Goal: Information Seeking & Learning: Learn about a topic

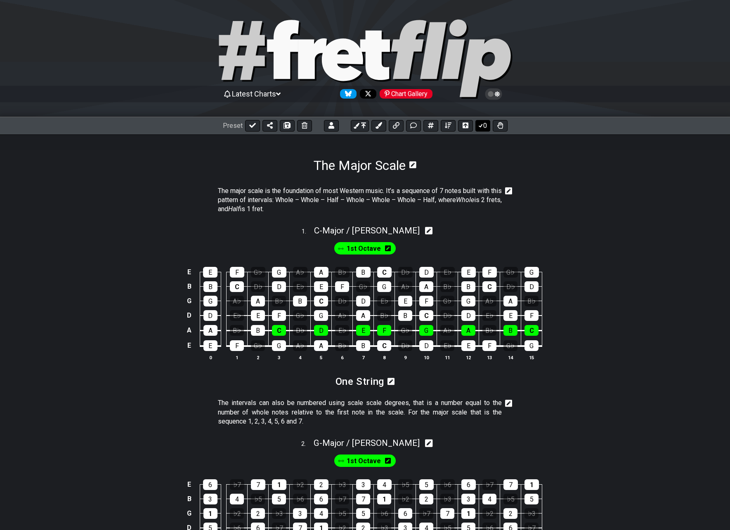
click at [485, 128] on button "0" at bounding box center [483, 126] width 15 height 12
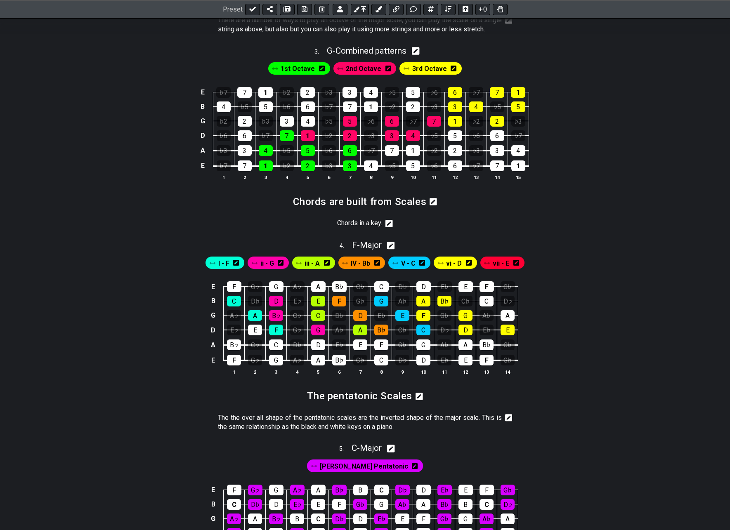
scroll to position [578, 0]
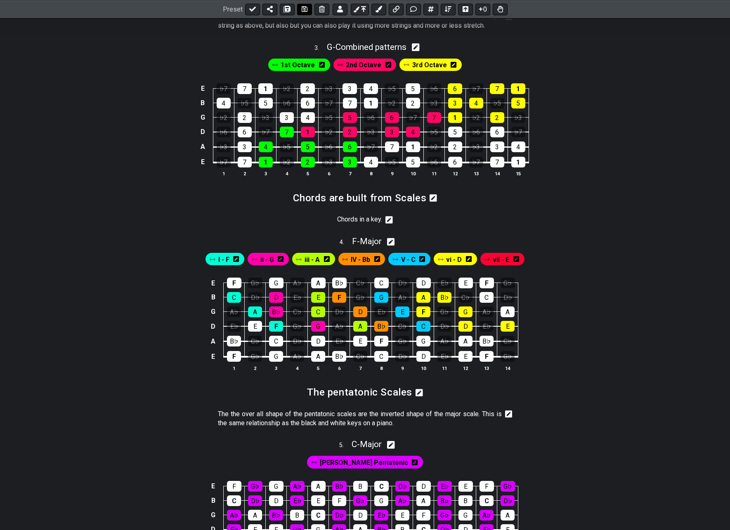
click at [302, 9] on icon at bounding box center [305, 9] width 6 height 7
click at [250, 10] on icon at bounding box center [252, 9] width 7 height 5
select select "/022512297046"
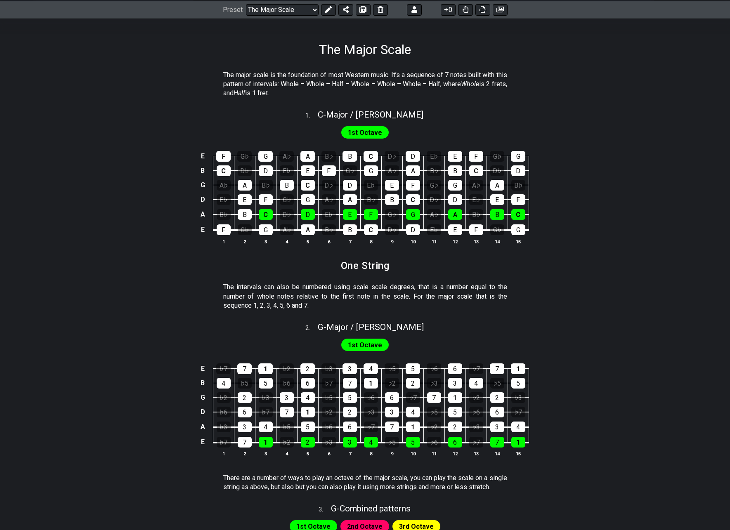
scroll to position [41, 0]
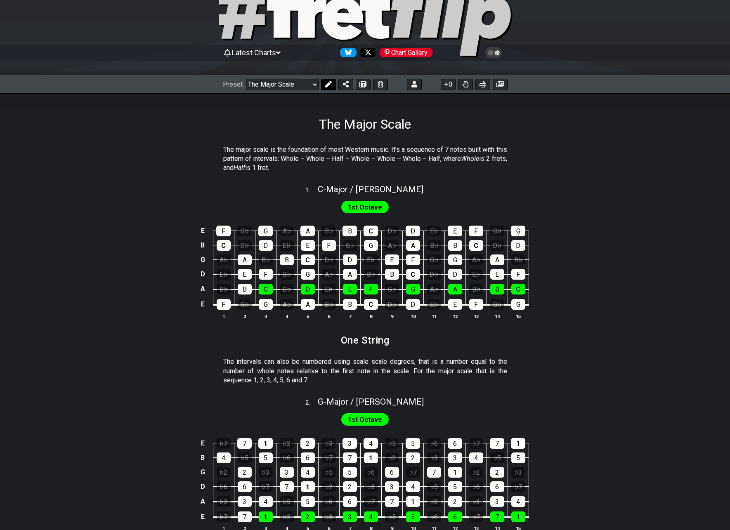
click at [328, 87] on icon at bounding box center [328, 84] width 7 height 7
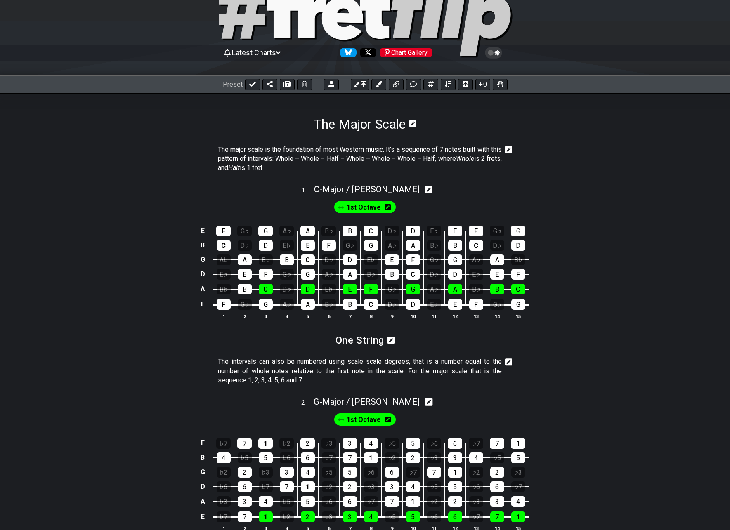
click at [392, 341] on icon at bounding box center [391, 340] width 7 height 8
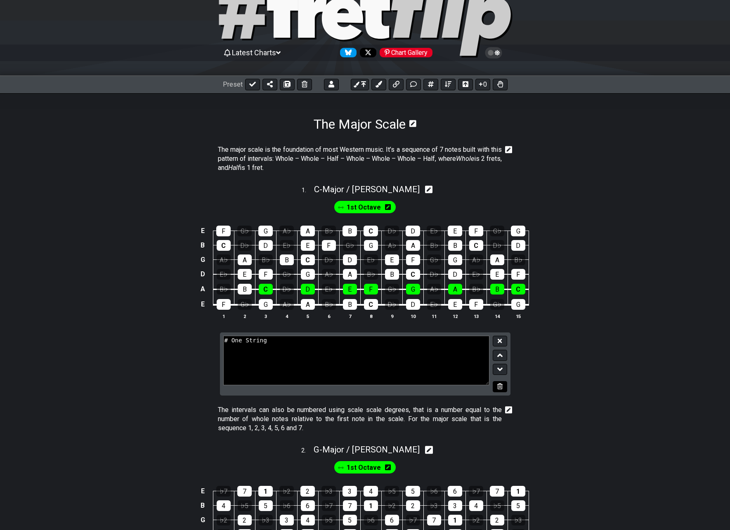
click at [499, 388] on icon at bounding box center [499, 386] width 5 height 6
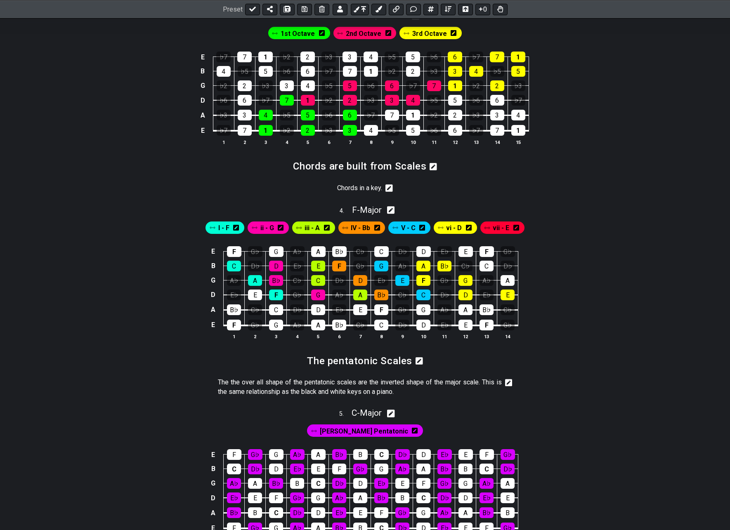
scroll to position [619, 0]
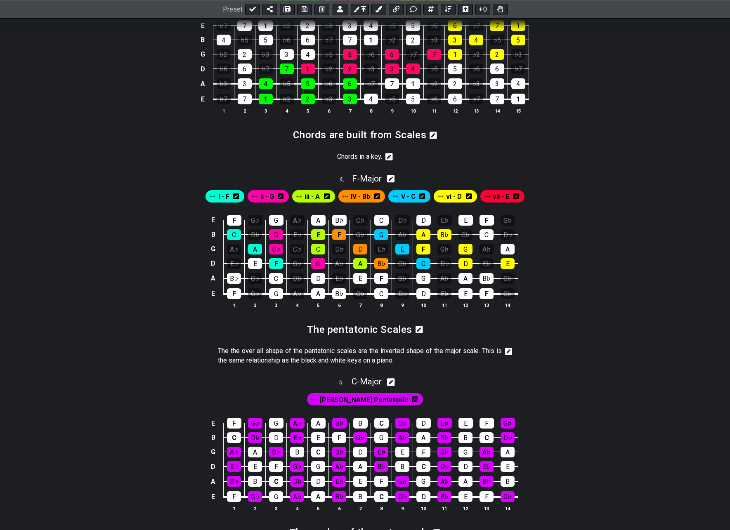
click at [510, 355] on icon at bounding box center [508, 351] width 7 height 7
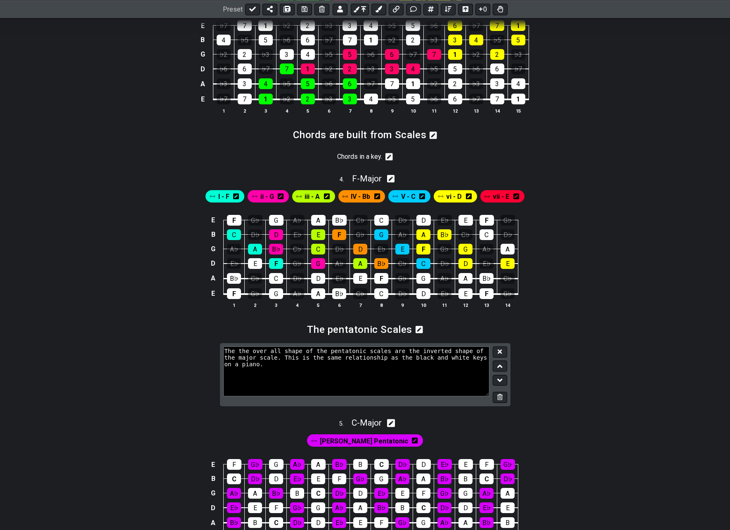
click at [249, 376] on textarea "The the over all shape of the pentatonic scales are the inverted shape of the m…" at bounding box center [356, 372] width 267 height 50
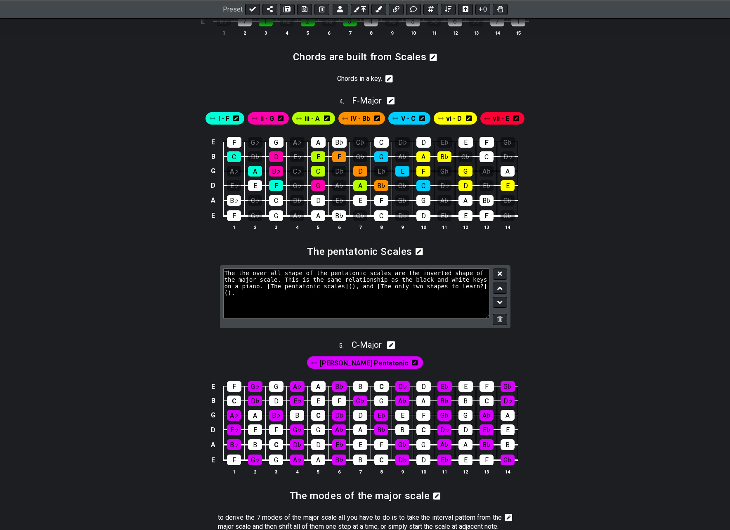
scroll to position [826, 0]
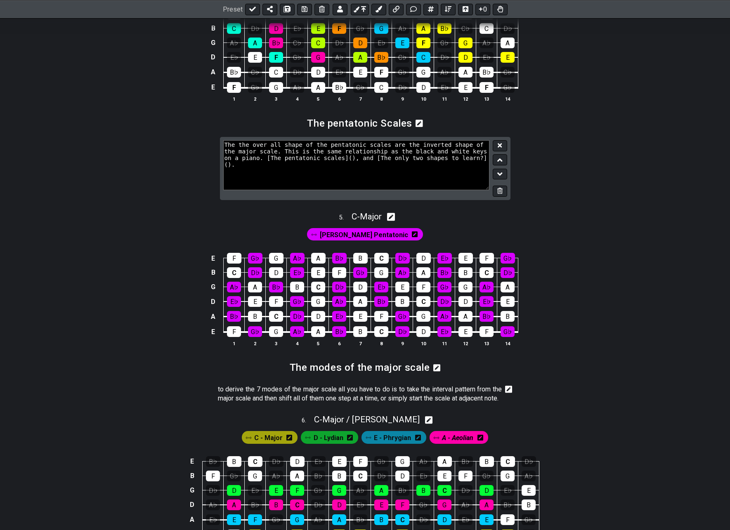
type textarea "The the over all shape of the pentatonic scales are the inverted shape of the m…"
click at [394, 221] on icon at bounding box center [391, 217] width 8 height 9
select select "Major"
select select "C"
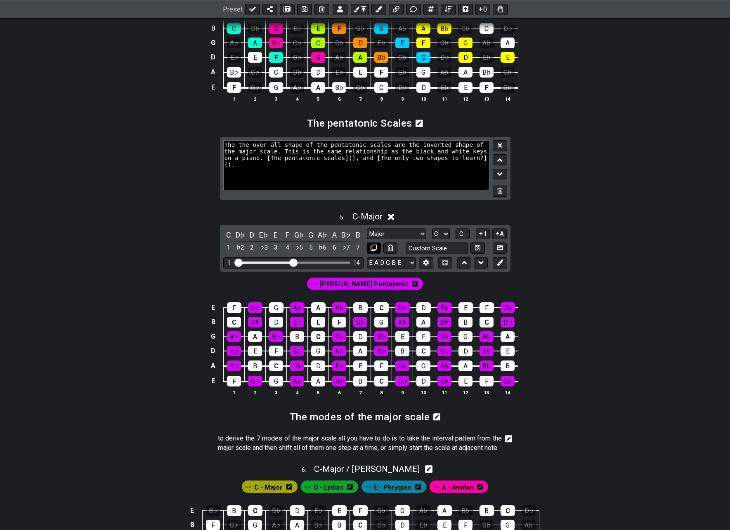
click at [376, 251] on icon at bounding box center [374, 248] width 6 height 6
select select "Major"
select select "C"
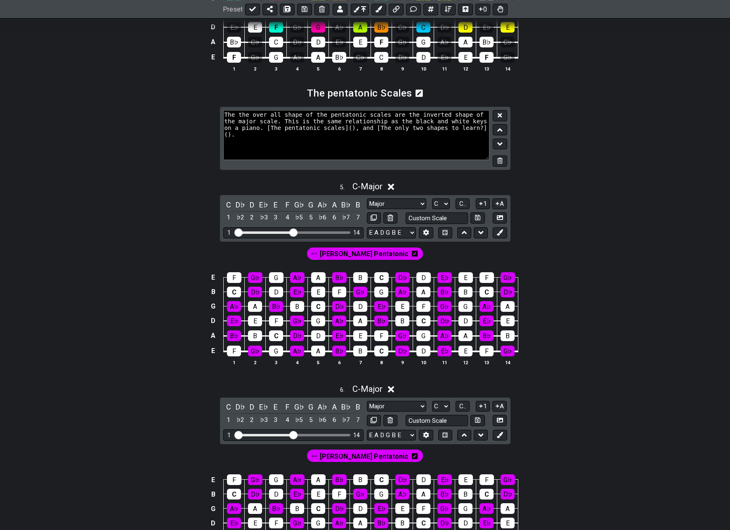
scroll to position [949, 0]
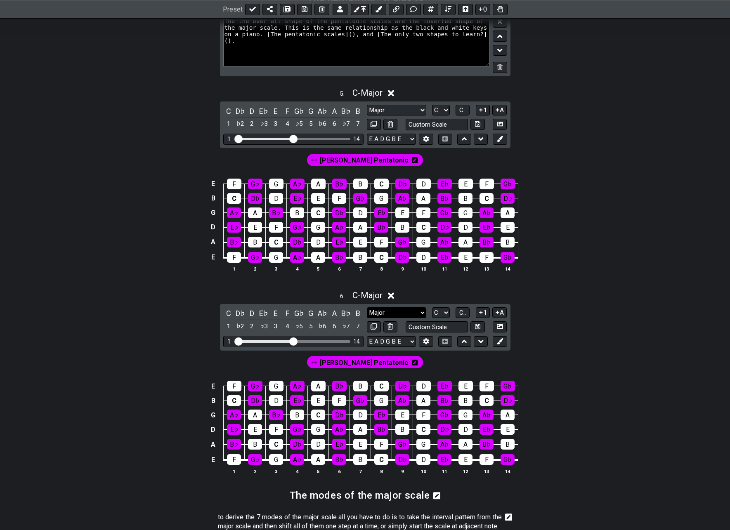
click at [420, 319] on select "New Scale Major Minor Pentatonic Major Pentatonic Minor Blues Major Blues Major…" at bounding box center [396, 313] width 59 height 11
select select "Major Pentatonic"
click at [367, 316] on select "New Scale Major Minor Pentatonic Major Pentatonic Minor Blues Major Blues Major…" at bounding box center [396, 313] width 59 height 11
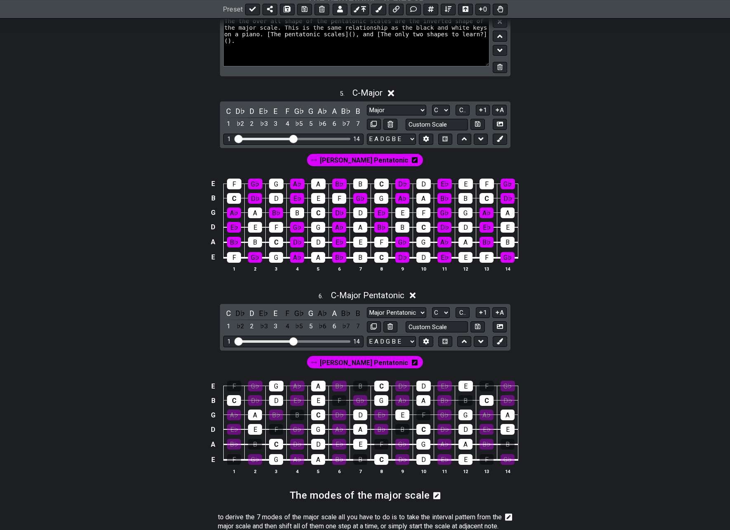
click at [412, 366] on icon at bounding box center [415, 363] width 6 height 7
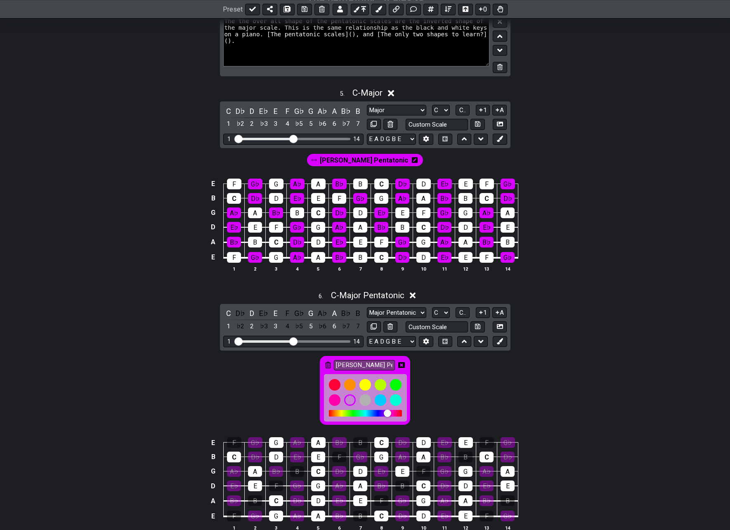
click at [326, 369] on icon at bounding box center [328, 365] width 6 height 7
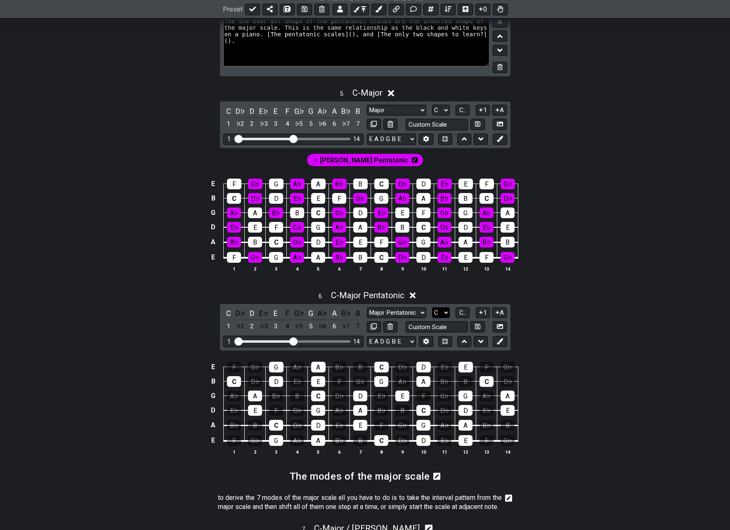
click at [445, 319] on select "A♭ A A♯ B♭ B C C♯ D♭ D D♯ E♭ E F F♯ G♭ G G♯" at bounding box center [441, 313] width 18 height 11
click at [432, 316] on select "A♭ A A♯ B♭ B C C♯ D♭ D D♯ E♭ E F F♯ G♭ G G♯" at bounding box center [441, 313] width 18 height 11
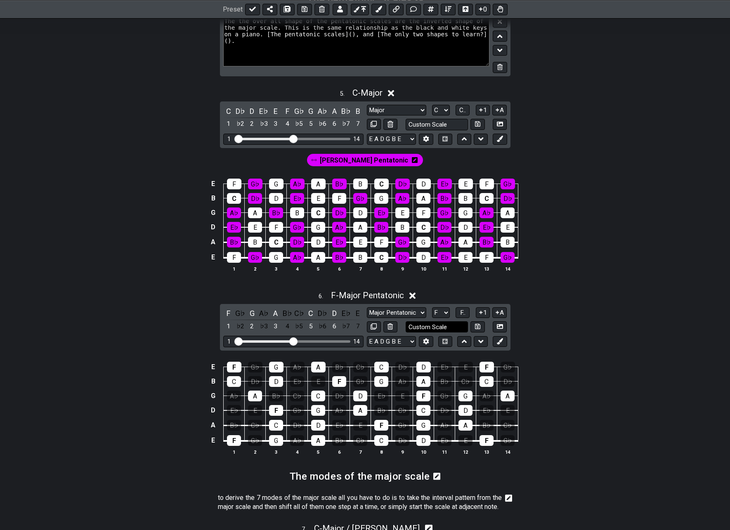
select select "F#"
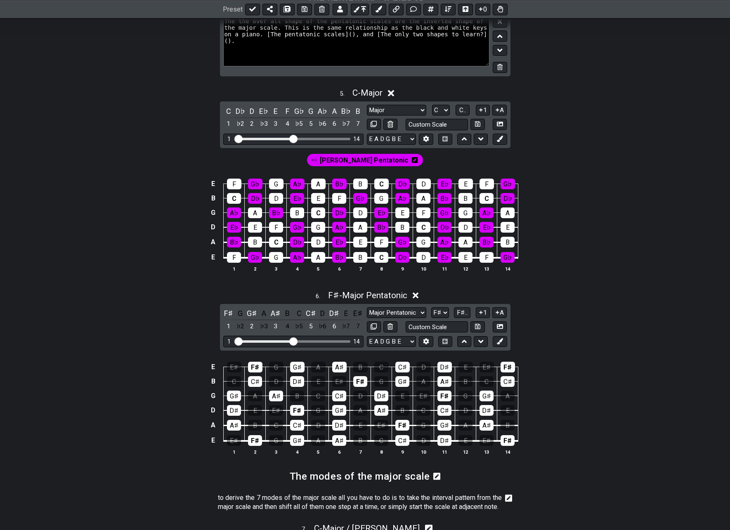
click at [412, 163] on icon at bounding box center [415, 160] width 6 height 7
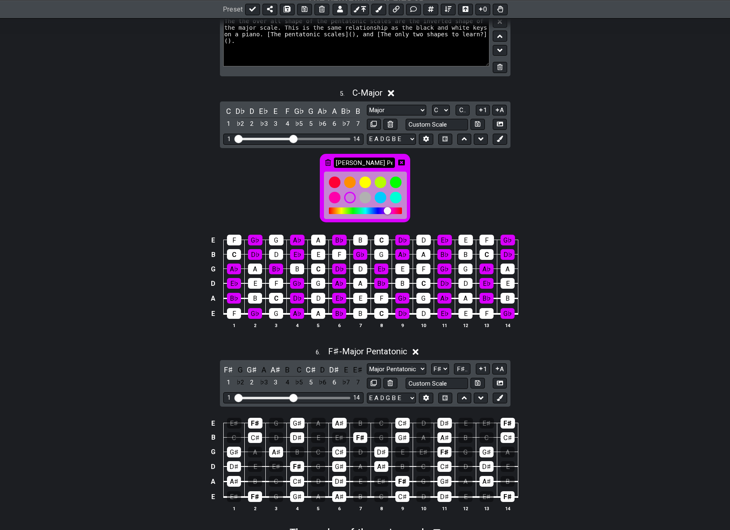
click at [355, 168] on input "Eb minor Pentatonic" at bounding box center [364, 163] width 61 height 10
type input "Eb min/F# Maj Penta."
click at [401, 166] on icon at bounding box center [401, 162] width 7 height 7
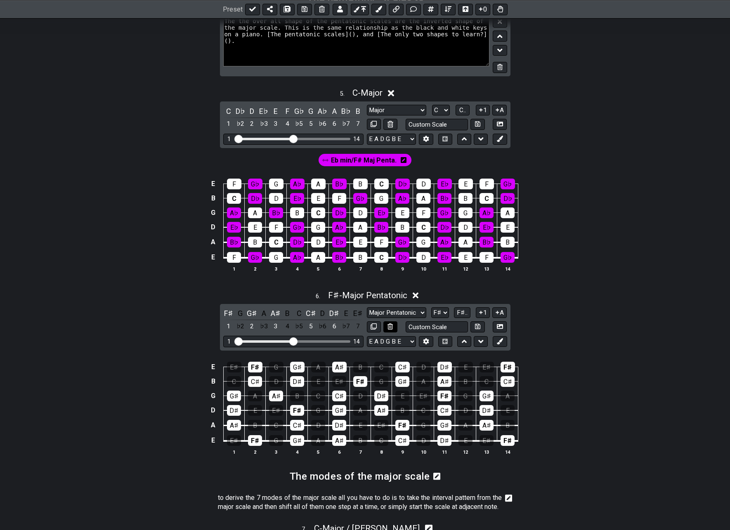
click at [391, 330] on icon at bounding box center [390, 327] width 5 height 6
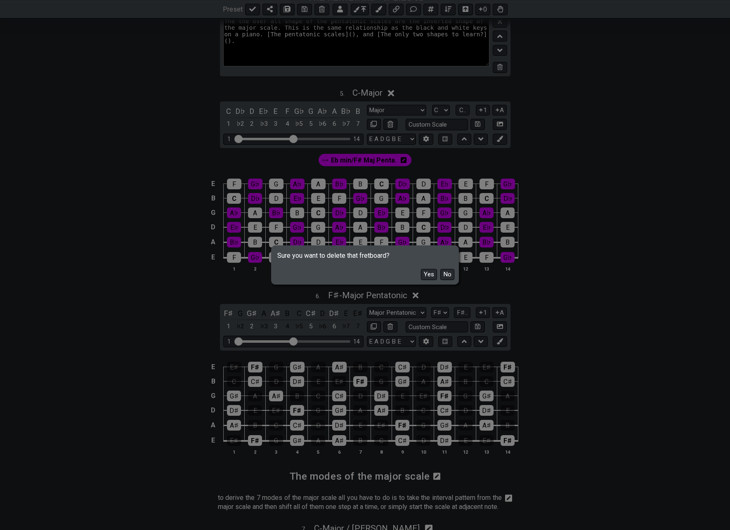
click at [430, 275] on button "Yes" at bounding box center [429, 274] width 16 height 11
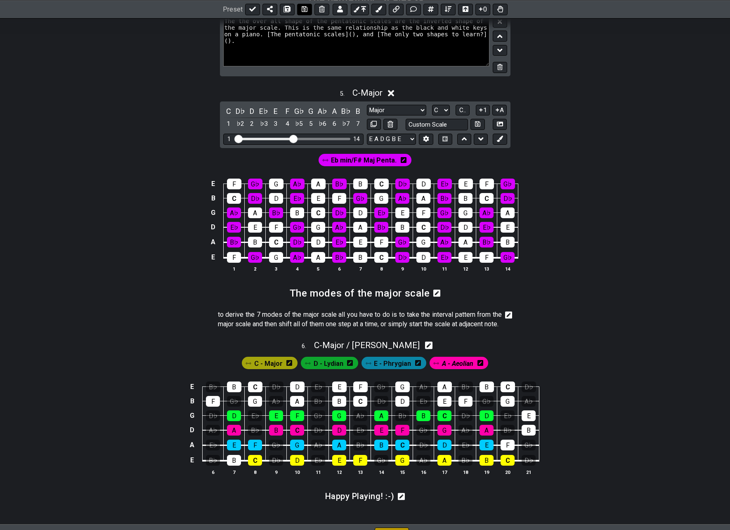
click at [303, 8] on icon at bounding box center [305, 9] width 6 height 6
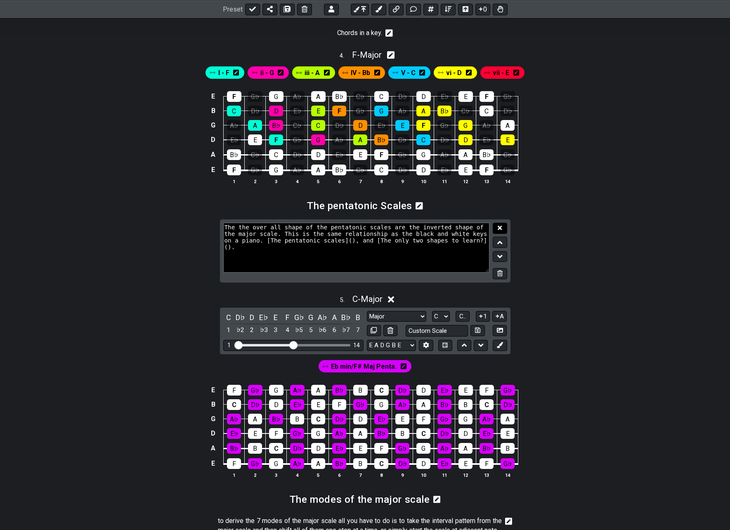
click at [504, 234] on button at bounding box center [500, 228] width 14 height 11
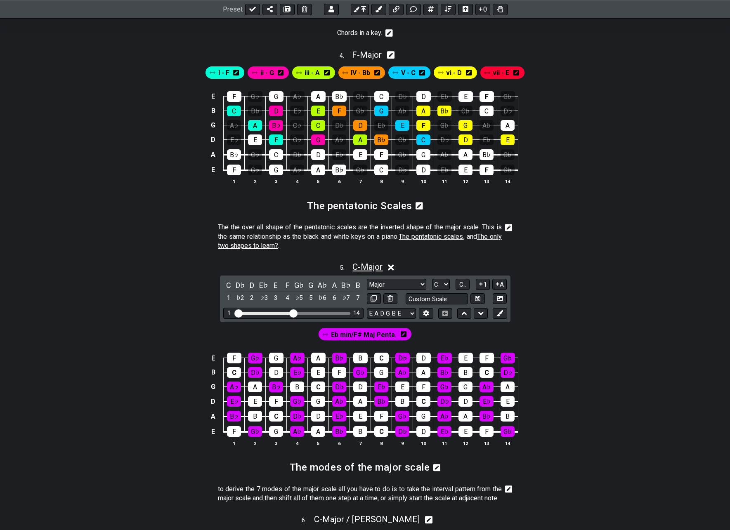
click at [378, 272] on span "C - Major" at bounding box center [368, 267] width 30 height 10
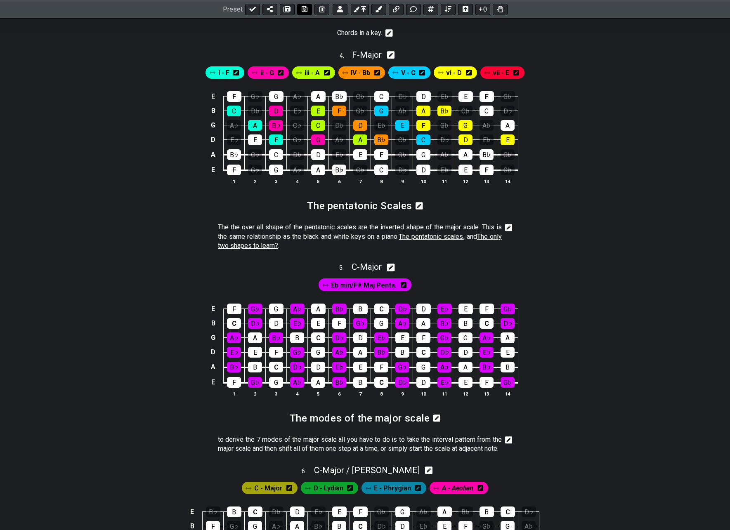
click at [304, 9] on icon at bounding box center [305, 9] width 6 height 7
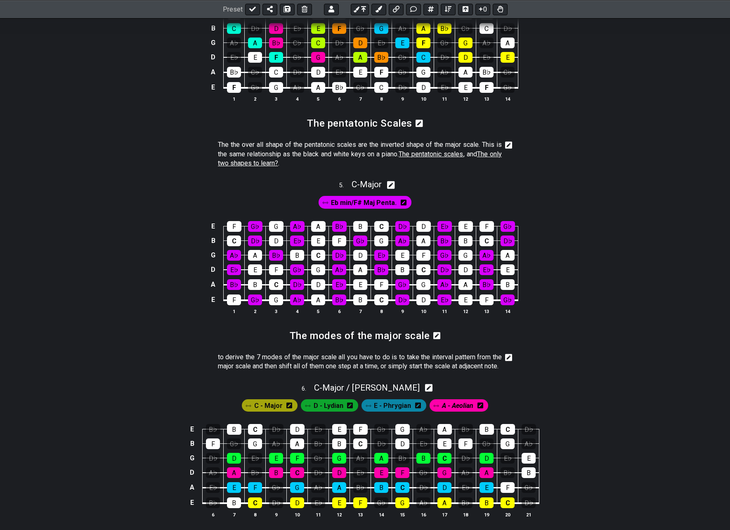
click at [448, 412] on span "A - Aeolian" at bounding box center [457, 406] width 31 height 12
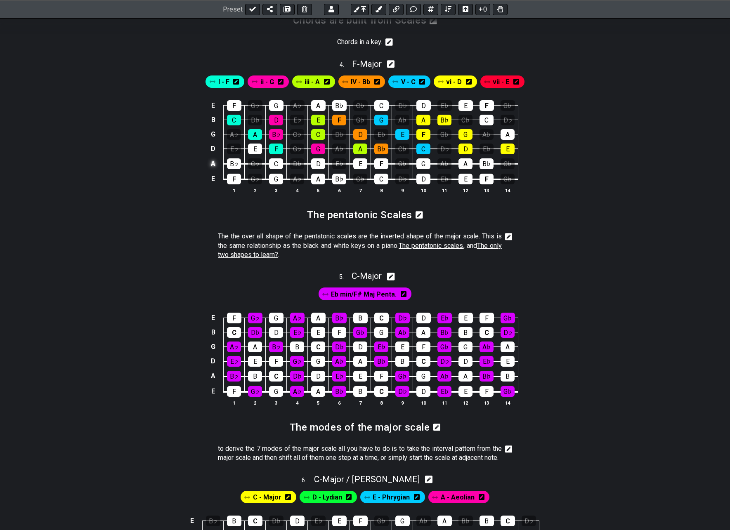
scroll to position [619, 0]
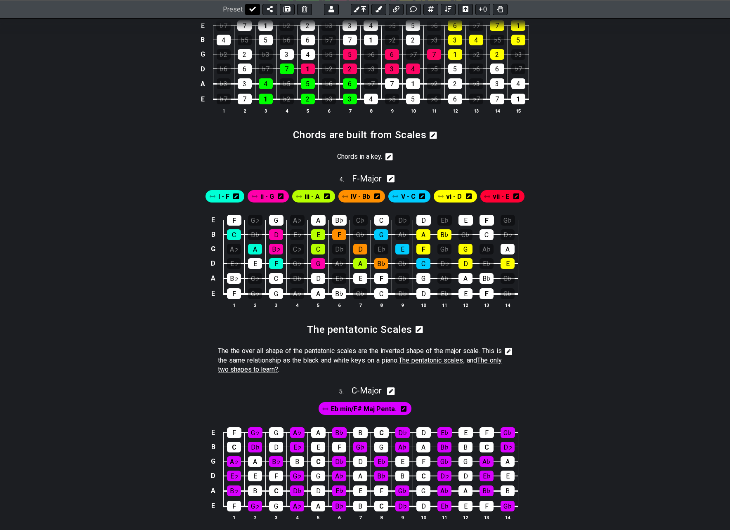
click at [247, 7] on button at bounding box center [252, 9] width 15 height 12
select select "/022512297046"
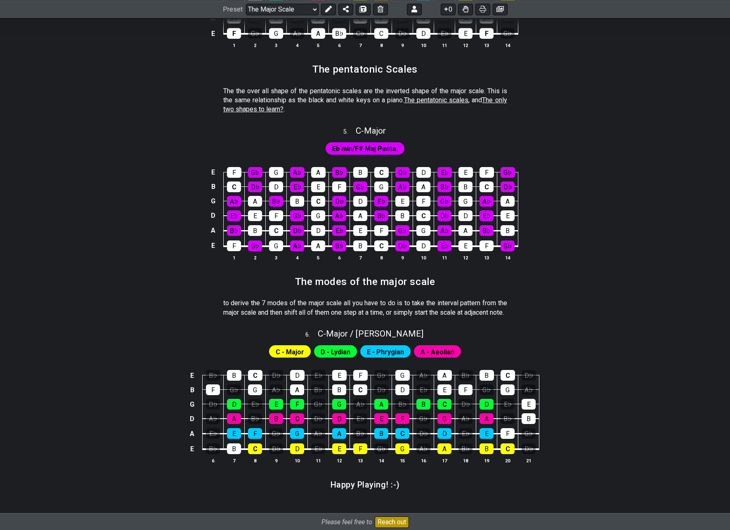
scroll to position [908, 0]
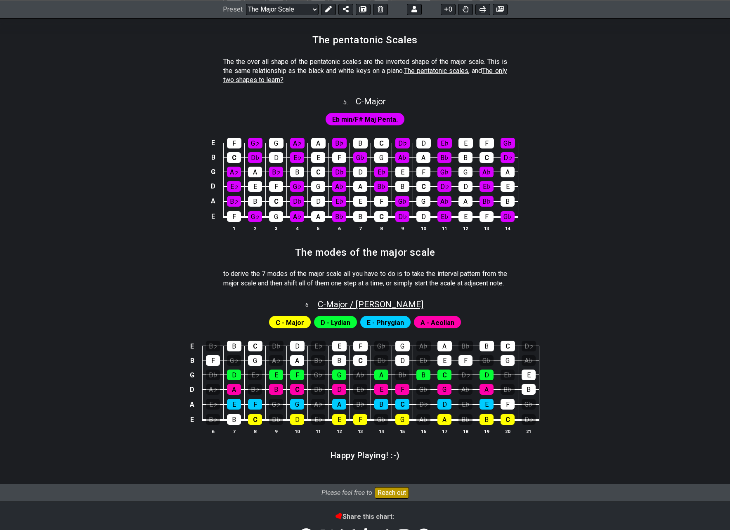
click at [376, 310] on span "C - Major / Ionian" at bounding box center [371, 305] width 106 height 10
select select "Major / [PERSON_NAME]"
select select "C"
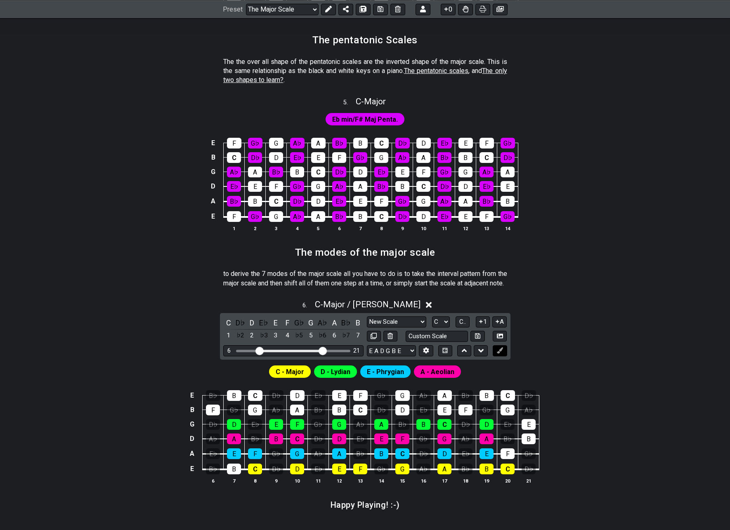
click at [500, 354] on icon at bounding box center [500, 351] width 6 height 6
click at [327, 11] on icon at bounding box center [328, 9] width 7 height 7
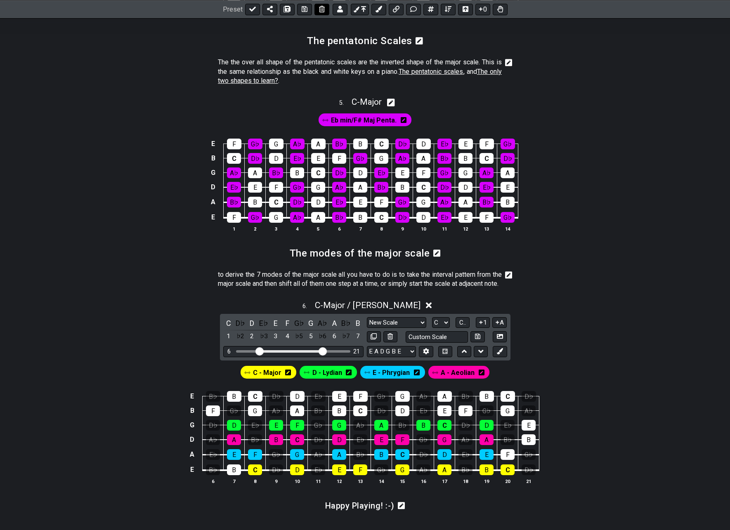
scroll to position [909, 0]
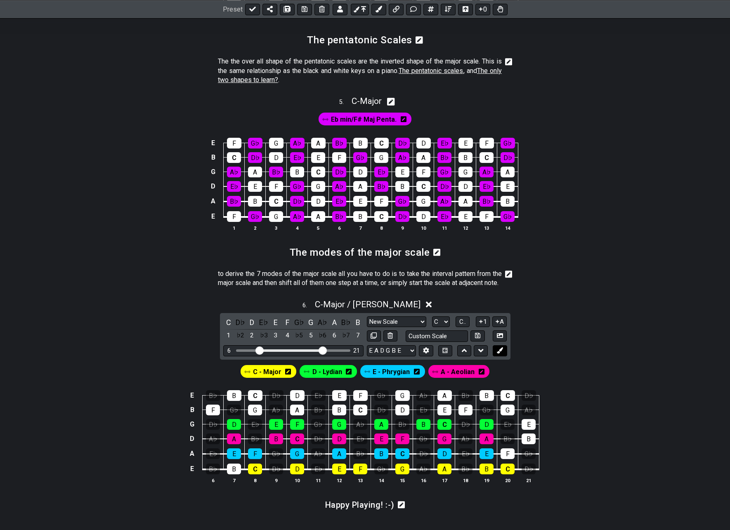
click at [503, 357] on button at bounding box center [500, 351] width 14 height 11
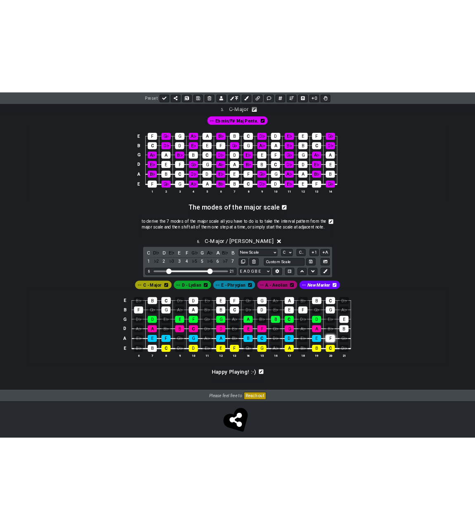
scroll to position [992, 0]
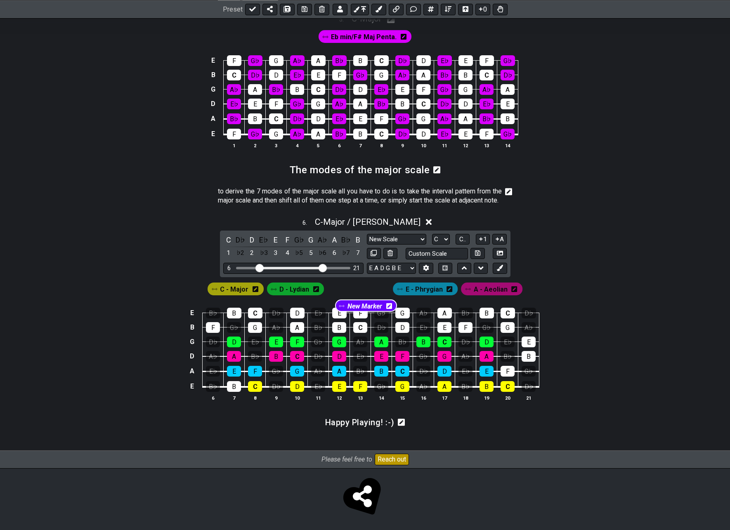
drag, startPoint x: 488, startPoint y: 306, endPoint x: 359, endPoint y: 305, distance: 129.2
click at [359, 297] on div "C - Major D - Lydian E - Phrygian A - Aeolian New Marker" at bounding box center [365, 289] width 318 height 16
click at [383, 293] on icon at bounding box center [382, 289] width 6 height 7
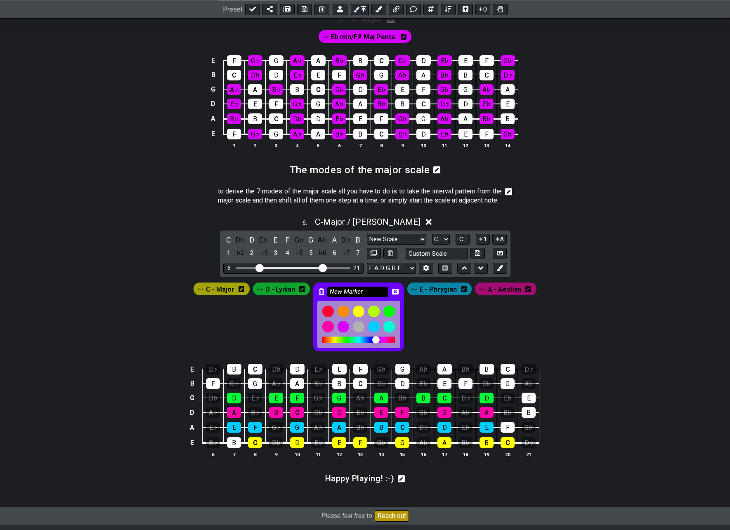
click at [369, 297] on input "New Marker" at bounding box center [357, 292] width 61 height 10
type input "F - Lydian"
click at [394, 295] on icon at bounding box center [395, 292] width 7 height 7
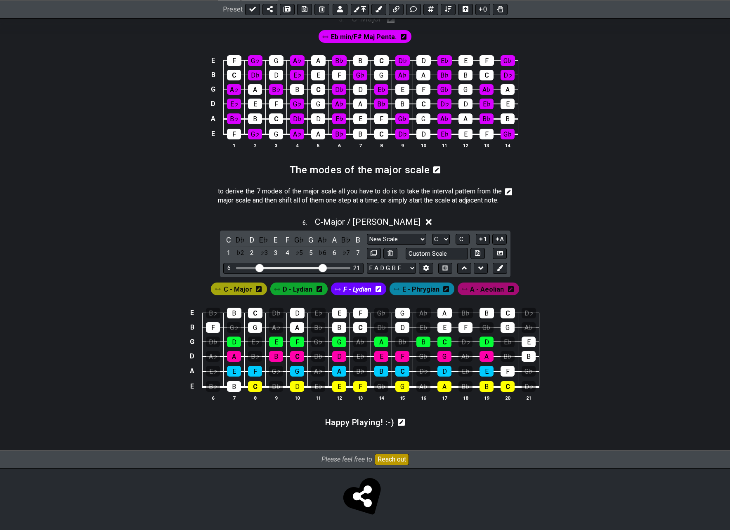
click at [354, 296] on span "F - Lydian" at bounding box center [357, 290] width 28 height 12
click at [354, 296] on span "F - Lydian" at bounding box center [357, 290] width 29 height 12
click at [214, 333] on div "F" at bounding box center [213, 327] width 14 height 11
click at [213, 333] on div "F" at bounding box center [213, 327] width 14 height 11
click at [300, 296] on span "D - Lydian" at bounding box center [298, 290] width 30 height 12
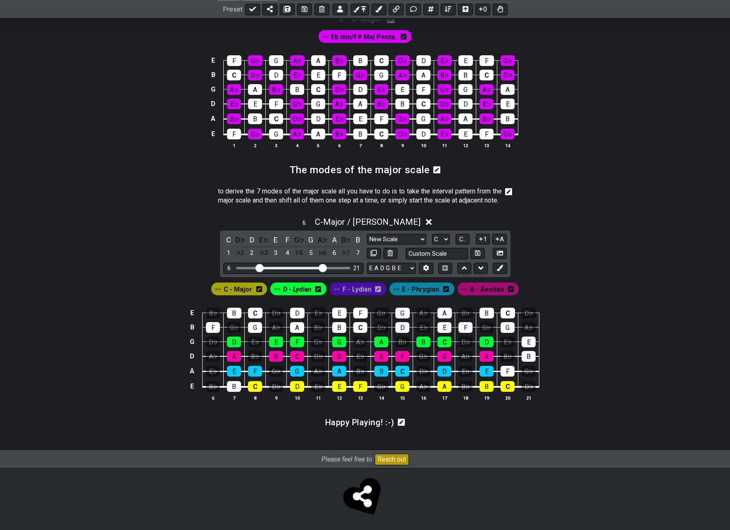
click at [361, 296] on span "F - Lydian" at bounding box center [357, 290] width 29 height 12
click at [208, 333] on div "F" at bounding box center [213, 327] width 14 height 11
click at [256, 333] on div "G" at bounding box center [255, 327] width 14 height 11
click at [296, 333] on div "A" at bounding box center [297, 327] width 14 height 11
click at [414, 296] on span "E - Phrygian" at bounding box center [420, 290] width 37 height 12
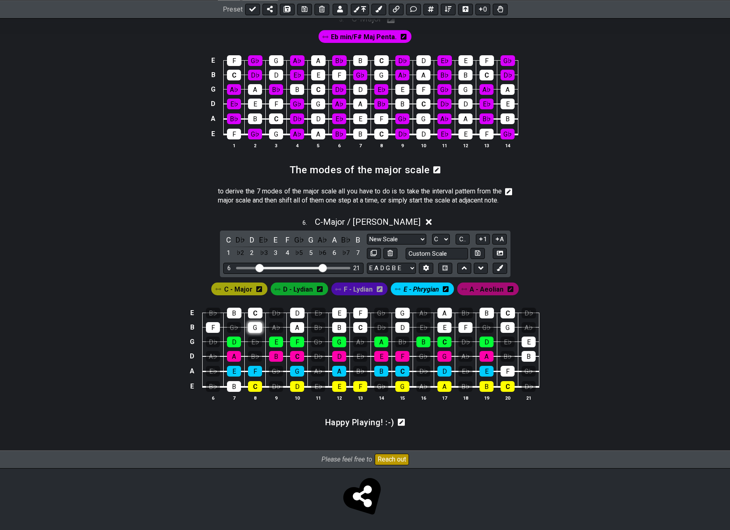
click at [256, 333] on div "G" at bounding box center [255, 327] width 14 height 11
drag, startPoint x: 296, startPoint y: 344, endPoint x: 298, endPoint y: 338, distance: 6.7
click at [296, 333] on div "A" at bounding box center [297, 327] width 14 height 11
click at [299, 319] on div "D" at bounding box center [297, 313] width 14 height 11
click at [297, 333] on div "A" at bounding box center [297, 327] width 14 height 11
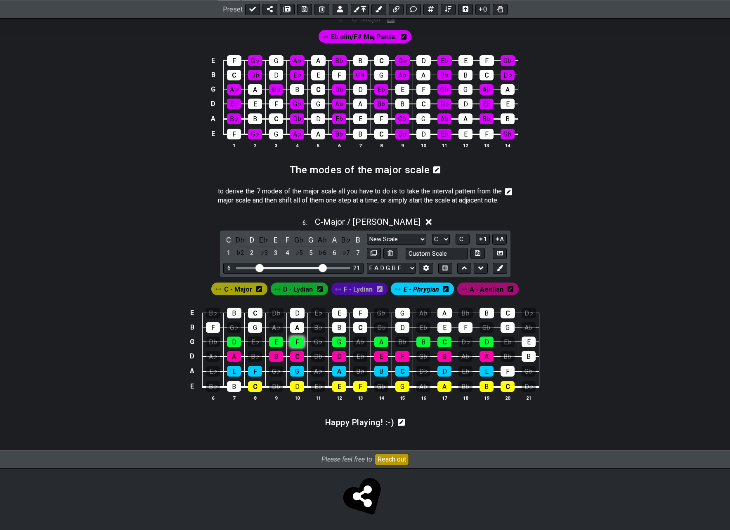
click at [294, 348] on div "F" at bounding box center [297, 342] width 14 height 11
click at [296, 333] on div "A" at bounding box center [297, 327] width 14 height 11
click at [371, 296] on span "F - Lydian" at bounding box center [358, 290] width 29 height 12
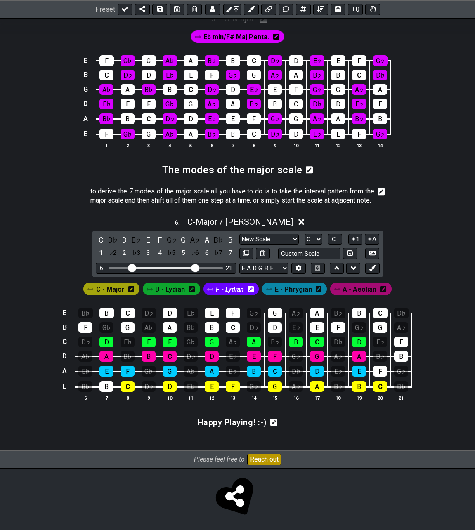
click at [231, 296] on span "F - Lydian" at bounding box center [230, 290] width 28 height 12
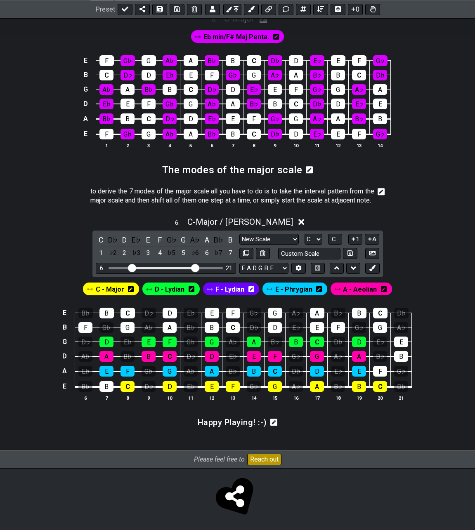
click at [170, 296] on span "D - Lydian" at bounding box center [170, 290] width 30 height 12
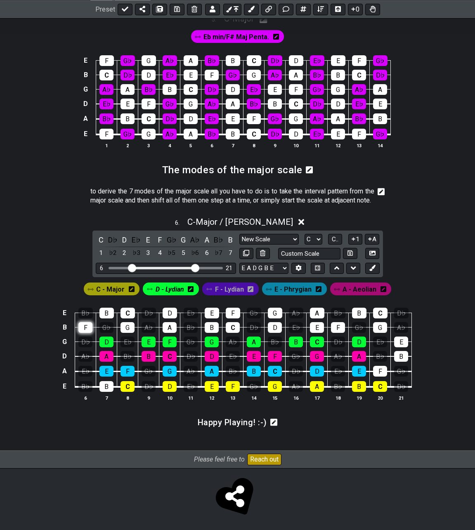
click at [82, 333] on div "F" at bounding box center [85, 327] width 14 height 11
click at [125, 333] on div "G" at bounding box center [128, 327] width 14 height 11
click at [166, 333] on div "A" at bounding box center [170, 327] width 14 height 11
click at [227, 296] on span "F - Lydian" at bounding box center [229, 290] width 29 height 12
click at [80, 333] on div "F" at bounding box center [85, 327] width 14 height 11
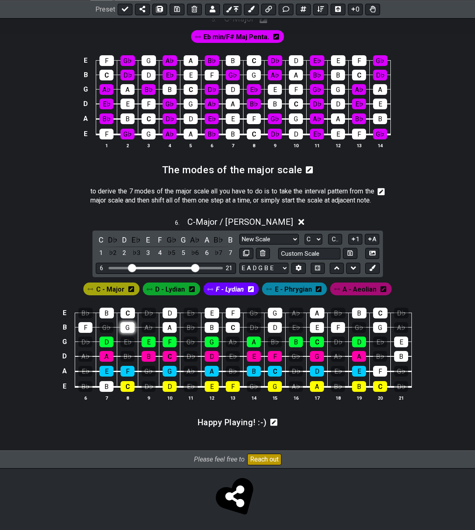
click at [126, 333] on div "G" at bounding box center [128, 327] width 14 height 11
click at [172, 333] on div "A" at bounding box center [170, 327] width 14 height 11
click at [207, 333] on div "B" at bounding box center [212, 327] width 14 height 11
click at [239, 333] on div "C" at bounding box center [233, 327] width 14 height 11
click at [131, 333] on div "G" at bounding box center [128, 327] width 14 height 11
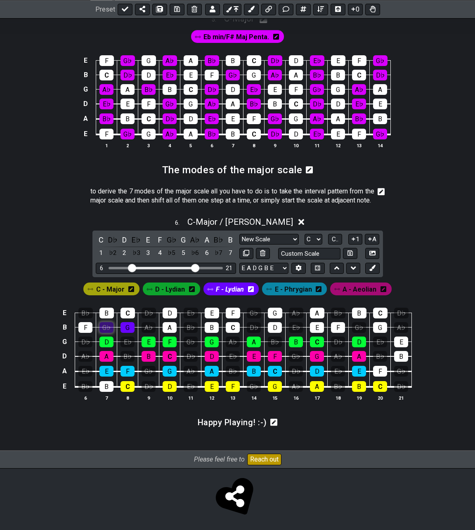
click at [110, 333] on div "G♭" at bounding box center [106, 327] width 14 height 11
click at [122, 333] on div "G" at bounding box center [128, 327] width 14 height 11
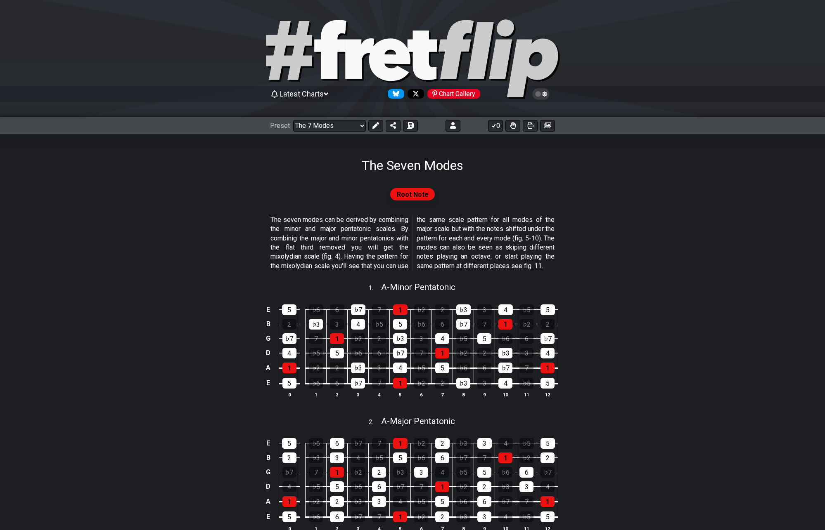
select select "/the-7-modes"
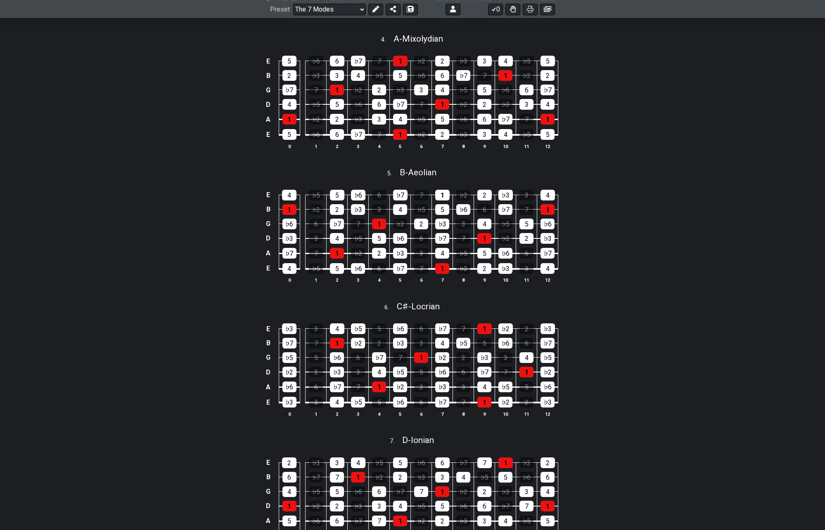
scroll to position [657, 0]
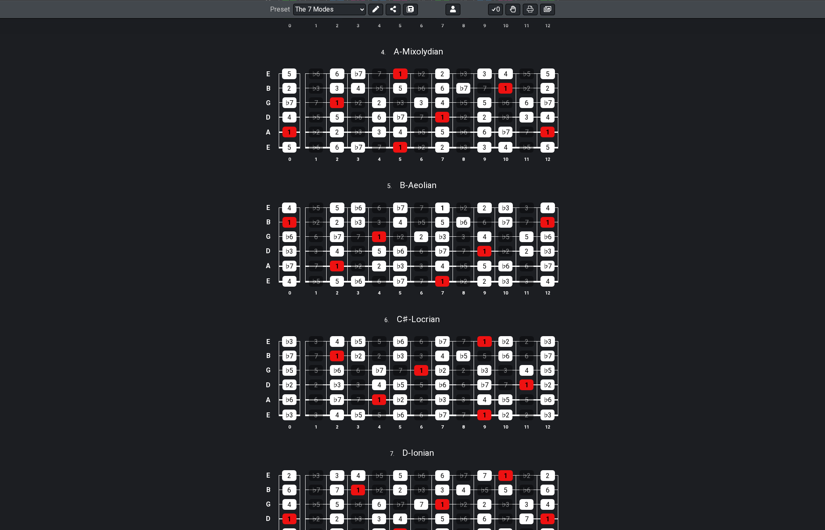
click at [205, 148] on div "E 5 ♭6 6 ♭7 7 1 ♭2 2 ♭3 3 4 ♭5 5 B 2 ♭3 3 4 ♭5 5 ♭6 6 ♭7 7 1 ♭2 2 G ♭7 7 1 ♭2 2…" at bounding box center [412, 116] width 644 height 116
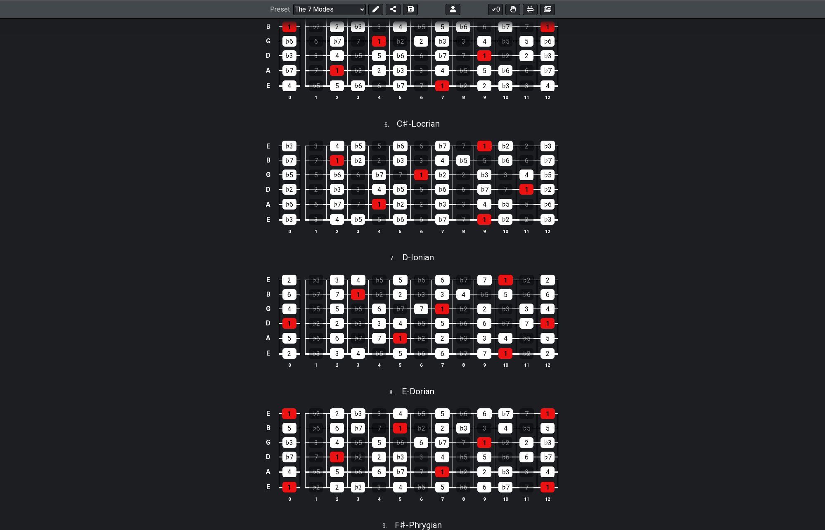
scroll to position [867, 0]
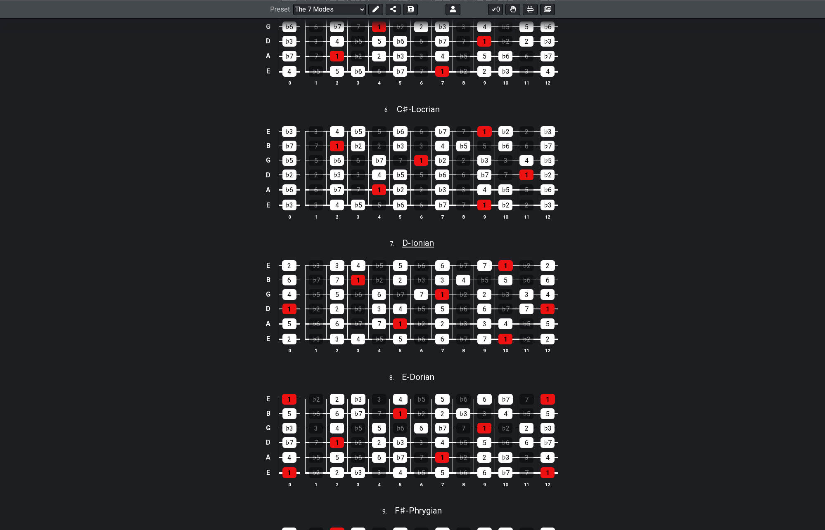
click at [414, 248] on span "D - Ionian" at bounding box center [418, 243] width 32 height 10
select select "D"
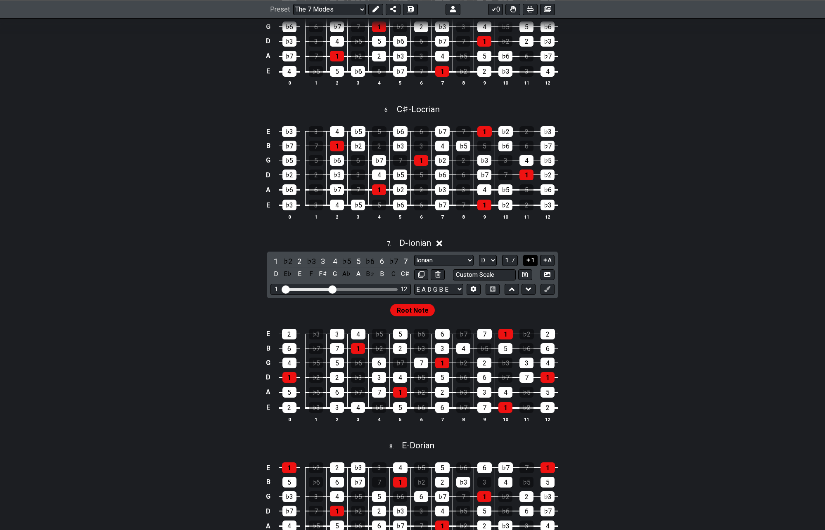
click at [528, 262] on icon at bounding box center [528, 259] width 3 height 3
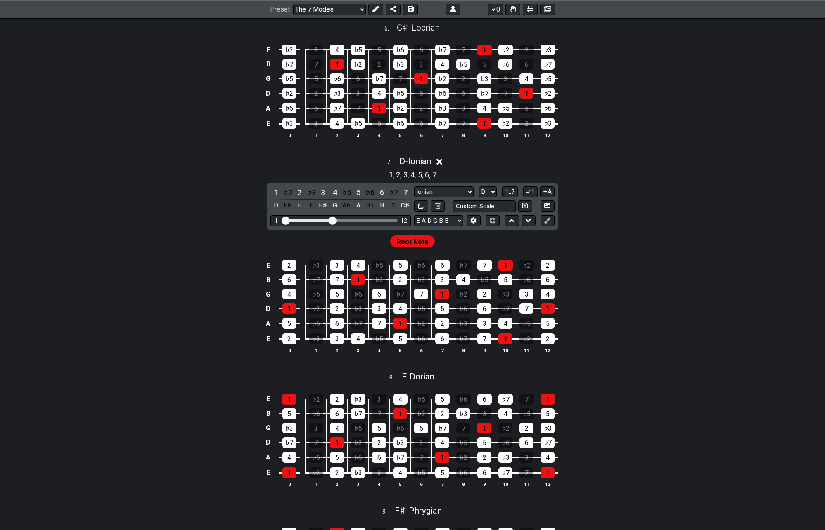
scroll to position [949, 0]
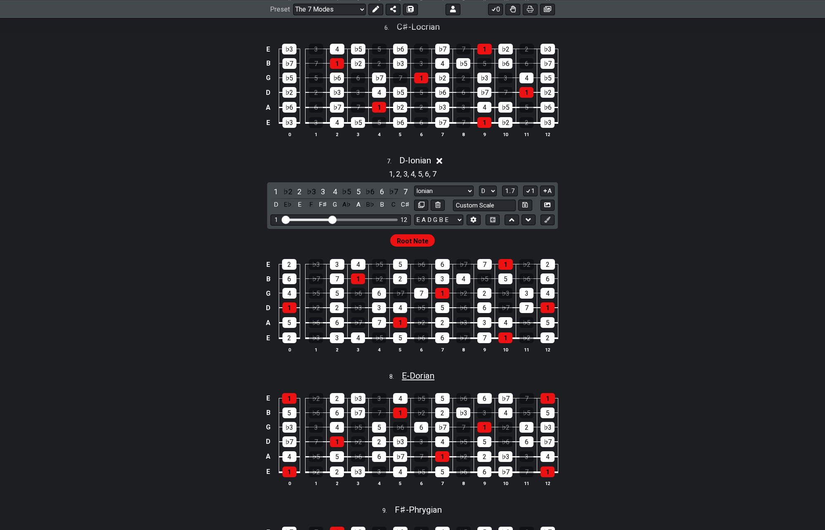
click at [429, 381] on span "E - Dorian" at bounding box center [418, 376] width 33 height 10
select select "E"
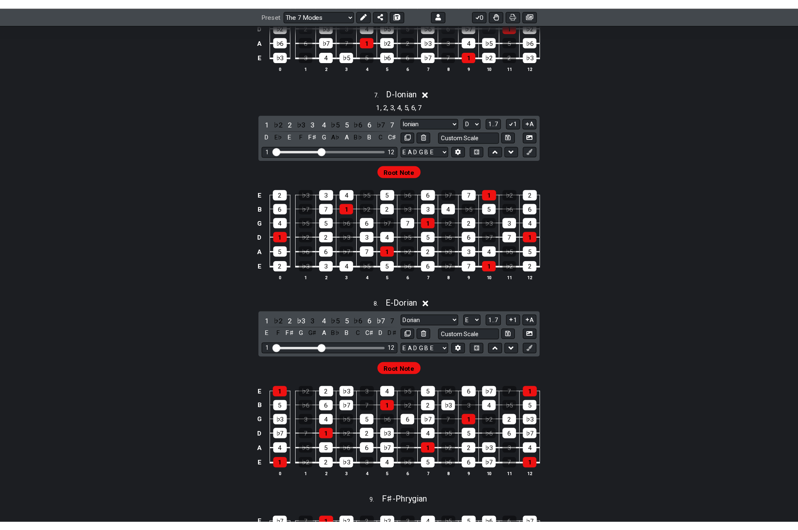
scroll to position [1032, 0]
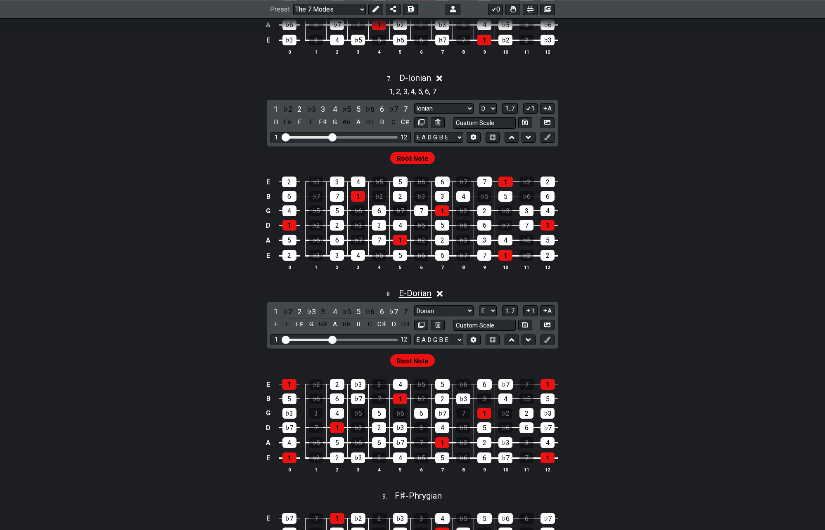
click at [425, 298] on span "E - Dorian" at bounding box center [415, 294] width 33 height 10
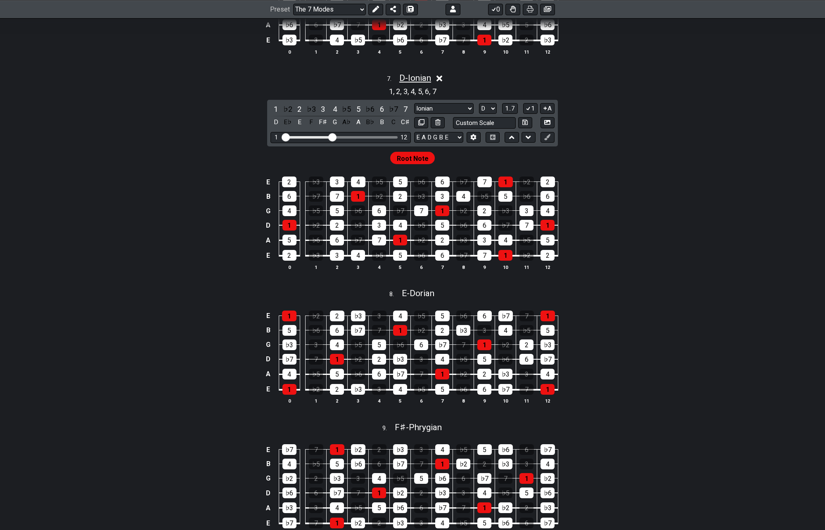
click at [409, 83] on span "D - Ionian" at bounding box center [415, 78] width 32 height 10
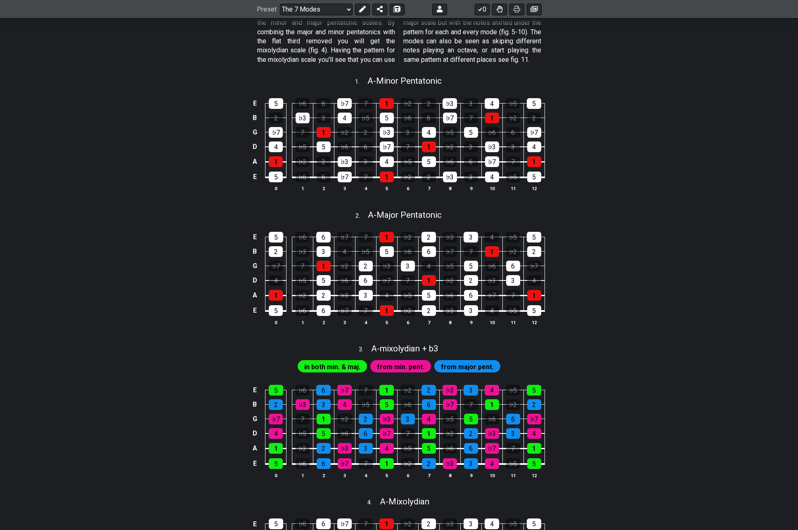
scroll to position [0, 0]
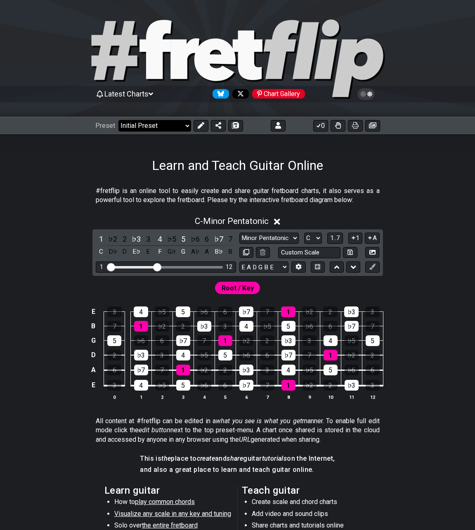
click at [179, 126] on select "Welcome to #fretflip! Initial Preset Custom Preset 2 string patterns to connect…" at bounding box center [154, 126] width 73 height 12
click at [118, 120] on select "Welcome to #fretflip! Initial Preset Custom Preset 2 string patterns to connect…" at bounding box center [154, 126] width 73 height 12
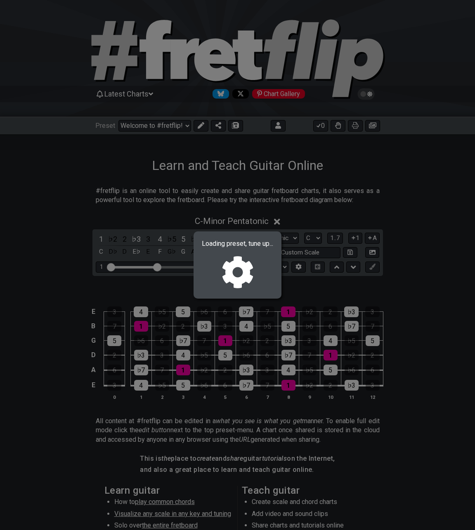
select select "/022512297046"
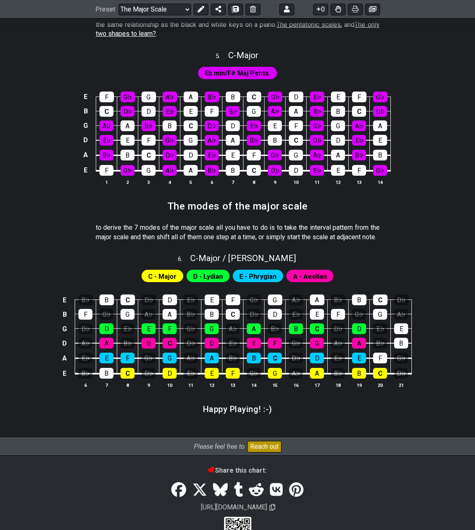
scroll to position [1001, 0]
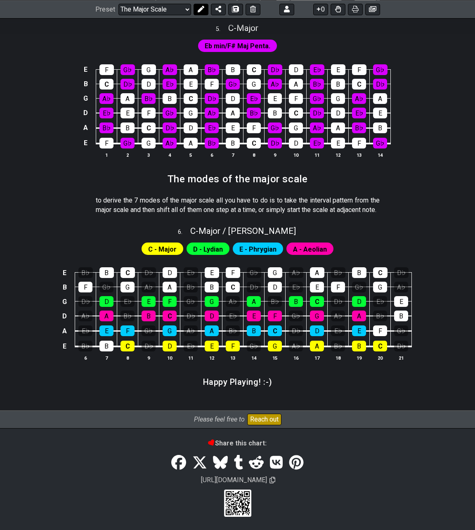
click at [200, 10] on icon at bounding box center [200, 9] width 7 height 7
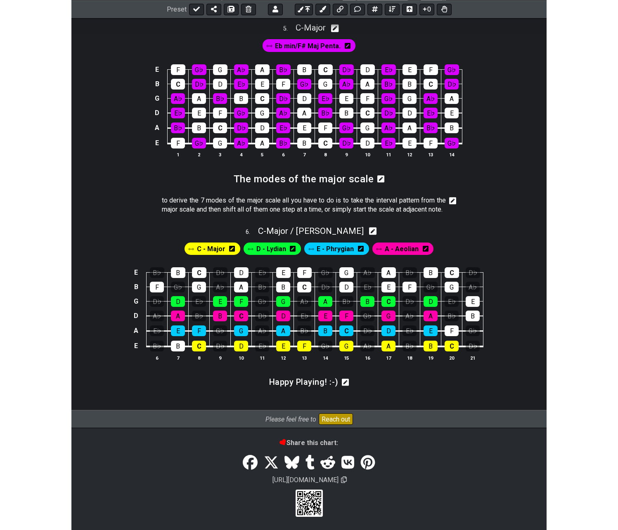
scroll to position [1001, 0]
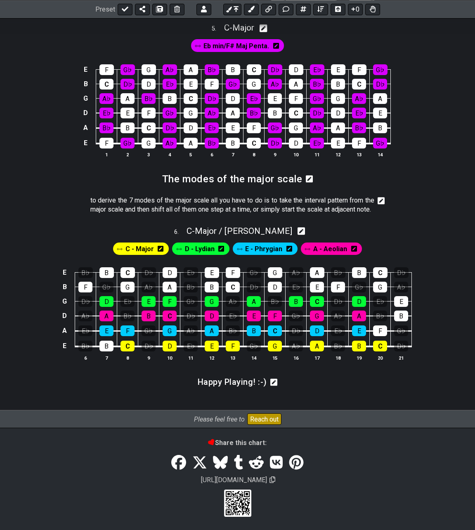
click at [298, 231] on icon at bounding box center [302, 232] width 8 height 8
select select "C"
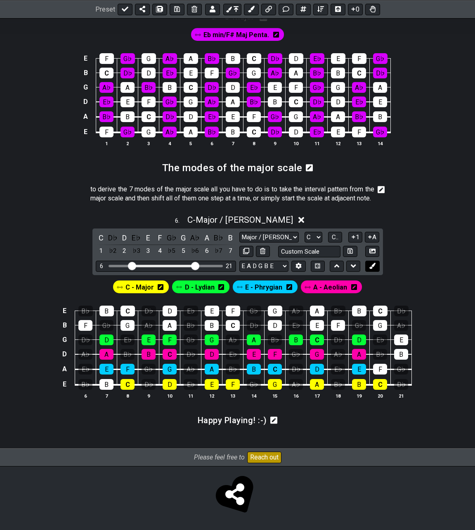
click at [373, 269] on icon at bounding box center [372, 266] width 6 height 6
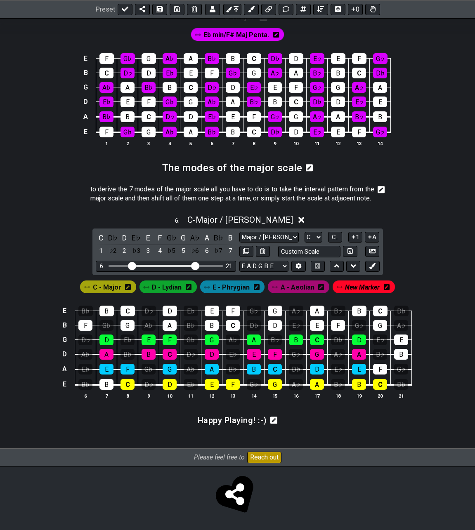
click at [356, 293] on span "New Marker" at bounding box center [362, 288] width 35 height 12
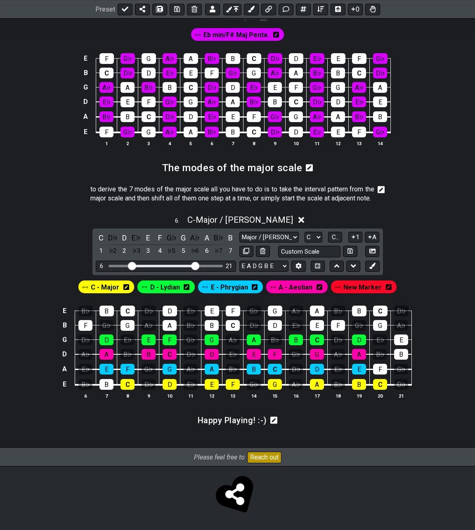
click at [359, 293] on span "New Marker" at bounding box center [362, 288] width 38 height 12
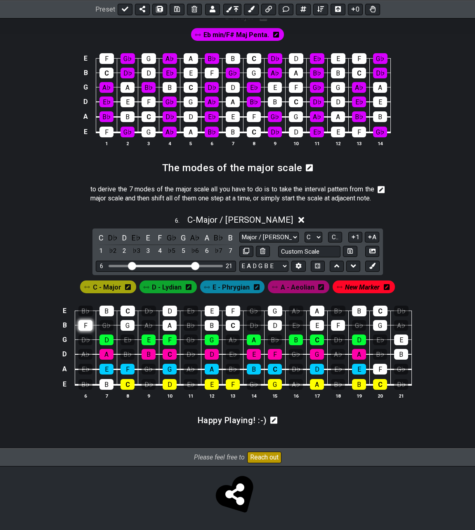
click at [82, 331] on div "F" at bounding box center [85, 325] width 14 height 11
click at [125, 331] on div "G" at bounding box center [128, 325] width 14 height 11
click at [166, 331] on div "A" at bounding box center [170, 325] width 14 height 11
click at [319, 331] on div "E" at bounding box center [317, 325] width 14 height 11
click at [209, 331] on div "B" at bounding box center [212, 325] width 14 height 11
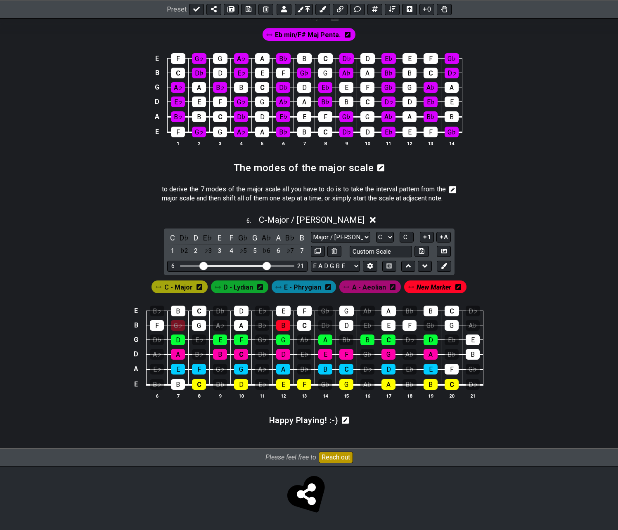
scroll to position [1012, 0]
click at [318, 249] on icon at bounding box center [318, 251] width 6 height 6
select select "C"
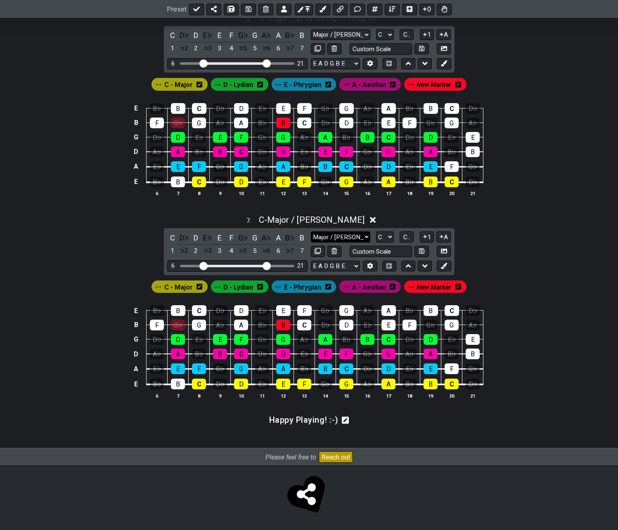
scroll to position [1214, 0]
drag, startPoint x: 265, startPoint y: 267, endPoint x: 220, endPoint y: 277, distance: 45.9
click at [220, 265] on input "Visible fret range" at bounding box center [237, 265] width 117 height 0
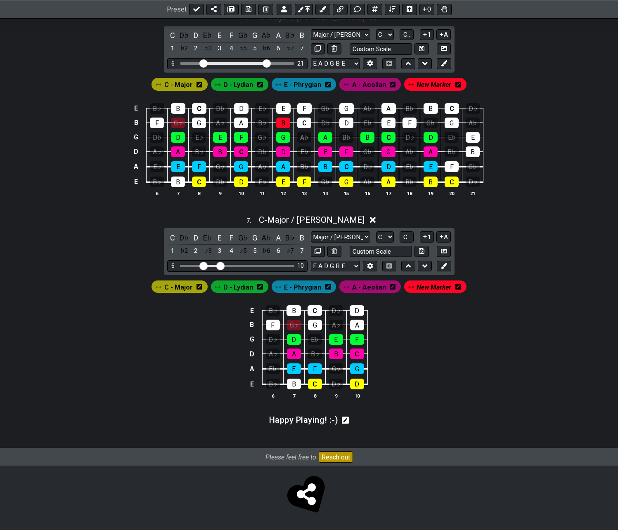
click at [304, 284] on span "E - Phrygian" at bounding box center [302, 288] width 37 height 12
click at [315, 309] on div "C" at bounding box center [315, 310] width 14 height 11
click at [314, 324] on div "G" at bounding box center [315, 325] width 14 height 11
drag, startPoint x: 219, startPoint y: 266, endPoint x: 215, endPoint y: 267, distance: 4.1
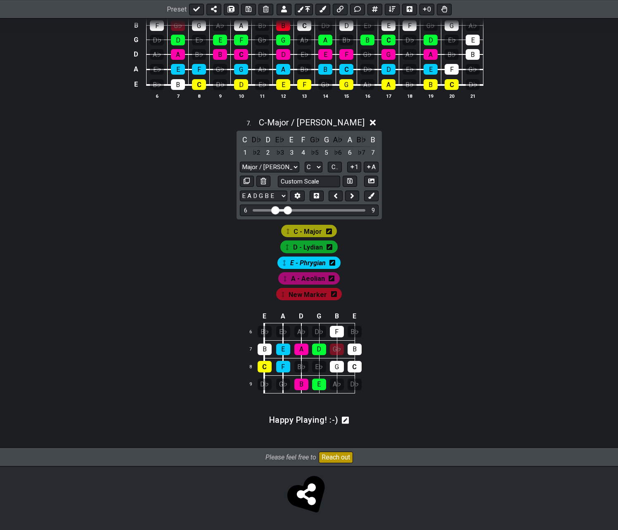
scroll to position [1312, 0]
click at [284, 331] on div "E♭" at bounding box center [283, 332] width 14 height 12
click at [298, 331] on div "A♭" at bounding box center [301, 332] width 14 height 12
click at [340, 333] on div "F" at bounding box center [337, 332] width 14 height 12
drag, startPoint x: 355, startPoint y: 348, endPoint x: 353, endPoint y: 358, distance: 10.7
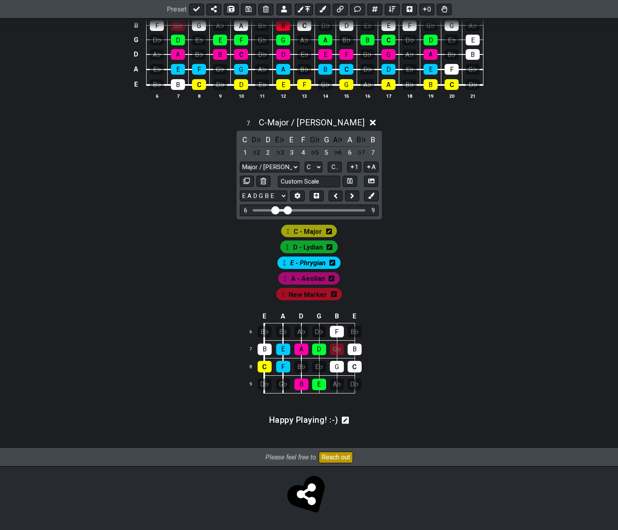
click at [355, 348] on div "B" at bounding box center [355, 350] width 14 height 12
click at [350, 369] on div "C" at bounding box center [355, 367] width 14 height 12
click at [339, 365] on div "G" at bounding box center [337, 367] width 14 height 12
drag, startPoint x: 287, startPoint y: 209, endPoint x: 323, endPoint y: 212, distance: 35.6
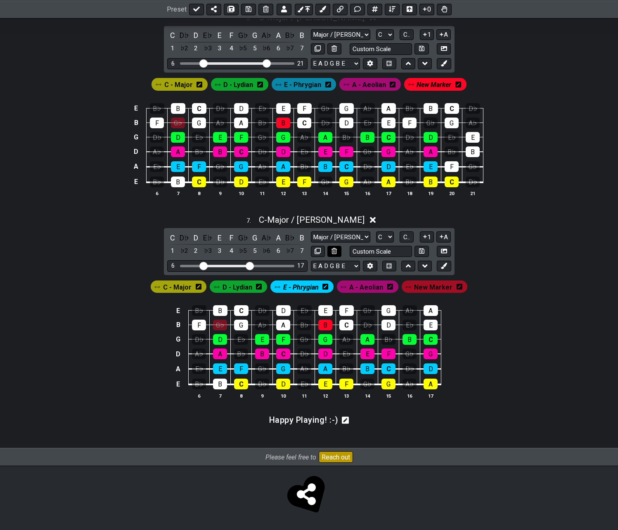
click at [334, 250] on icon at bounding box center [333, 251] width 5 height 6
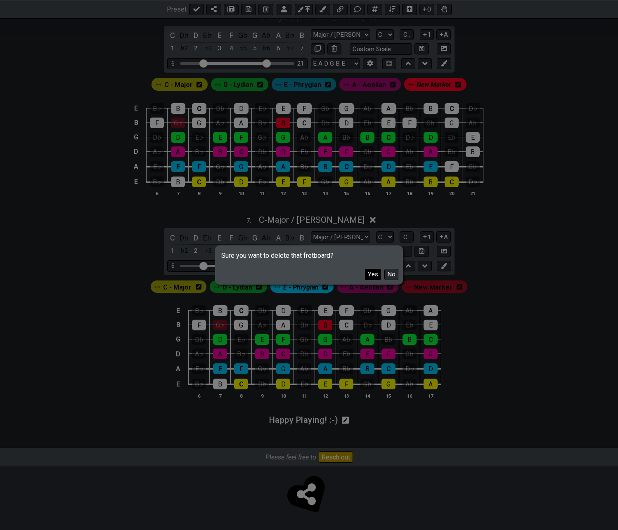
click at [369, 272] on button "Yes" at bounding box center [373, 274] width 16 height 11
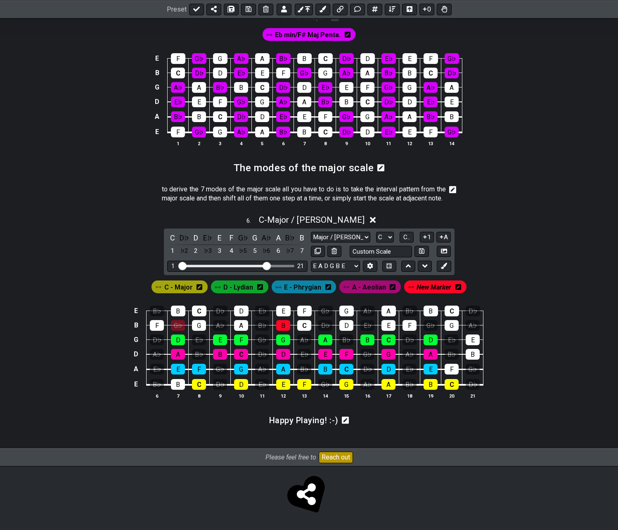
drag, startPoint x: 203, startPoint y: 265, endPoint x: 176, endPoint y: 267, distance: 26.9
click at [179, 265] on input "Visible fret range" at bounding box center [237, 265] width 117 height 0
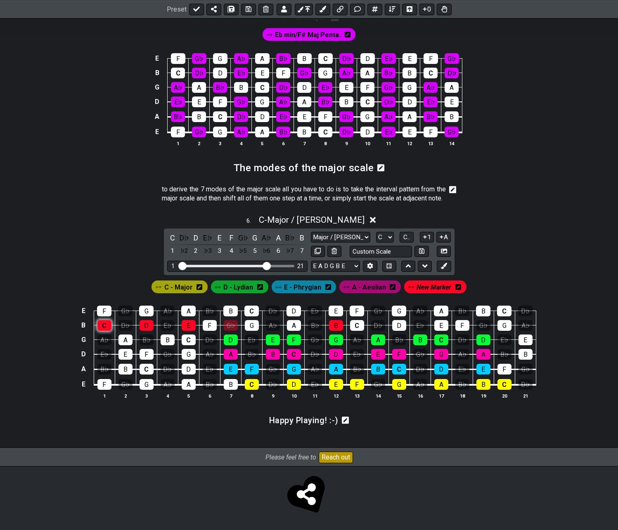
click at [105, 323] on div "C" at bounding box center [104, 325] width 14 height 11
click at [149, 322] on div "D" at bounding box center [147, 325] width 14 height 11
click at [182, 323] on div "E" at bounding box center [189, 325] width 14 height 11
click at [227, 326] on div "G♭" at bounding box center [231, 325] width 14 height 11
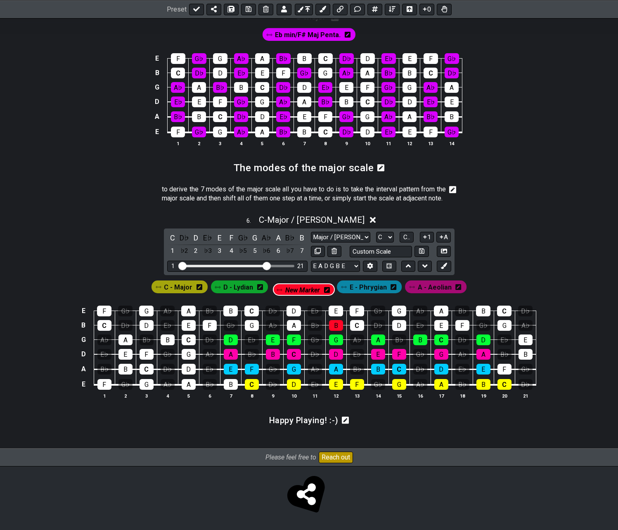
drag, startPoint x: 431, startPoint y: 287, endPoint x: 297, endPoint y: 288, distance: 133.7
click at [297, 288] on div "C - Major D - Lydian E - Phrygian A - Aeolian New Marker" at bounding box center [309, 287] width 318 height 16
click at [324, 287] on icon at bounding box center [326, 287] width 6 height 6
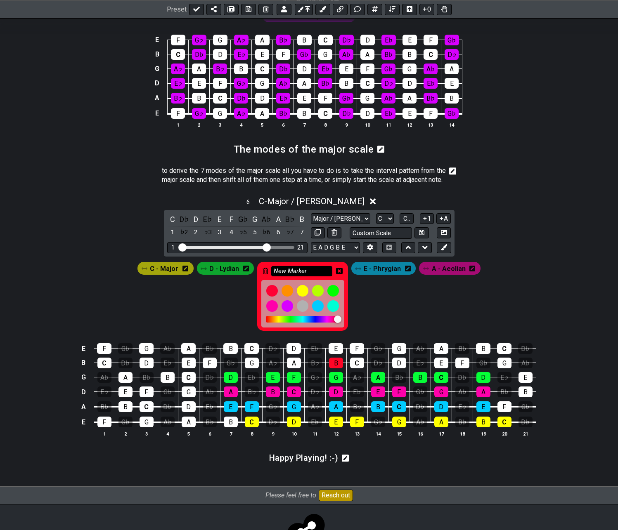
click at [309, 277] on input "New Marker" at bounding box center [301, 271] width 61 height 10
type input "F - Lydian"
click at [340, 275] on icon at bounding box center [339, 271] width 7 height 7
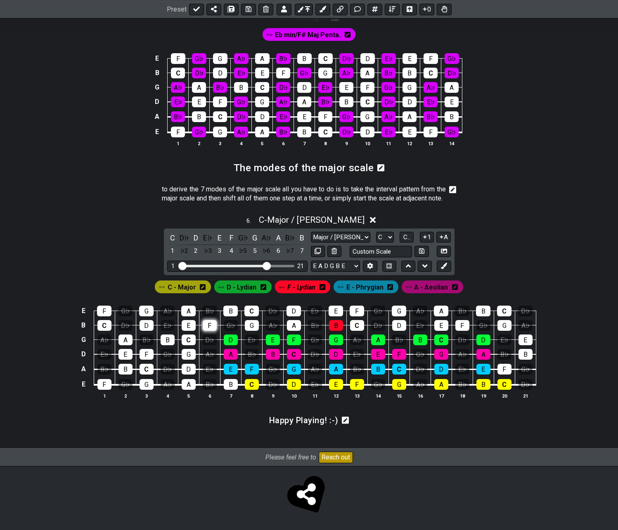
click at [206, 323] on div "F" at bounding box center [210, 325] width 14 height 11
click at [250, 324] on div "G" at bounding box center [252, 325] width 14 height 11
click at [290, 322] on div "A" at bounding box center [294, 325] width 14 height 11
click at [355, 326] on div "C" at bounding box center [357, 325] width 14 height 11
click at [398, 324] on div "D" at bounding box center [399, 325] width 14 height 11
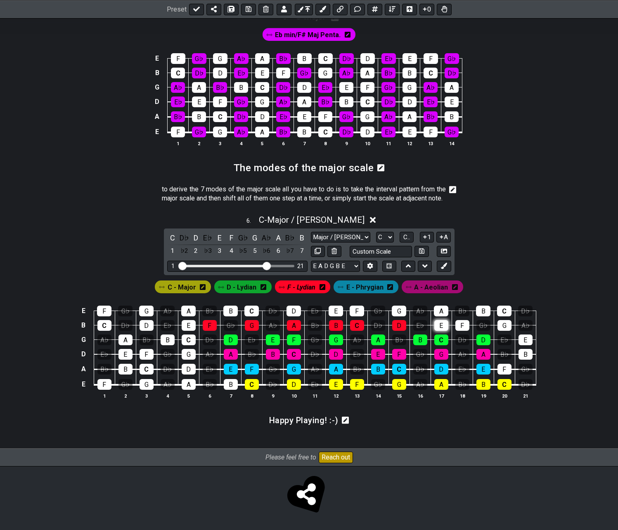
click at [436, 326] on div "E" at bounding box center [441, 325] width 14 height 11
click at [463, 326] on div "F" at bounding box center [462, 325] width 14 height 11
click at [265, 287] on icon at bounding box center [263, 287] width 6 height 6
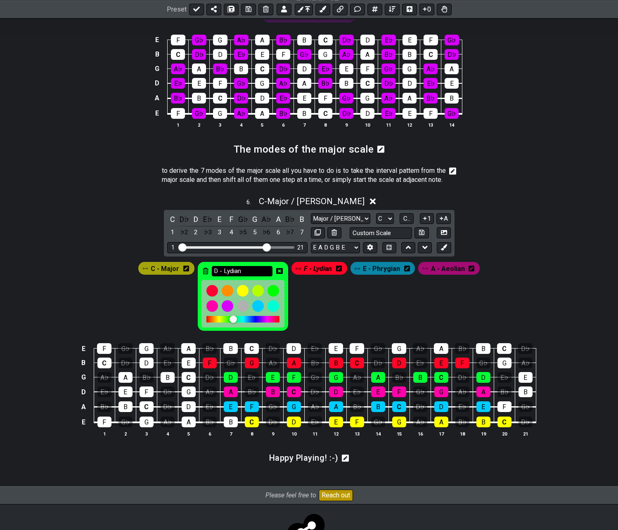
click at [254, 277] on input "D - Lydian" at bounding box center [242, 271] width 61 height 10
type input "D - Dorian"
click at [279, 274] on icon at bounding box center [279, 271] width 7 height 6
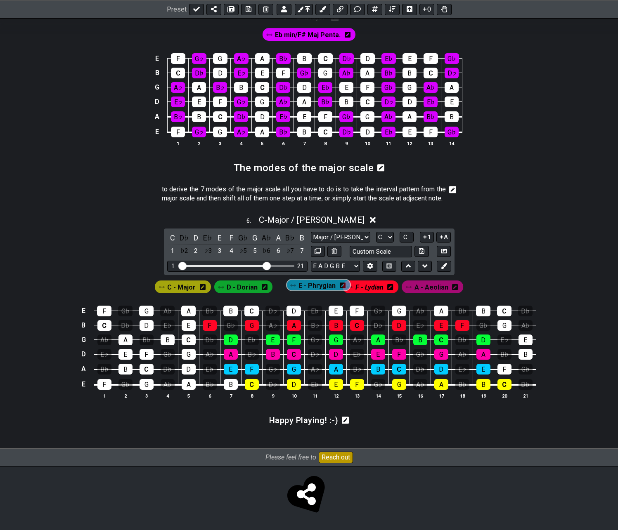
drag, startPoint x: 366, startPoint y: 289, endPoint x: 316, endPoint y: 288, distance: 50.0
click at [316, 288] on div "C - Major [PERSON_NAME] E - Phrygian A - Aeolian" at bounding box center [309, 287] width 312 height 16
click at [446, 263] on icon at bounding box center [444, 266] width 6 height 6
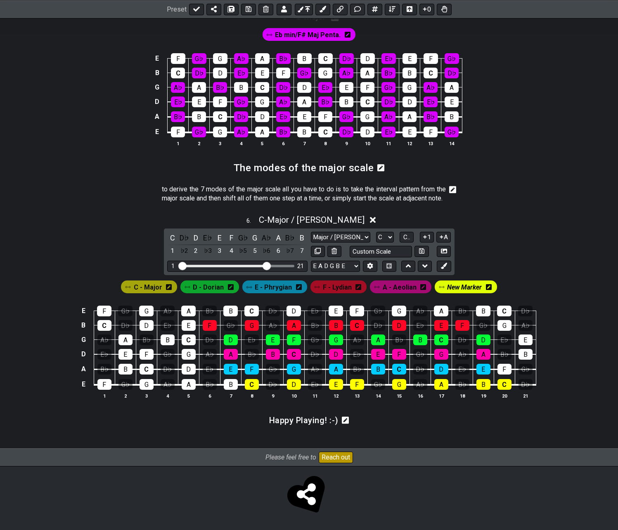
click at [475, 285] on icon at bounding box center [489, 287] width 6 height 6
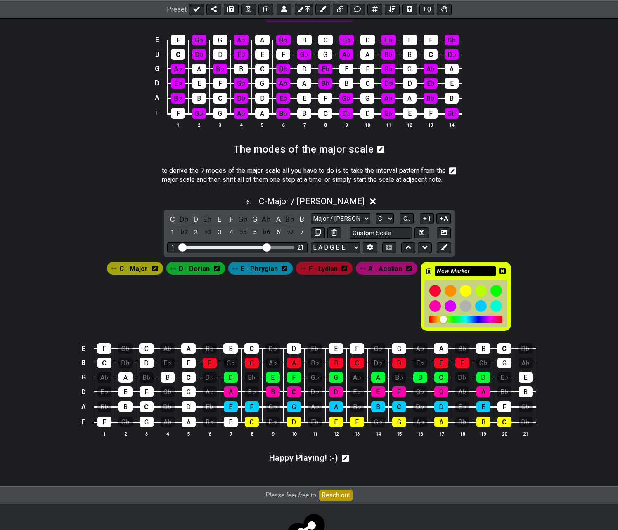
click at [472, 277] on input "New Marker" at bounding box center [465, 271] width 61 height 10
type input "B - Locrian"
click at [475, 275] on icon at bounding box center [502, 271] width 7 height 7
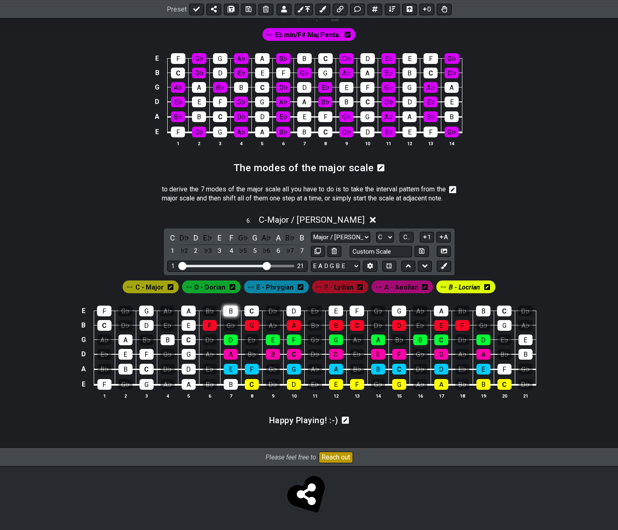
click at [229, 311] on div "B" at bounding box center [230, 311] width 14 height 11
click at [251, 310] on div "C" at bounding box center [251, 311] width 14 height 11
click at [293, 312] on div "D" at bounding box center [293, 311] width 14 height 11
click at [333, 309] on div "E" at bounding box center [336, 311] width 14 height 11
click at [355, 309] on div "F" at bounding box center [357, 311] width 14 height 11
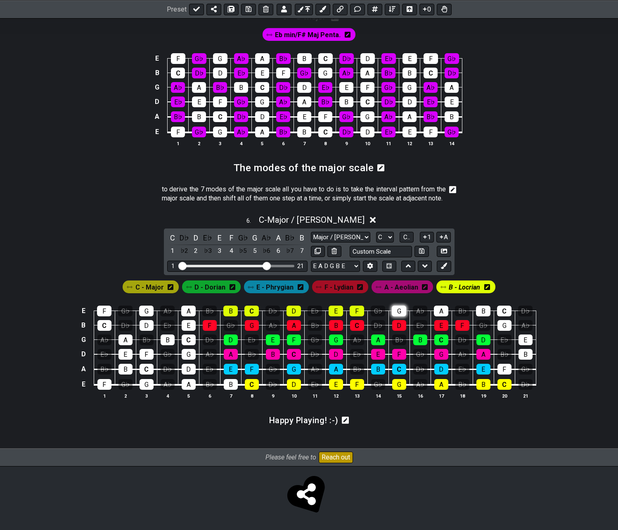
click at [395, 308] on div "G" at bounding box center [399, 311] width 14 height 11
click at [442, 310] on div "A" at bounding box center [441, 311] width 14 height 11
click at [475, 312] on div "B" at bounding box center [483, 311] width 14 height 11
click at [475, 286] on div "B - Locrian" at bounding box center [465, 287] width 59 height 12
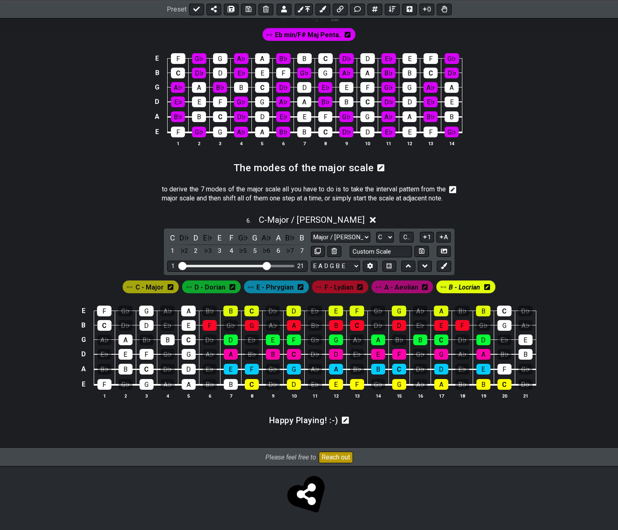
click at [475, 289] on icon at bounding box center [487, 287] width 6 height 6
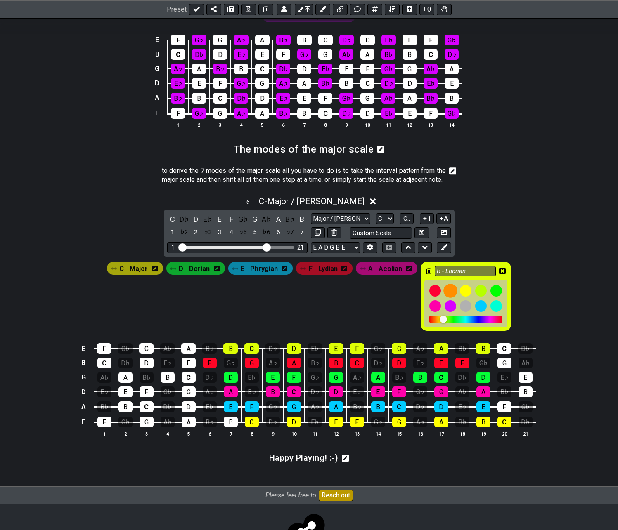
click at [451, 298] on div at bounding box center [451, 291] width 14 height 14
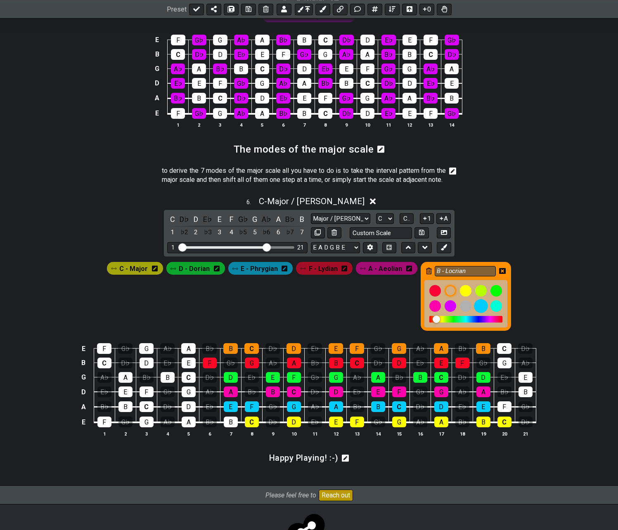
click at [475, 314] on div at bounding box center [481, 307] width 14 height 14
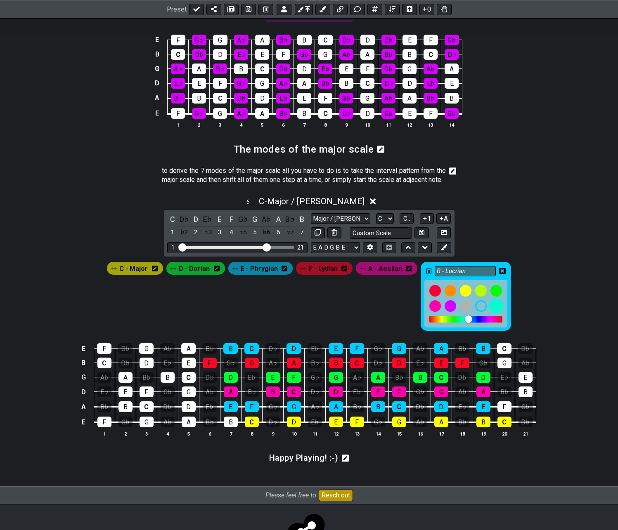
click at [475, 314] on div at bounding box center [497, 307] width 14 height 14
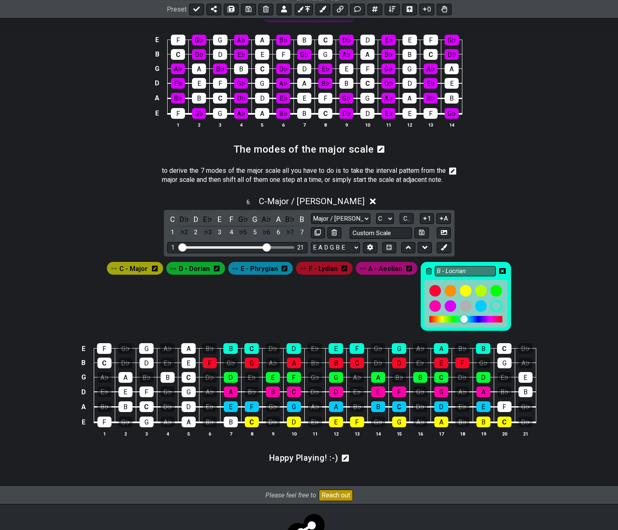
click at [157, 272] on icon at bounding box center [155, 268] width 6 height 7
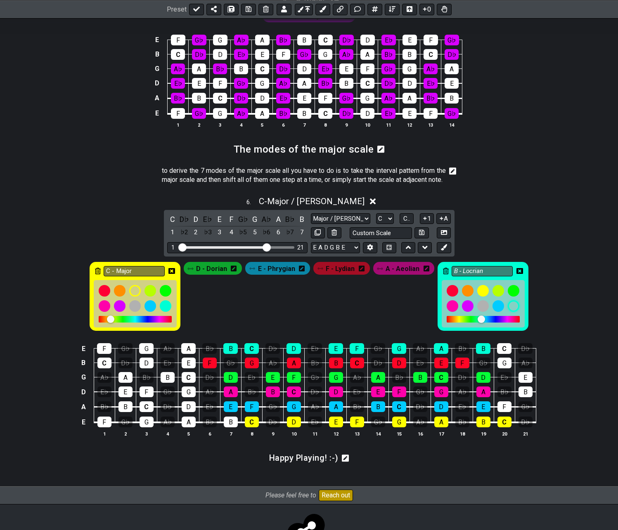
click at [236, 272] on icon at bounding box center [234, 268] width 6 height 7
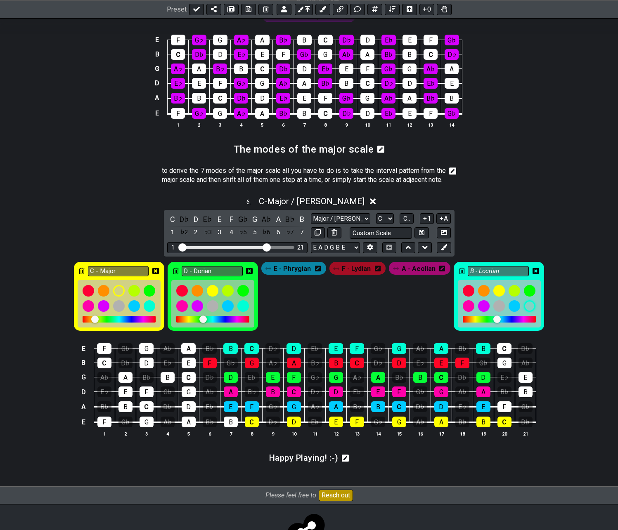
click at [316, 272] on icon at bounding box center [318, 269] width 6 height 6
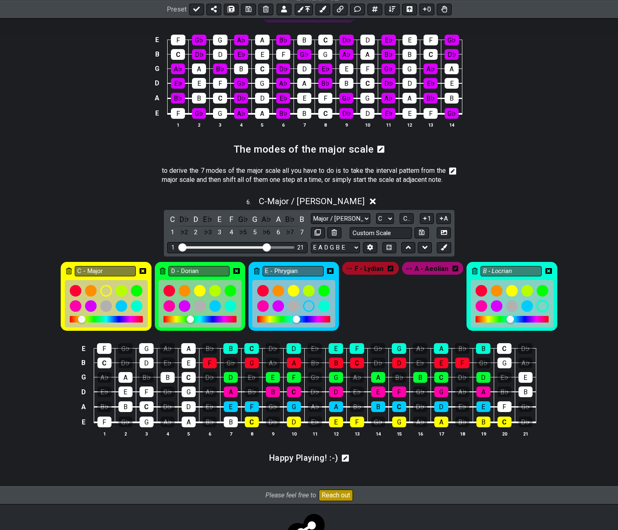
click at [391, 272] on icon at bounding box center [391, 269] width 6 height 6
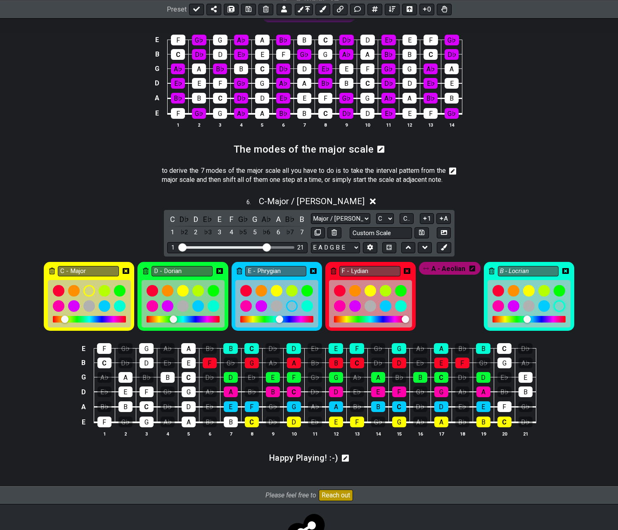
click at [473, 272] on icon at bounding box center [472, 269] width 6 height 6
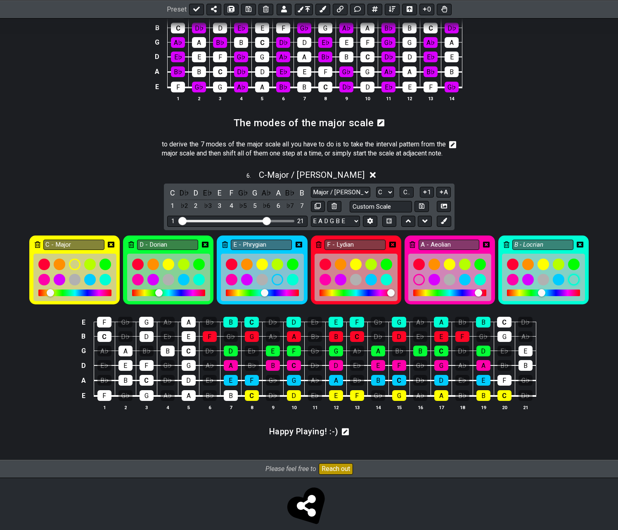
scroll to position [1053, 0]
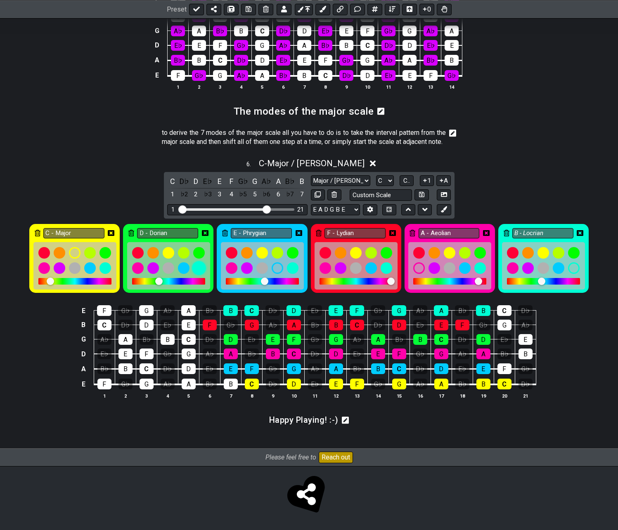
click at [197, 276] on div at bounding box center [199, 269] width 14 height 14
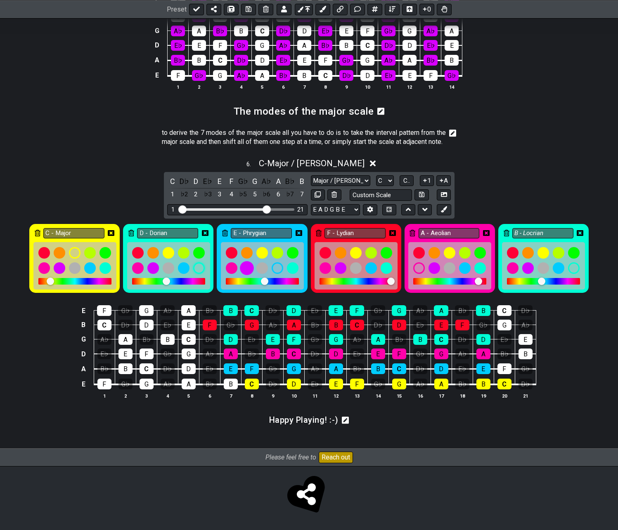
click at [245, 276] on div at bounding box center [247, 269] width 14 height 14
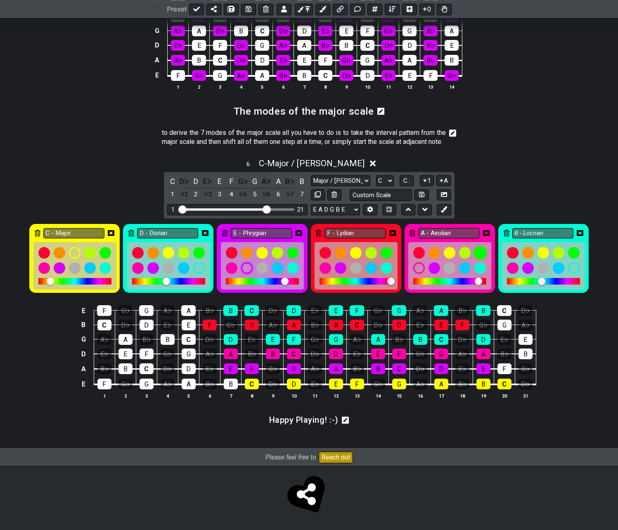
click at [475, 260] on div at bounding box center [480, 253] width 14 height 14
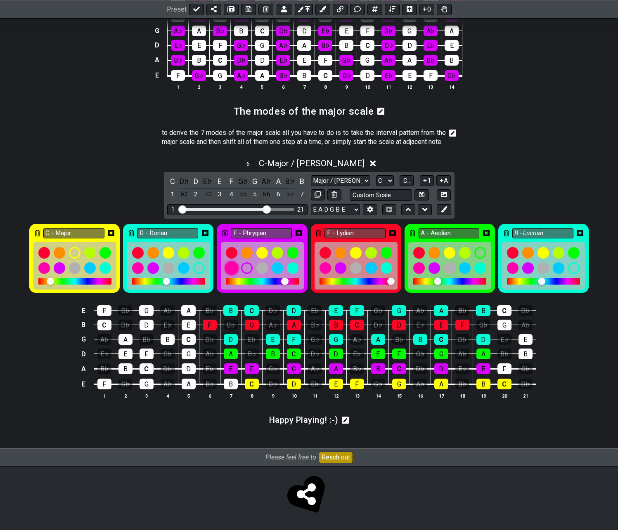
click at [234, 276] on div at bounding box center [232, 269] width 14 height 14
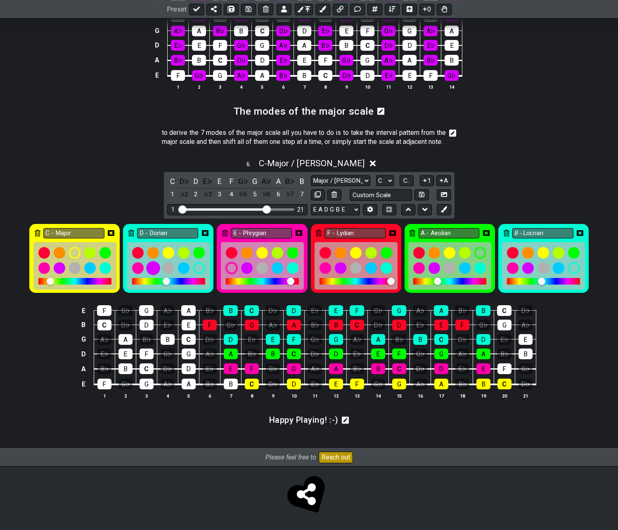
click at [156, 276] on div at bounding box center [153, 269] width 14 height 14
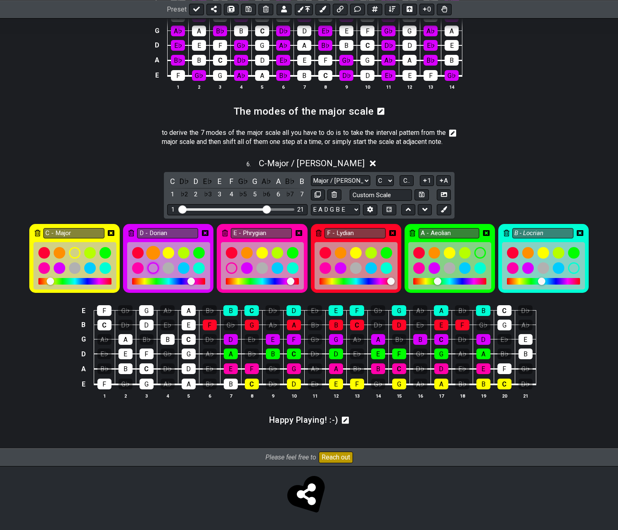
click at [150, 260] on div at bounding box center [153, 253] width 14 height 14
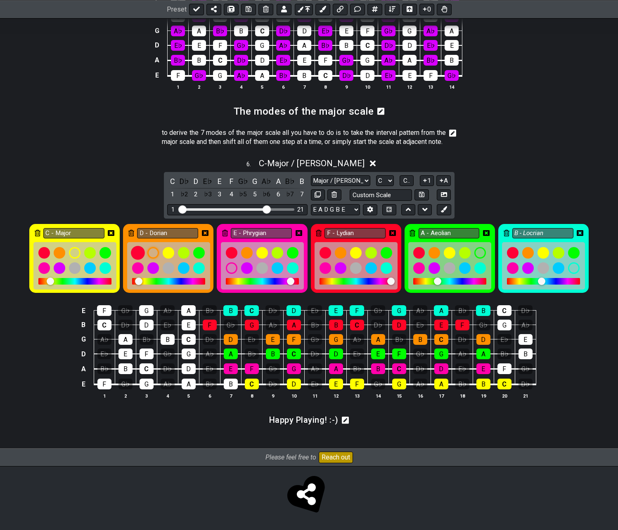
click at [140, 260] on div at bounding box center [138, 253] width 14 height 14
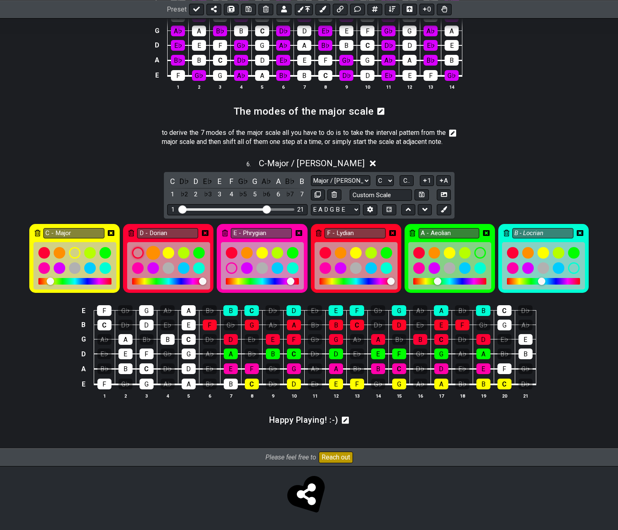
click at [156, 260] on div at bounding box center [153, 253] width 14 height 14
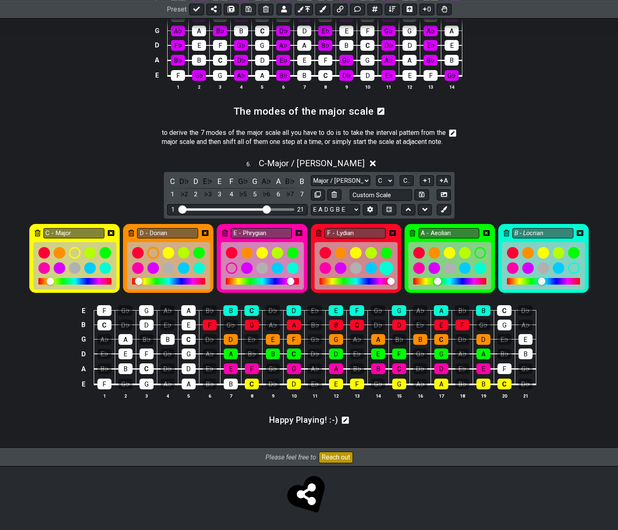
click at [386, 276] on div at bounding box center [386, 269] width 14 height 14
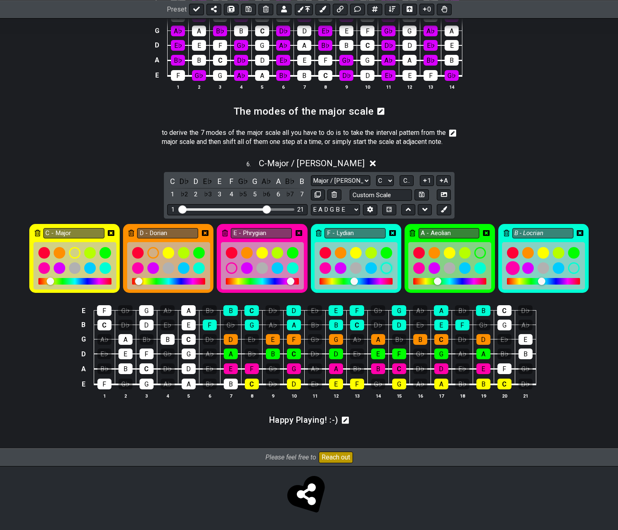
click at [475, 276] on div at bounding box center [513, 269] width 14 height 14
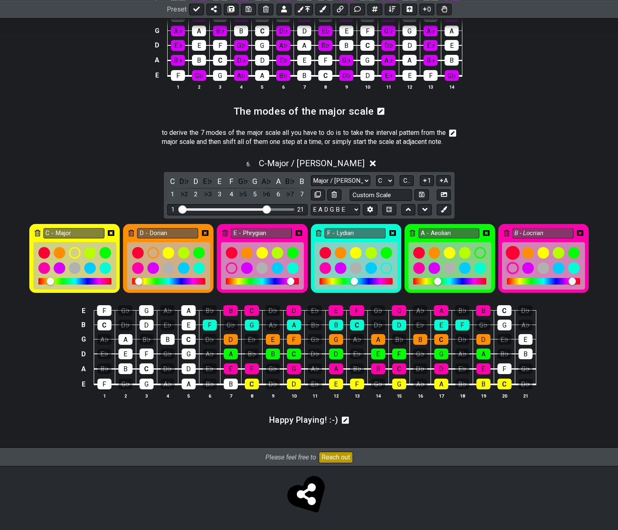
click at [475, 260] on div at bounding box center [513, 253] width 14 height 14
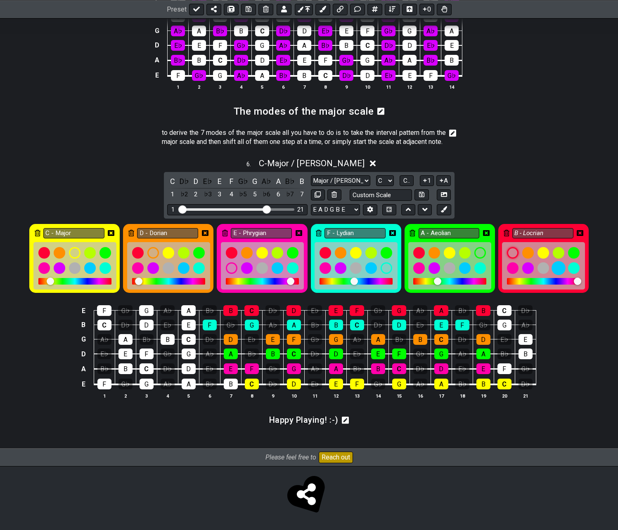
click at [475, 276] on div at bounding box center [559, 269] width 14 height 14
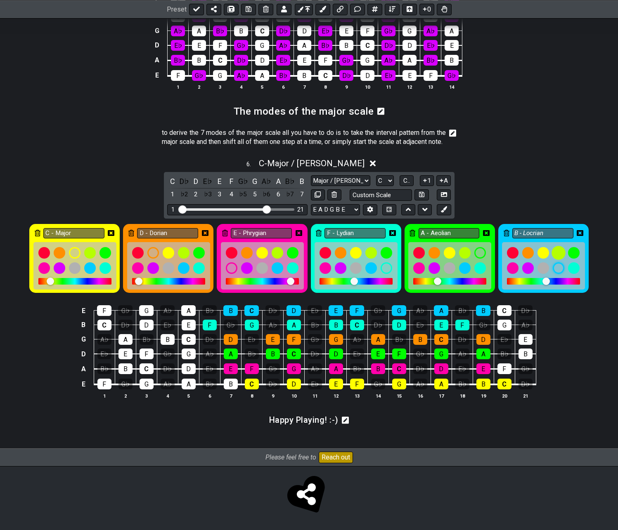
click at [475, 260] on div at bounding box center [559, 253] width 14 height 14
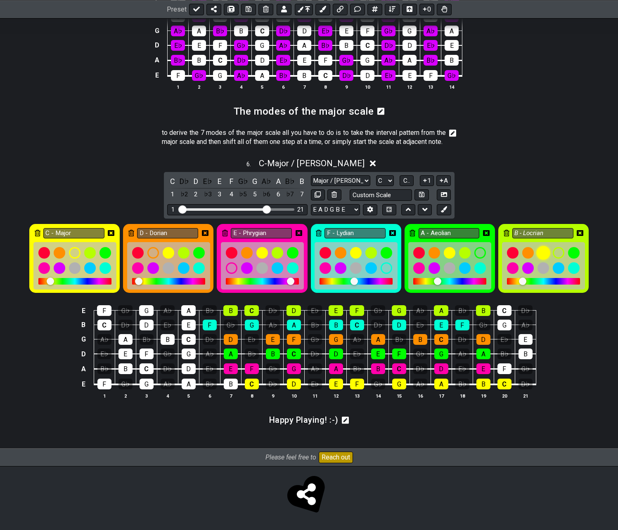
click at [475, 260] on div at bounding box center [544, 253] width 14 height 14
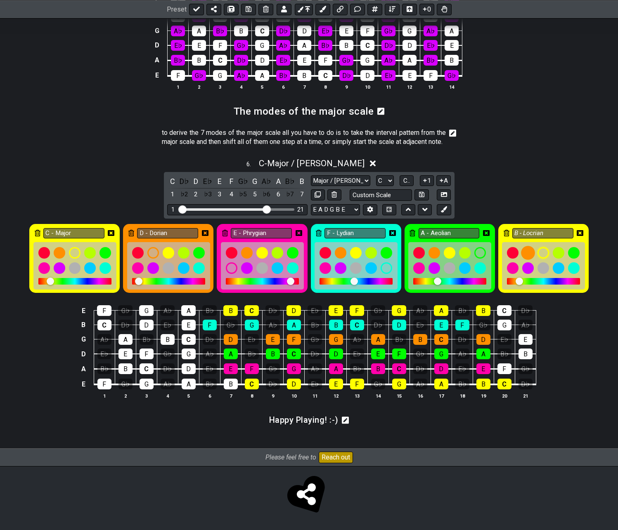
click at [475, 260] on div at bounding box center [528, 253] width 14 height 14
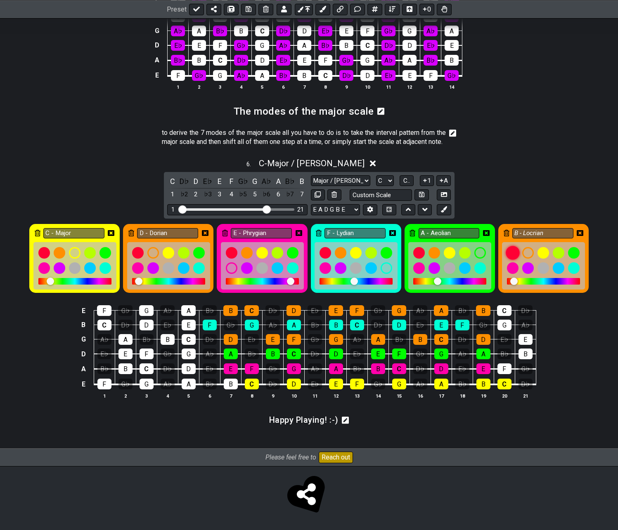
click at [475, 260] on div at bounding box center [513, 253] width 14 height 14
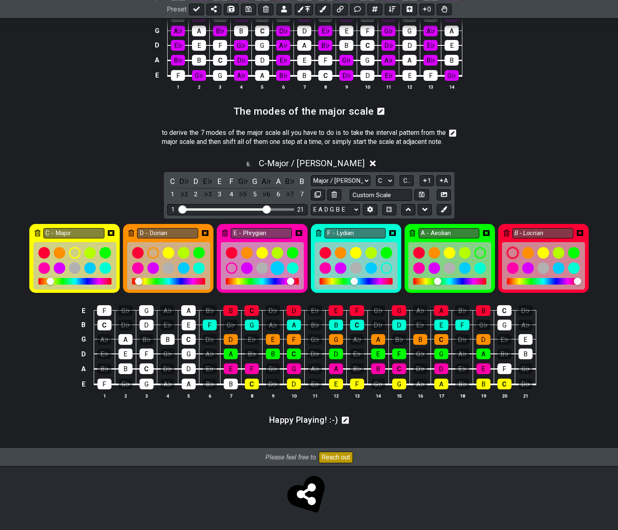
click at [277, 276] on div at bounding box center [277, 269] width 14 height 14
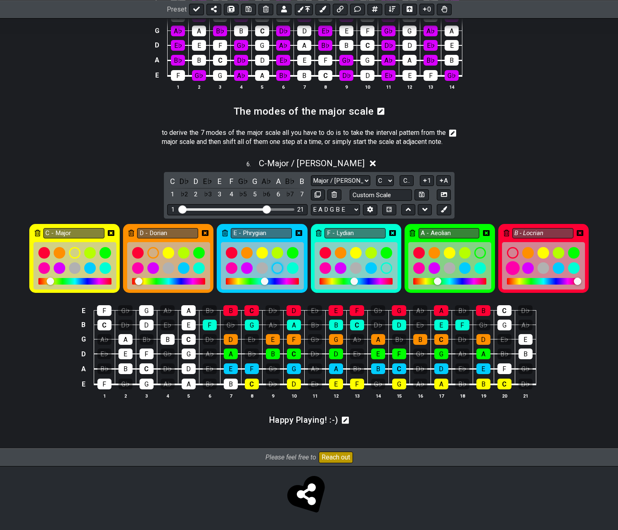
click at [475, 276] on div at bounding box center [513, 269] width 14 height 14
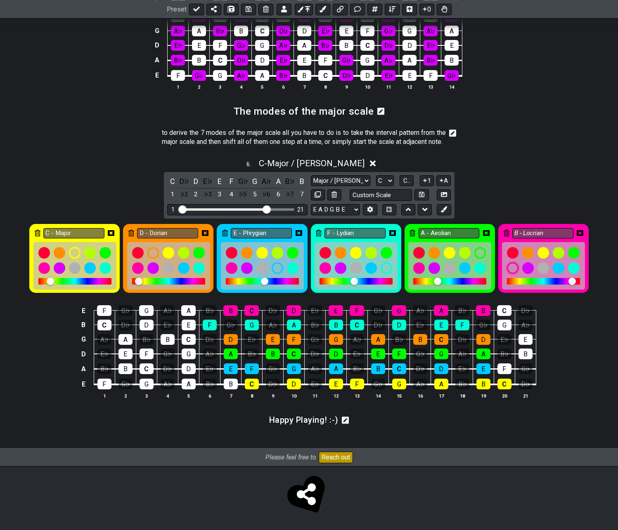
click at [111, 237] on icon at bounding box center [111, 233] width 7 height 7
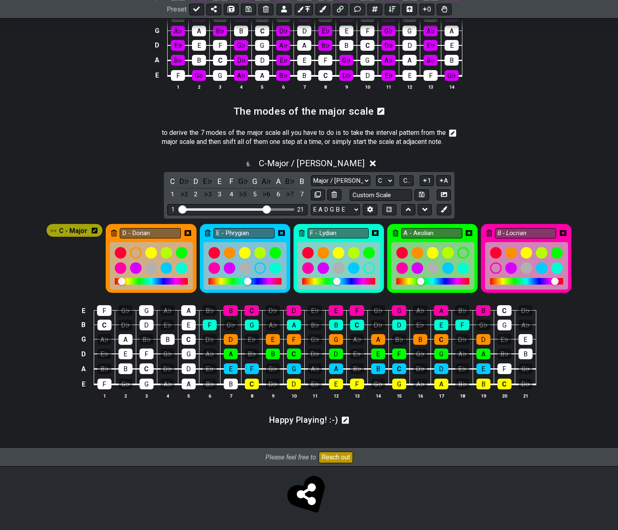
drag, startPoint x: 185, startPoint y: 246, endPoint x: 188, endPoint y: 250, distance: 4.7
click at [185, 236] on icon at bounding box center [188, 233] width 7 height 6
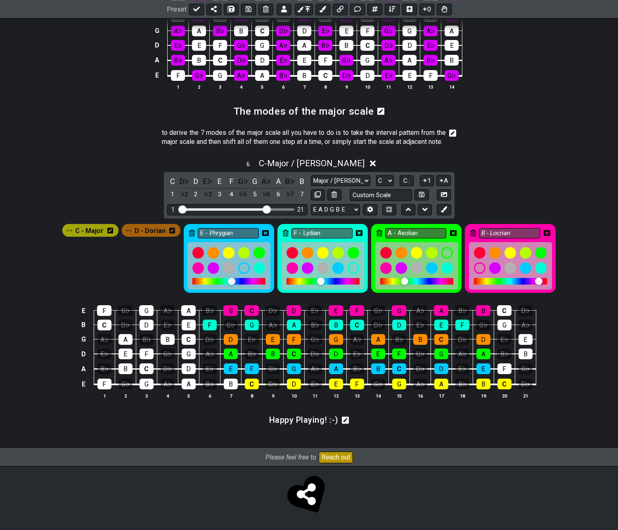
click at [264, 237] on icon at bounding box center [265, 233] width 7 height 7
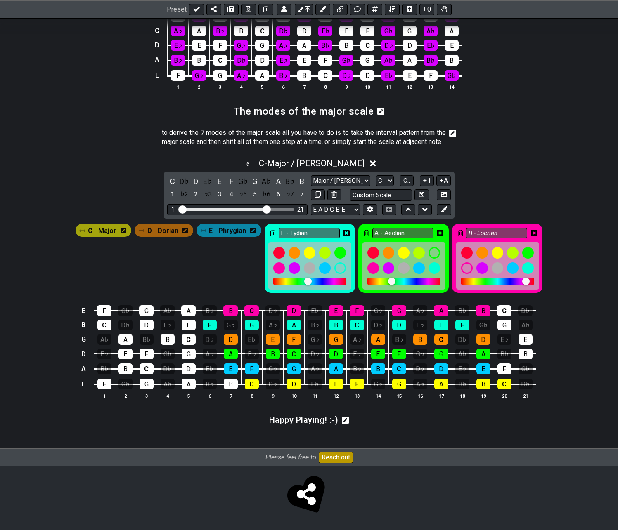
click at [346, 237] on icon at bounding box center [346, 233] width 7 height 7
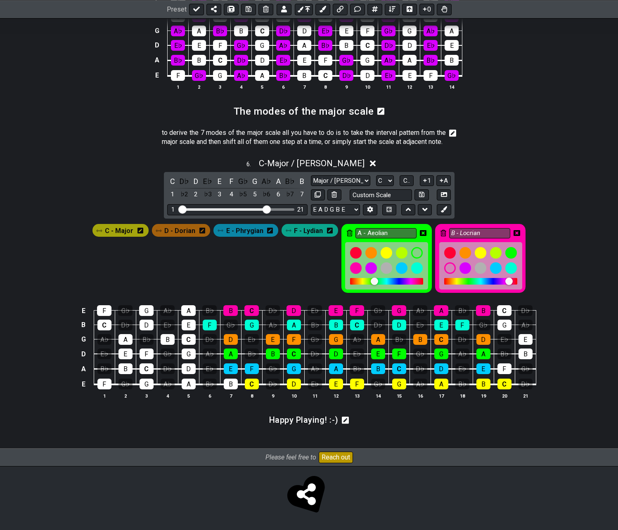
click at [422, 237] on icon at bounding box center [423, 233] width 7 height 7
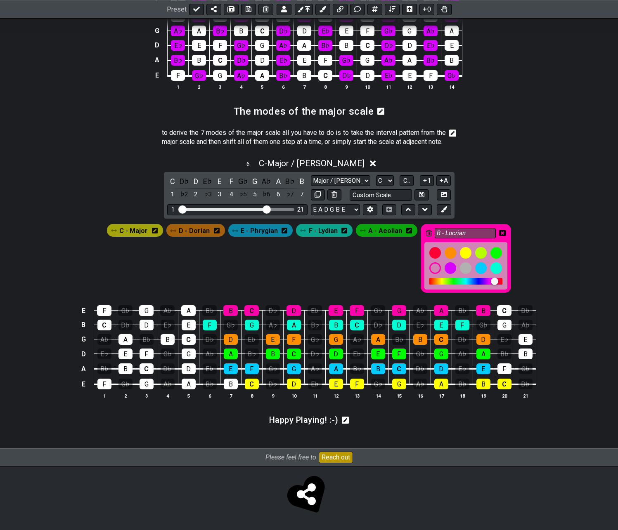
click at [475, 237] on icon at bounding box center [502, 233] width 7 height 7
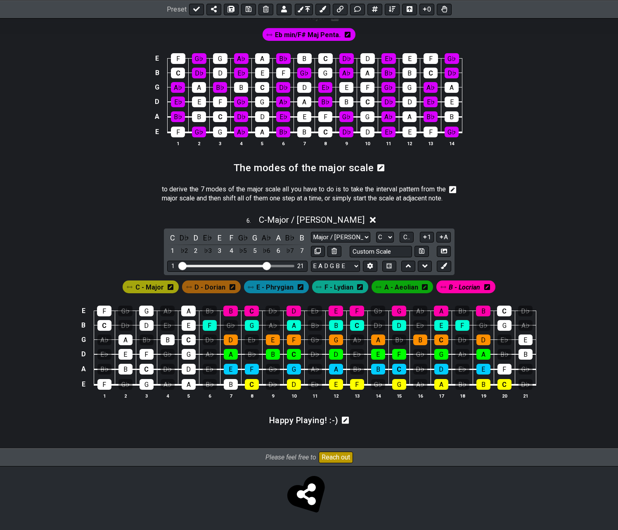
scroll to position [1012, 0]
click at [294, 217] on span "C - Major / Ionian" at bounding box center [312, 220] width 106 height 10
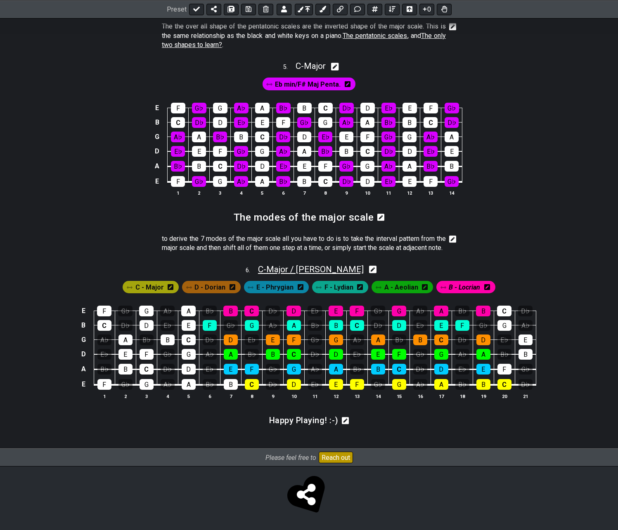
scroll to position [963, 0]
click at [458, 285] on span "B - Locrian" at bounding box center [464, 288] width 31 height 12
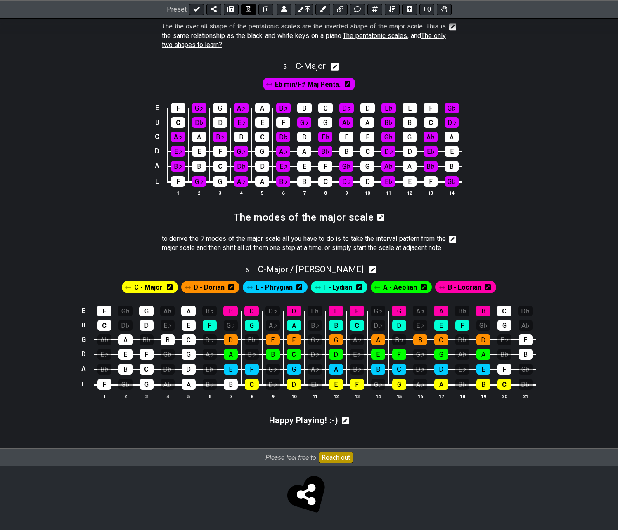
click at [247, 9] on icon at bounding box center [249, 9] width 6 height 6
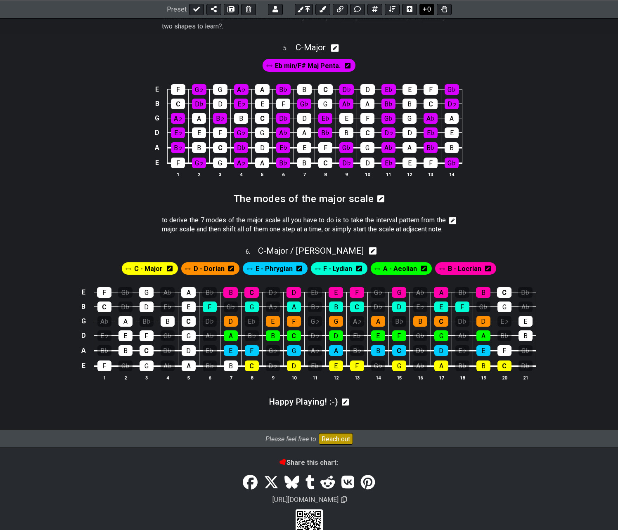
click at [429, 10] on button "0" at bounding box center [426, 9] width 15 height 12
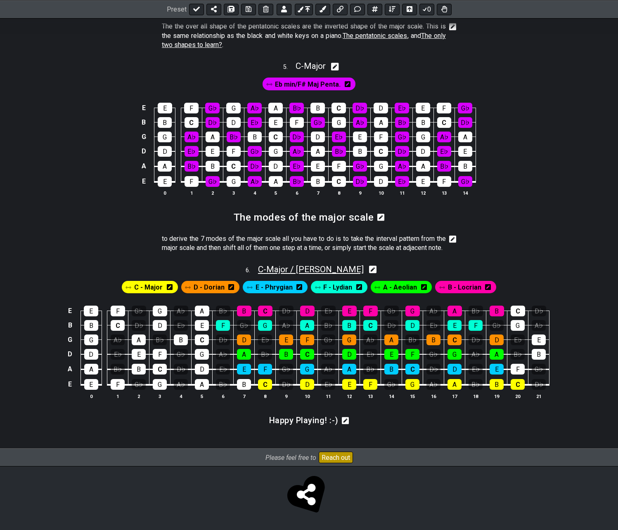
click at [309, 271] on span "C - Major / Ionian" at bounding box center [311, 270] width 106 height 10
select select "C"
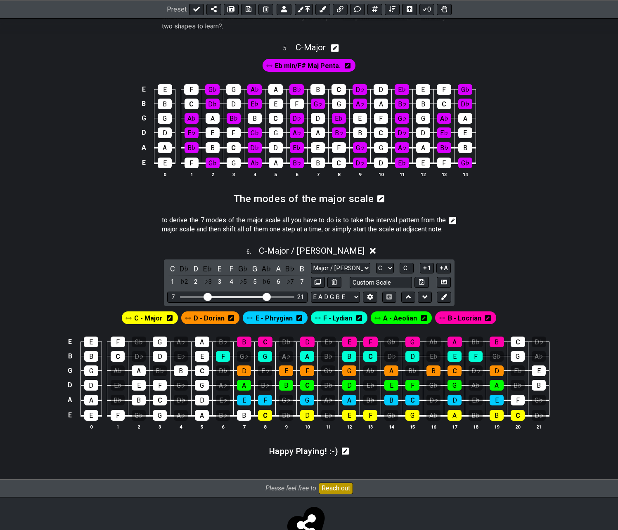
drag, startPoint x: 185, startPoint y: 316, endPoint x: 209, endPoint y: 318, distance: 24.4
click at [209, 296] on input "Visible fret range" at bounding box center [237, 296] width 117 height 0
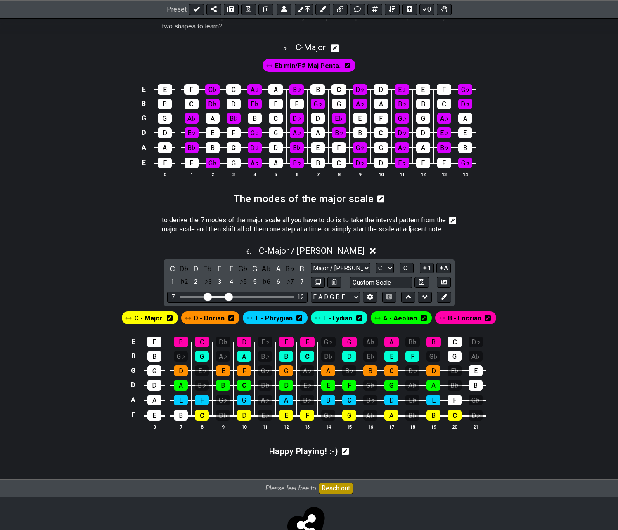
drag, startPoint x: 265, startPoint y: 315, endPoint x: 230, endPoint y: 317, distance: 35.6
click at [230, 296] on input "Visible fret range" at bounding box center [237, 296] width 117 height 0
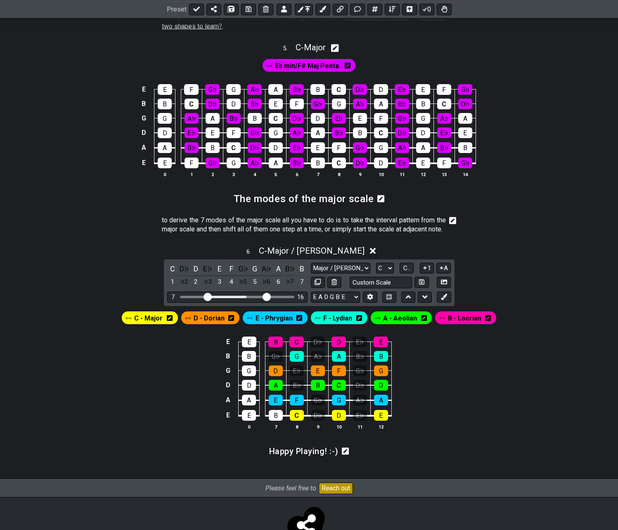
drag, startPoint x: 245, startPoint y: 313, endPoint x: 266, endPoint y: 313, distance: 21.5
click at [266, 296] on input "Visible fret range" at bounding box center [237, 296] width 117 height 0
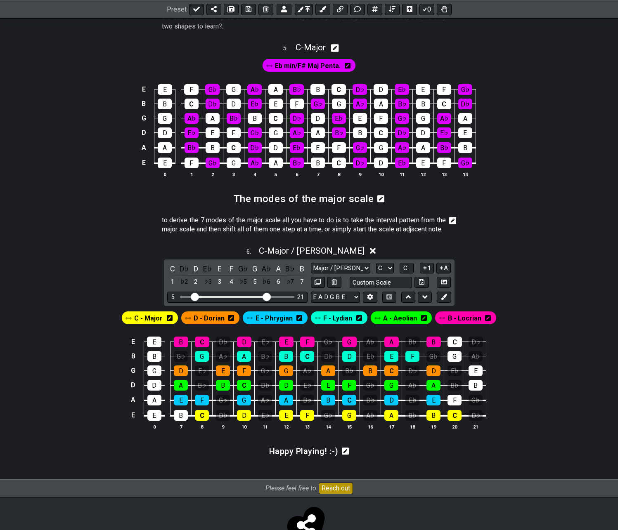
drag, startPoint x: 208, startPoint y: 314, endPoint x: 196, endPoint y: 317, distance: 12.2
click at [196, 296] on input "Visible fret range" at bounding box center [237, 296] width 117 height 0
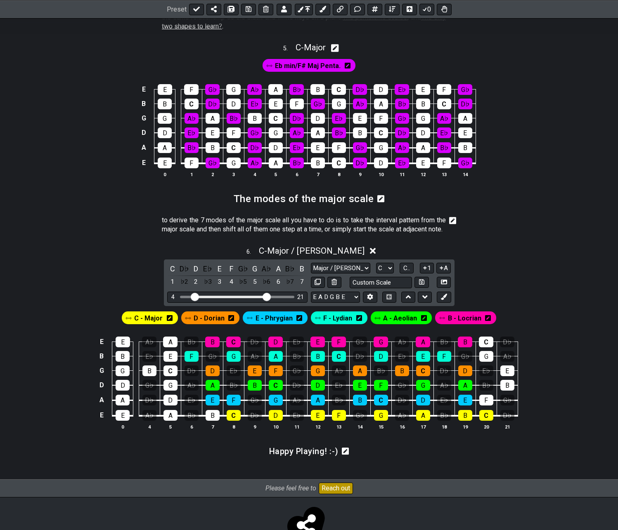
click at [462, 324] on span "B - Locrian" at bounding box center [464, 318] width 33 height 12
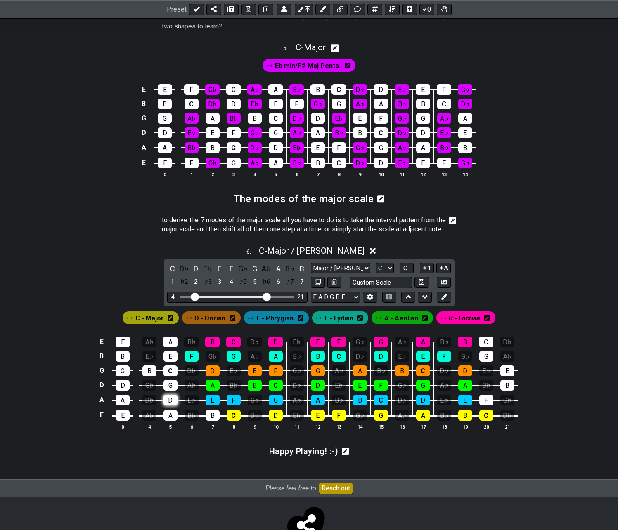
click at [171, 406] on div "D" at bounding box center [170, 400] width 14 height 11
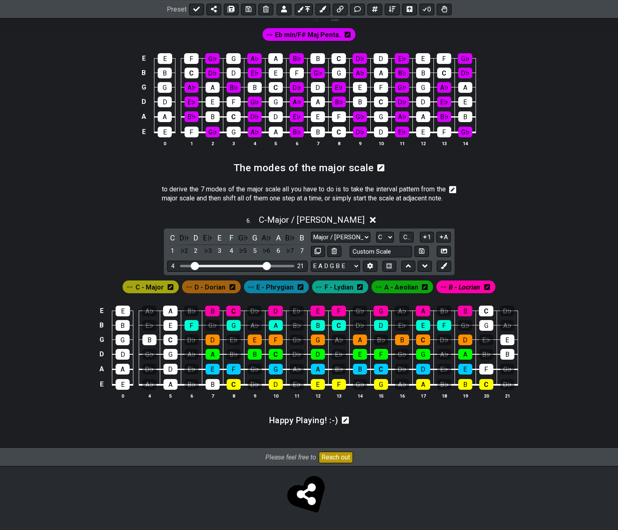
scroll to position [1012, 0]
click at [355, 265] on select "E A D G B E E A D G B E E A D G B E B E A D F♯ B A D G C E A D A D G B E E♭ A♭ …" at bounding box center [335, 266] width 49 height 11
select select "B E A D G B E"
click at [311, 261] on select "E A D G B E E A D G B E E A D G B E B E A D F♯ B A D G C E A D A D G B E E♭ A♭ …" at bounding box center [335, 266] width 49 height 11
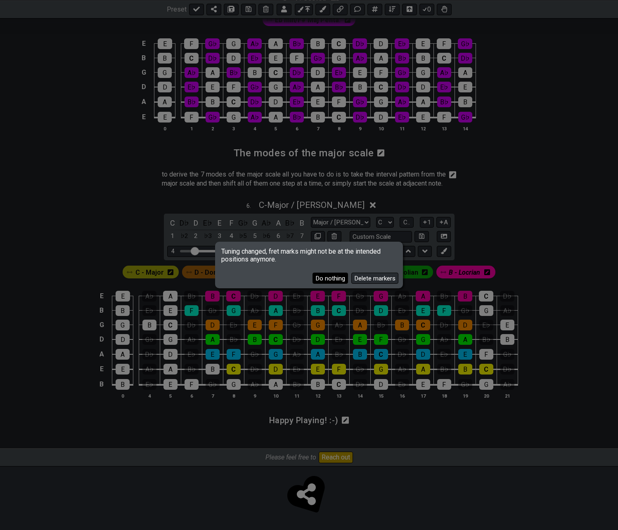
click at [327, 279] on button "Do nothing" at bounding box center [330, 278] width 36 height 11
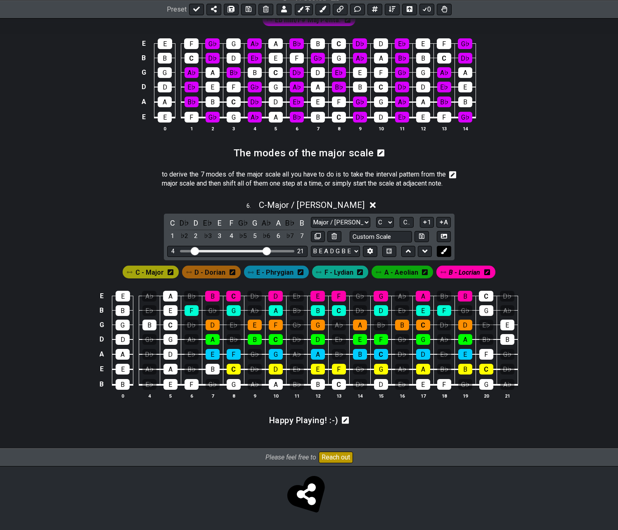
click at [443, 254] on icon at bounding box center [444, 251] width 6 height 6
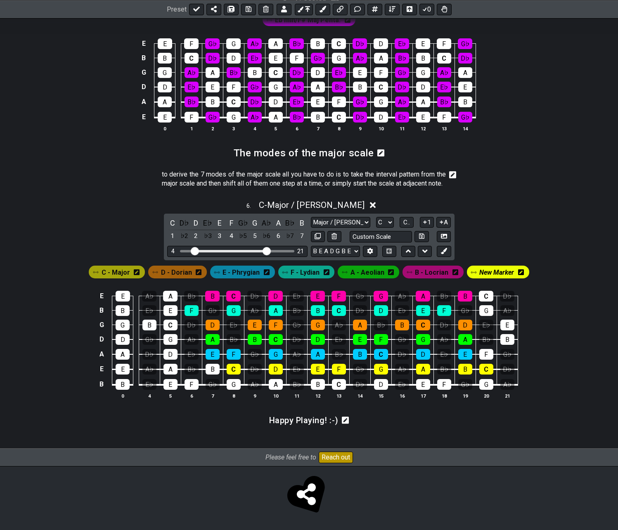
click at [475, 276] on icon at bounding box center [521, 272] width 6 height 7
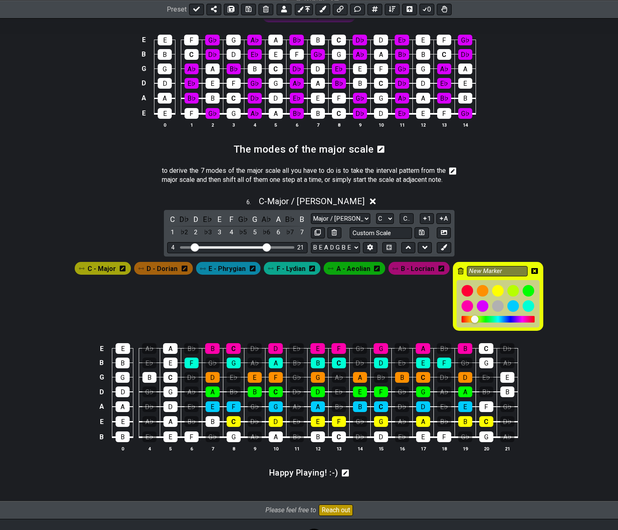
drag, startPoint x: 509, startPoint y: 289, endPoint x: 456, endPoint y: 287, distance: 53.3
click at [456, 287] on div "New Marker" at bounding box center [498, 296] width 90 height 69
type input "G - Mixolydian"
click at [475, 275] on icon at bounding box center [534, 271] width 7 height 7
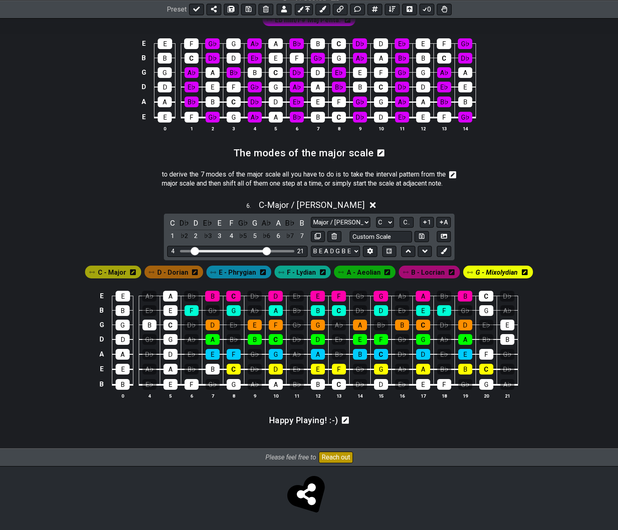
click at [475, 276] on icon at bounding box center [525, 272] width 6 height 7
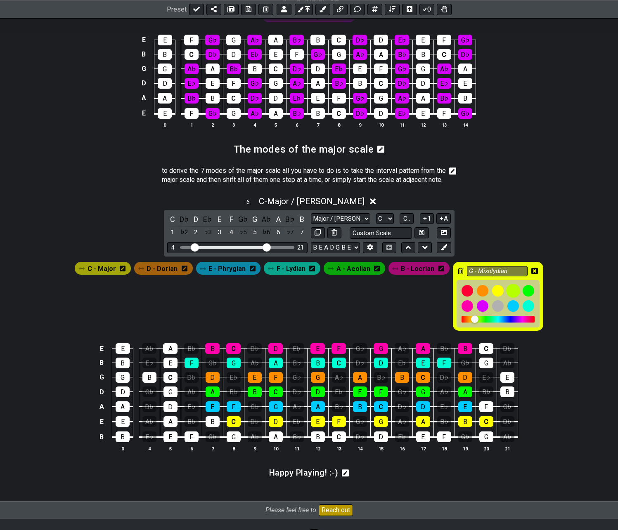
click at [475, 298] on div at bounding box center [513, 291] width 14 height 14
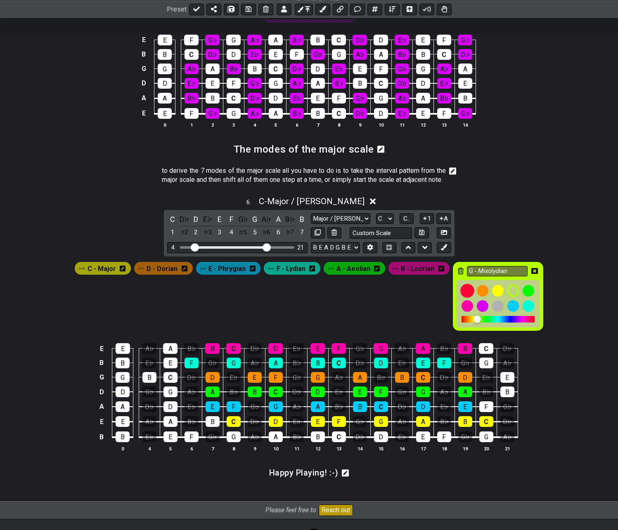
click at [469, 298] on div at bounding box center [467, 291] width 14 height 14
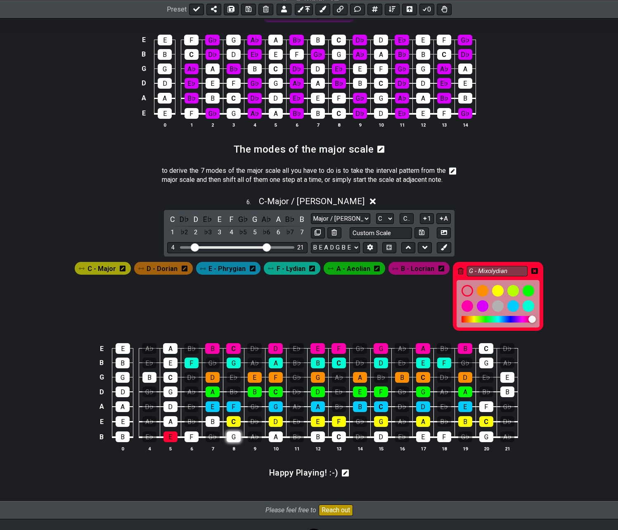
click at [233, 443] on div "G" at bounding box center [234, 437] width 14 height 11
click at [475, 274] on icon at bounding box center [534, 271] width 7 height 6
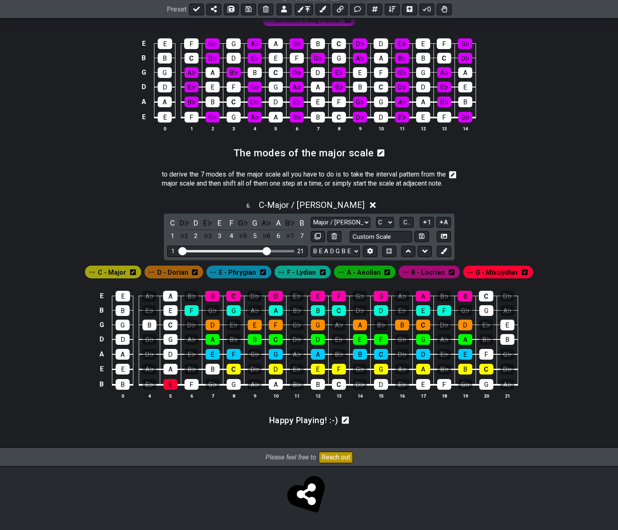
drag, startPoint x: 194, startPoint y: 266, endPoint x: 179, endPoint y: 273, distance: 16.1
click at [179, 251] on input "Visible fret range" at bounding box center [237, 251] width 117 height 0
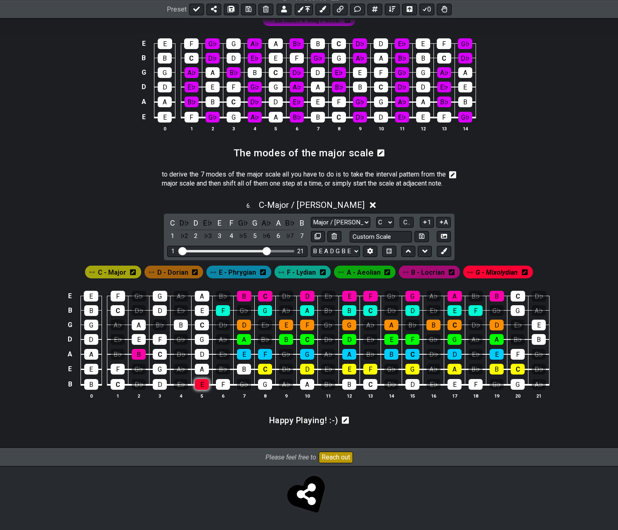
click at [198, 390] on div "E" at bounding box center [202, 384] width 14 height 11
click at [141, 360] on div "B" at bounding box center [139, 354] width 14 height 11
click at [263, 390] on div "G" at bounding box center [265, 384] width 14 height 11
click at [306, 390] on div "A" at bounding box center [307, 384] width 14 height 11
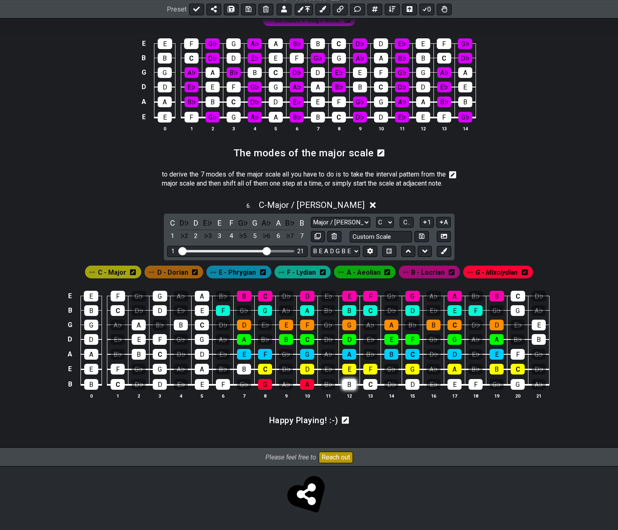
click at [350, 390] on div "B" at bounding box center [349, 384] width 14 height 11
click at [361, 385] on td "C" at bounding box center [370, 377] width 21 height 16
click at [367, 390] on div "C" at bounding box center [370, 384] width 14 height 11
click at [409, 390] on div "D" at bounding box center [412, 384] width 14 height 11
drag, startPoint x: 454, startPoint y: 398, endPoint x: 462, endPoint y: 398, distance: 8.3
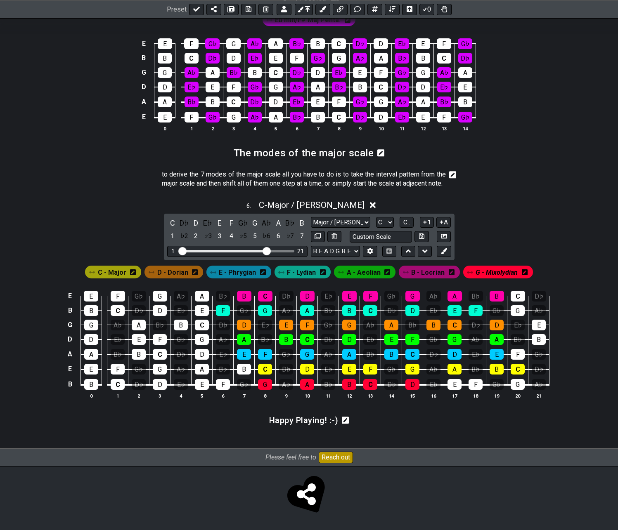
click at [454, 390] on div "E" at bounding box center [454, 384] width 14 height 11
click at [473, 390] on div "F" at bounding box center [476, 384] width 14 height 11
click at [475, 390] on div "G" at bounding box center [518, 384] width 14 height 11
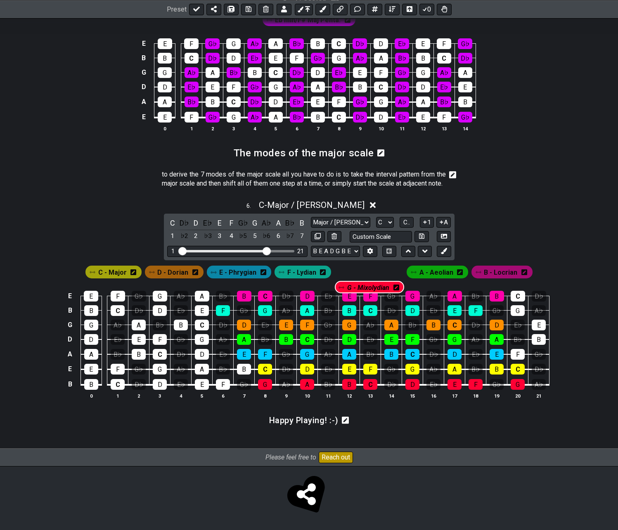
drag, startPoint x: 496, startPoint y: 286, endPoint x: 368, endPoint y: 287, distance: 128.0
click at [368, 280] on div "C - Major D - Dorian E - Phrygian F - Lydian A - Aeolian B - Locrian G - Mixoly…" at bounding box center [309, 272] width 450 height 16
drag, startPoint x: 267, startPoint y: 266, endPoint x: 272, endPoint y: 266, distance: 5.4
click at [272, 251] on input "Visible fret range" at bounding box center [237, 251] width 117 height 0
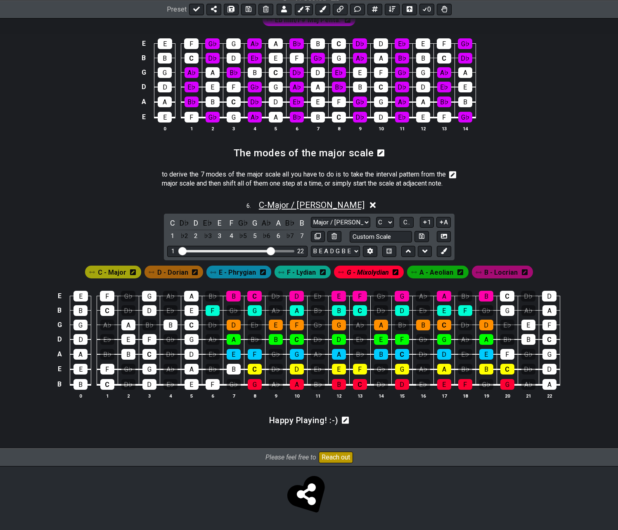
click at [313, 210] on span "C - Major / Ionian" at bounding box center [312, 205] width 106 height 10
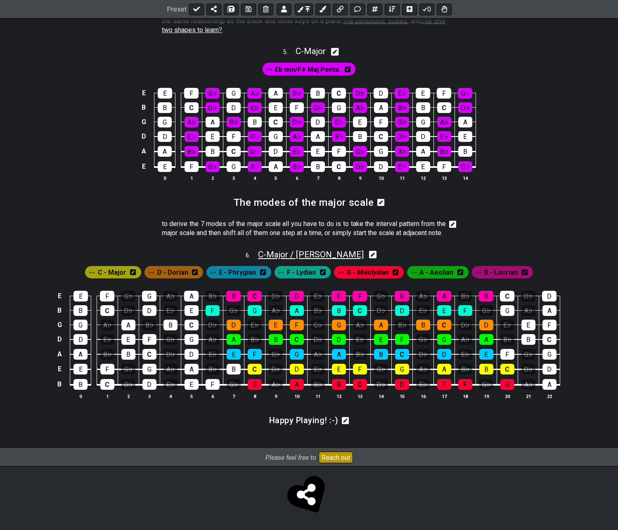
scroll to position [978, 0]
click at [475, 272] on span "B - Locrian" at bounding box center [500, 273] width 33 height 12
click at [475, 272] on span "B - Locrian" at bounding box center [501, 273] width 31 height 12
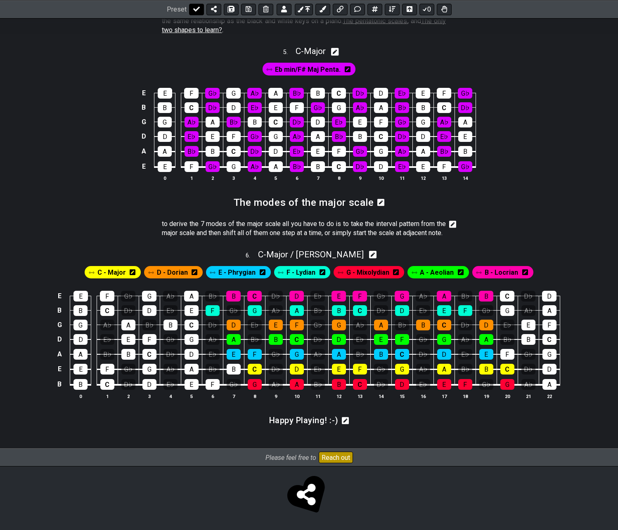
click at [196, 7] on icon at bounding box center [196, 9] width 7 height 7
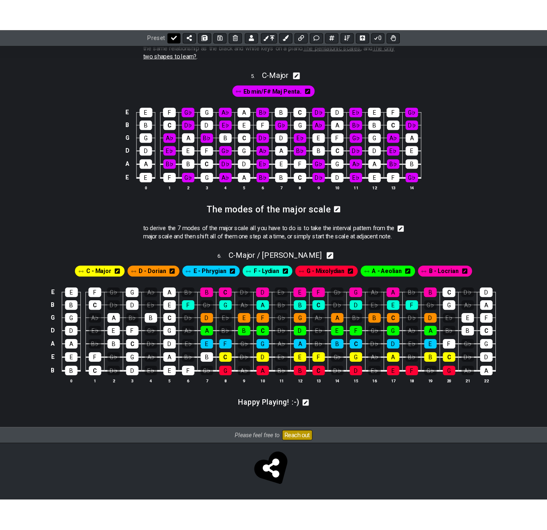
scroll to position [977, 0]
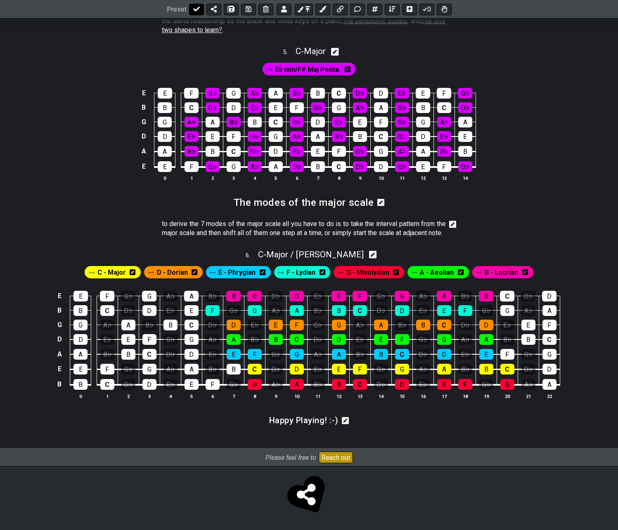
select select "/022512297046"
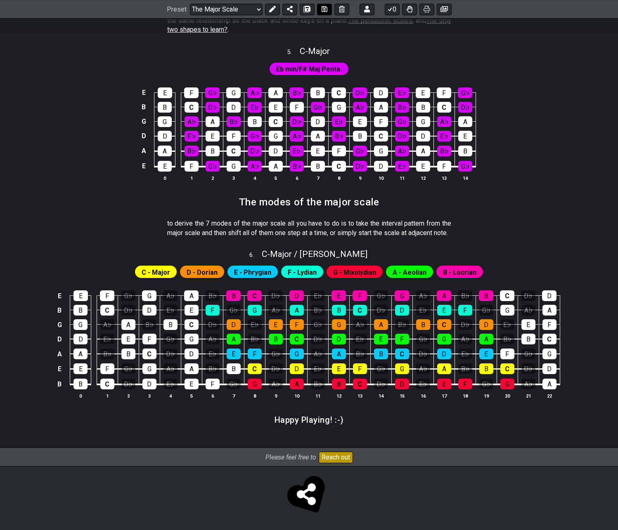
click at [323, 8] on icon at bounding box center [325, 9] width 6 height 6
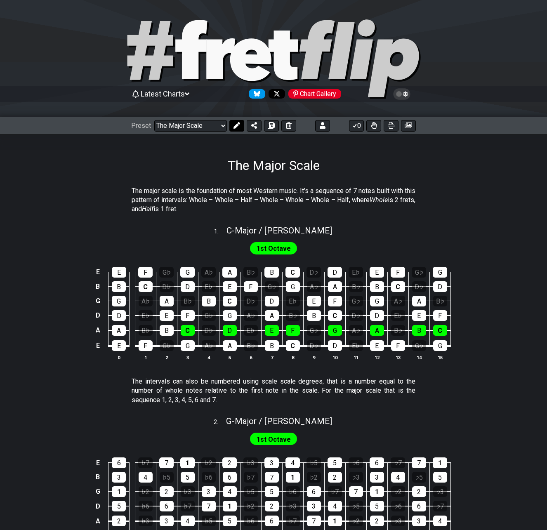
click at [234, 126] on icon at bounding box center [237, 125] width 7 height 7
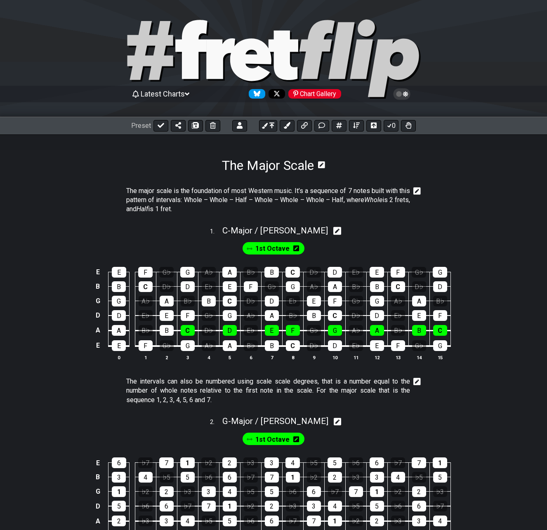
click at [418, 380] on icon at bounding box center [417, 382] width 7 height 7
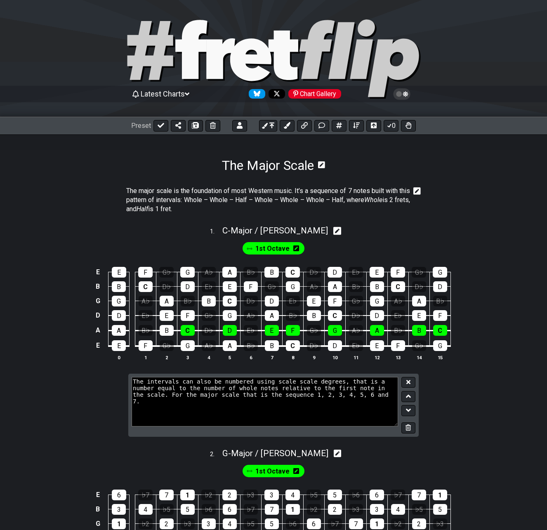
click at [336, 398] on textarea "The intervals can also be numbered using scale scale degrees, that is a number …" at bounding box center [265, 402] width 267 height 50
type textarea "The intervals can also be numbered using scale scale degrees, that is a number …"
click at [408, 383] on icon at bounding box center [409, 382] width 4 height 4
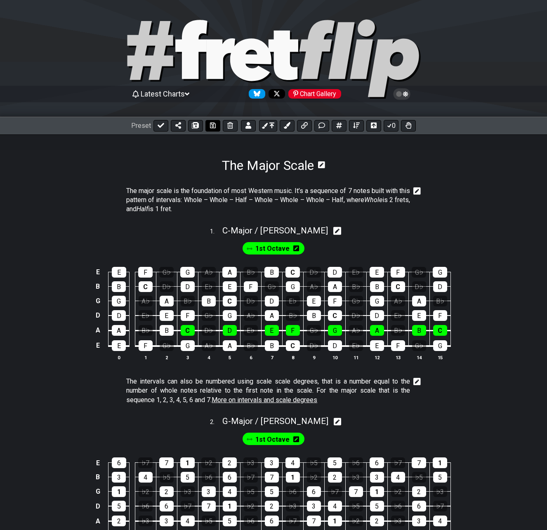
click at [213, 125] on icon at bounding box center [213, 126] width 6 height 6
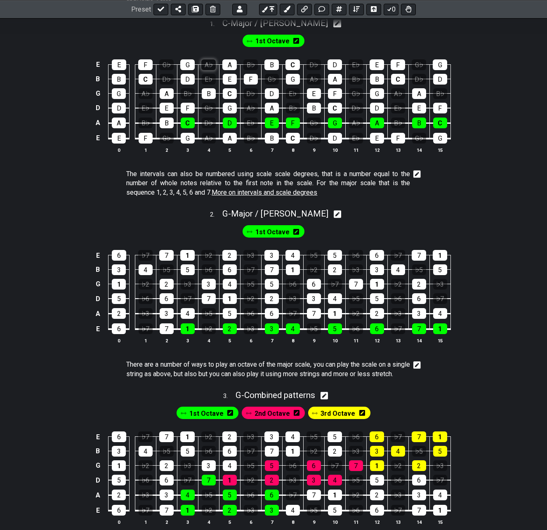
scroll to position [248, 0]
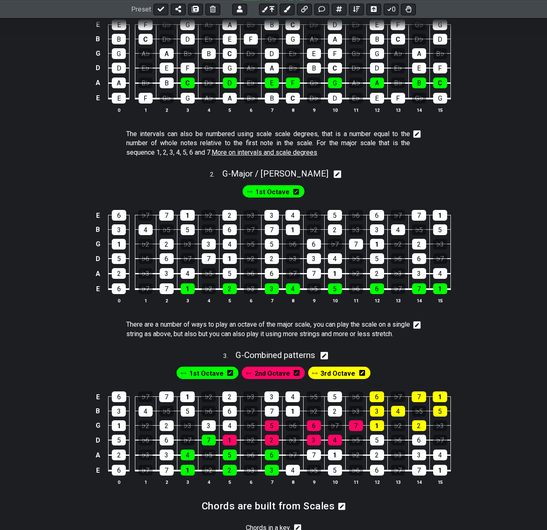
click at [415, 327] on icon at bounding box center [417, 325] width 7 height 7
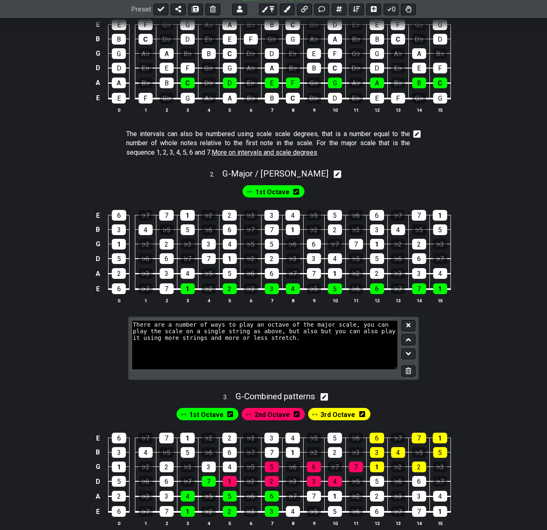
drag, startPoint x: 244, startPoint y: 341, endPoint x: 272, endPoint y: 348, distance: 28.7
click at [247, 341] on textarea "There are a number of ways to play an octave of the major scale, you can play t…" at bounding box center [265, 345] width 267 height 50
type textarea "There are a number of ways to play an octave of the major scale, you can play t…"
click at [412, 326] on button at bounding box center [409, 325] width 14 height 11
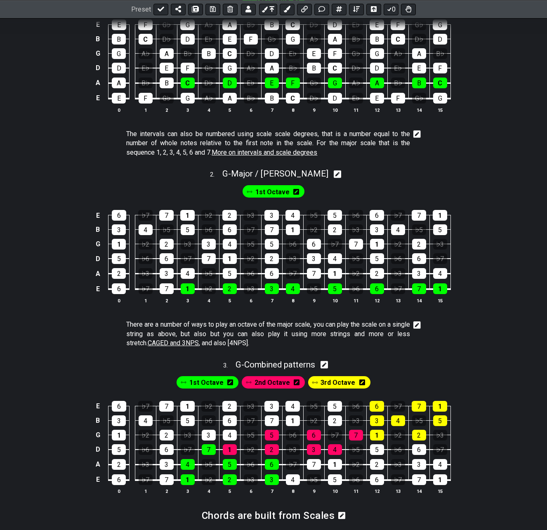
click at [417, 324] on icon at bounding box center [417, 325] width 7 height 7
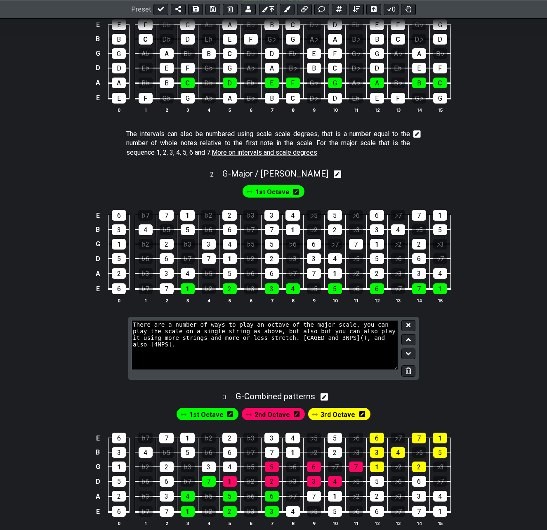
click at [356, 340] on textarea "There are a number of ways to play an octave of the major scale, you can play t…" at bounding box center [265, 345] width 267 height 50
type textarea "There are a number of ways to play an octave of the major scale, you can play t…"
click at [412, 328] on button at bounding box center [409, 325] width 14 height 11
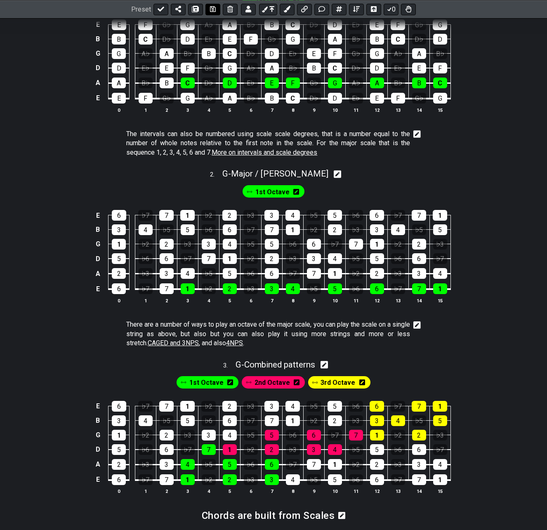
click at [210, 9] on icon at bounding box center [213, 9] width 6 height 6
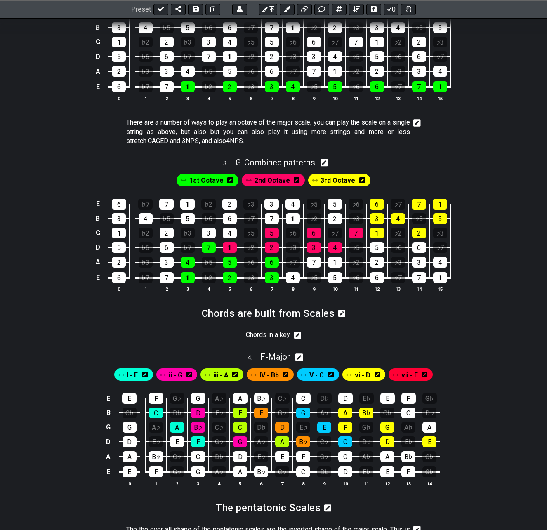
scroll to position [495, 0]
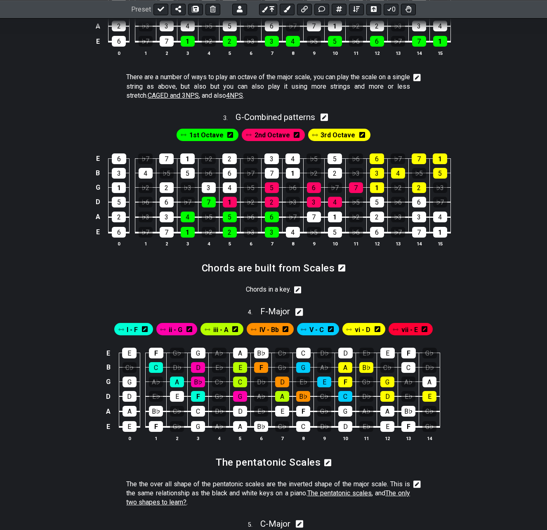
click at [299, 292] on icon at bounding box center [297, 289] width 7 height 7
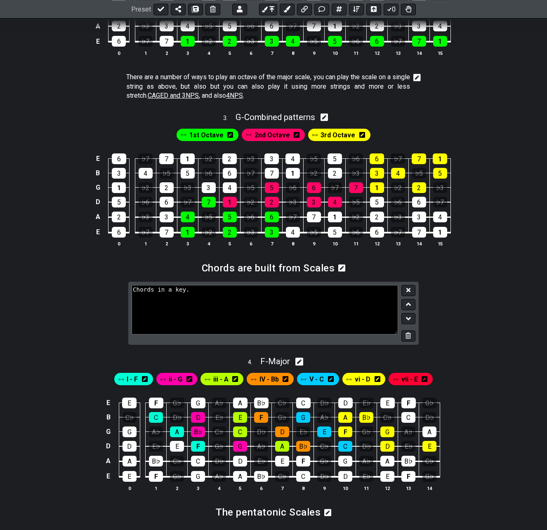
click at [287, 296] on textarea "Chords in a key." at bounding box center [265, 310] width 267 height 50
type textarea "Chords in a key. [Harmonizing scales]()"
click at [408, 288] on icon at bounding box center [409, 290] width 4 height 6
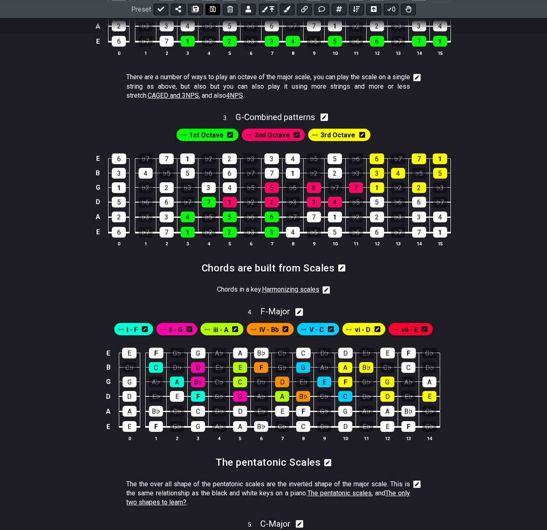
click at [211, 9] on icon at bounding box center [213, 9] width 6 height 7
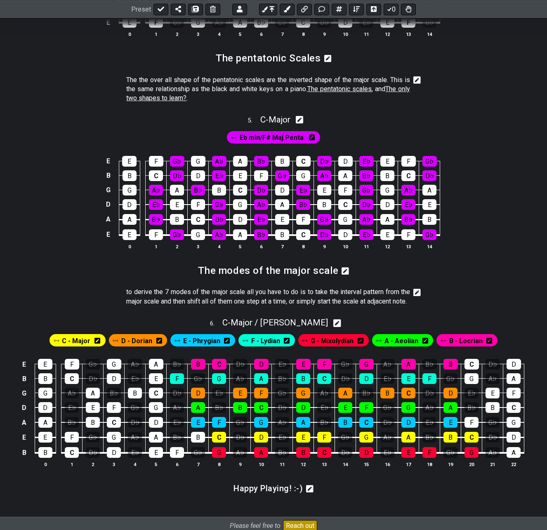
scroll to position [908, 0]
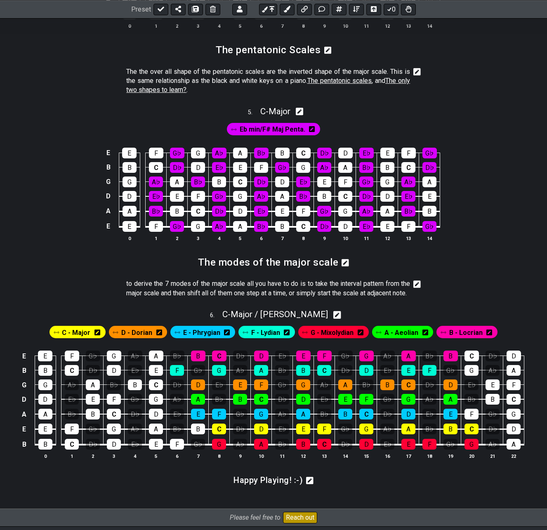
click at [418, 287] on icon at bounding box center [417, 284] width 7 height 7
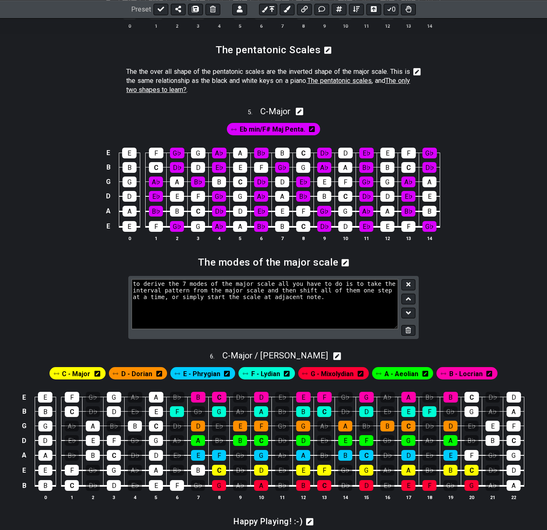
click at [312, 300] on textarea "to derive the 7 modes of the major scale all you have to do is to take the inte…" at bounding box center [265, 304] width 267 height 50
type textarea "to derive the 7 modes of the major scale all you have to do is to take the inte…"
click at [408, 283] on icon at bounding box center [409, 285] width 4 height 6
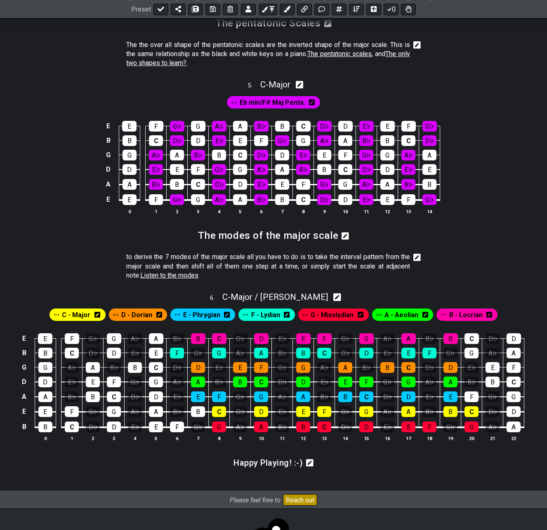
scroll to position [949, 0]
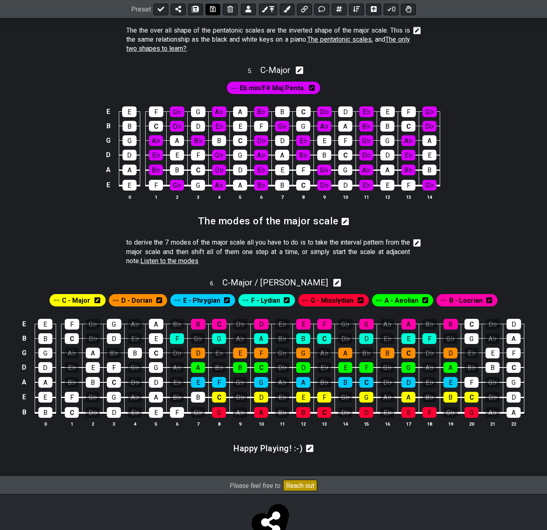
click at [213, 8] on icon at bounding box center [213, 9] width 6 height 6
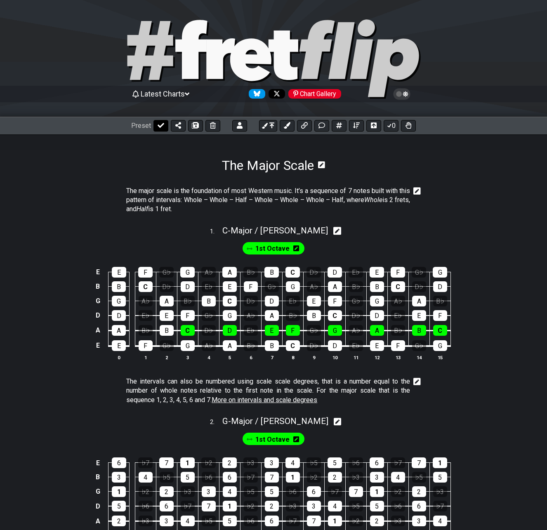
click at [161, 124] on icon at bounding box center [161, 125] width 7 height 7
select select "/022512297046"
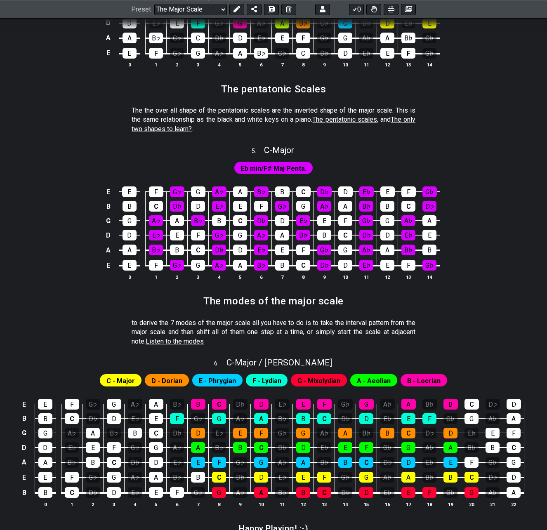
scroll to position [991, 0]
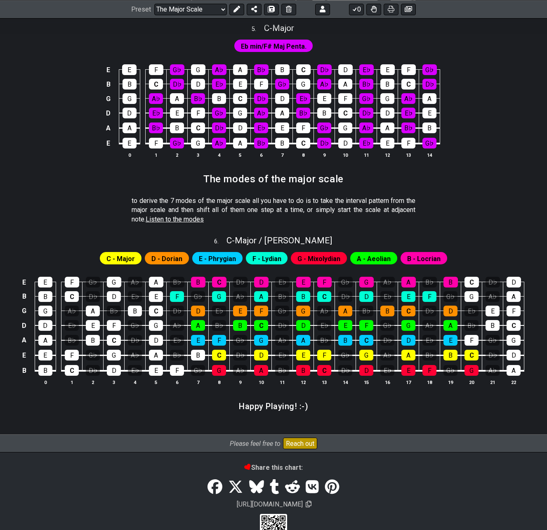
drag, startPoint x: 183, startPoint y: 422, endPoint x: 178, endPoint y: 426, distance: 5.9
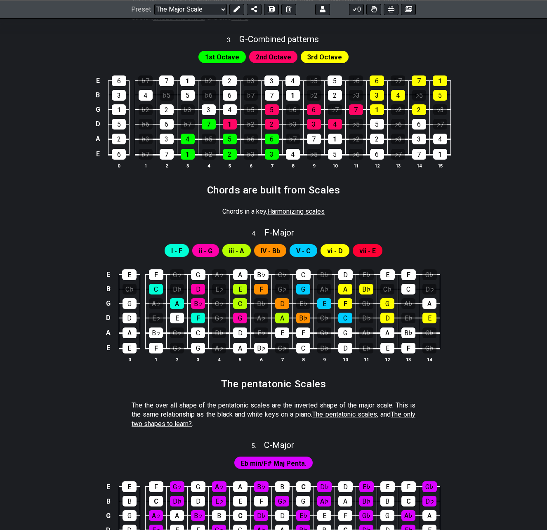
scroll to position [578, 0]
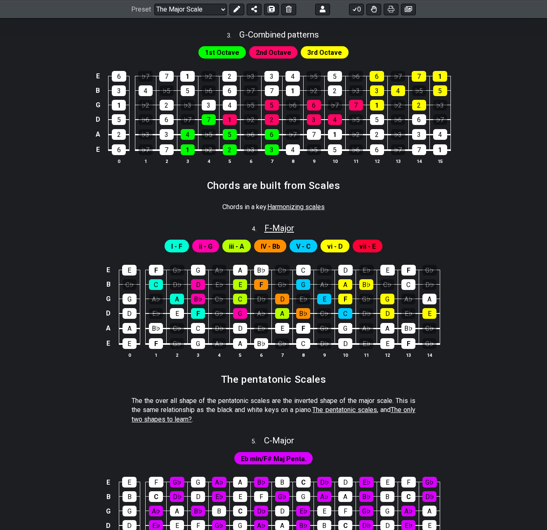
click at [276, 226] on span "F - Major" at bounding box center [280, 228] width 30 height 10
select select "F"
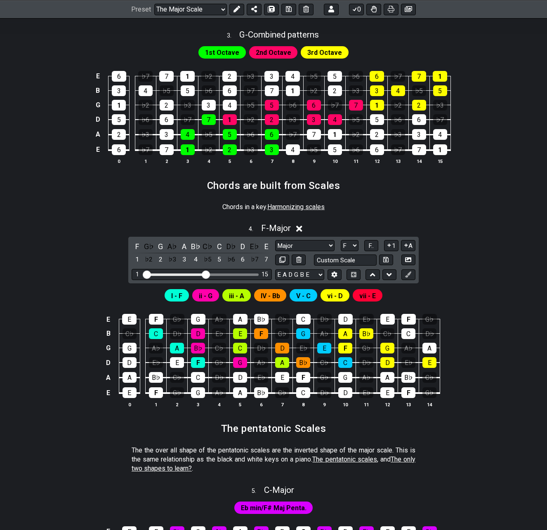
drag, startPoint x: 201, startPoint y: 274, endPoint x: 206, endPoint y: 274, distance: 5.0
click at [206, 274] on input "Visible fret range" at bounding box center [201, 274] width 117 height 0
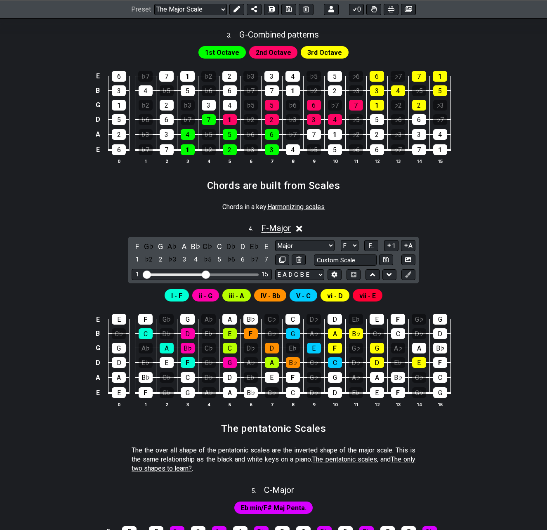
click at [281, 231] on span "F - Major" at bounding box center [276, 228] width 30 height 10
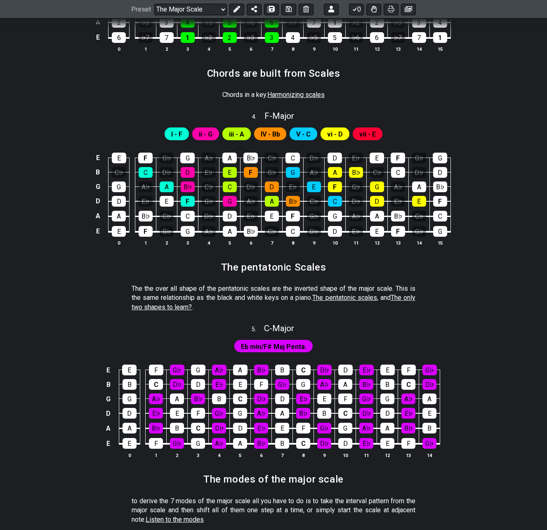
scroll to position [743, 0]
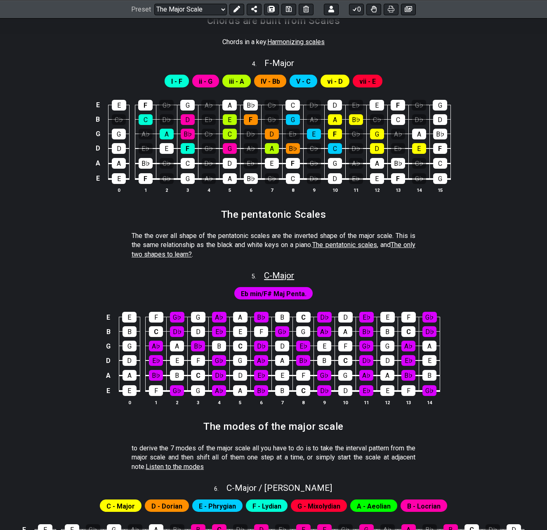
click at [277, 274] on span "C - Major" at bounding box center [279, 276] width 30 height 10
select select "C"
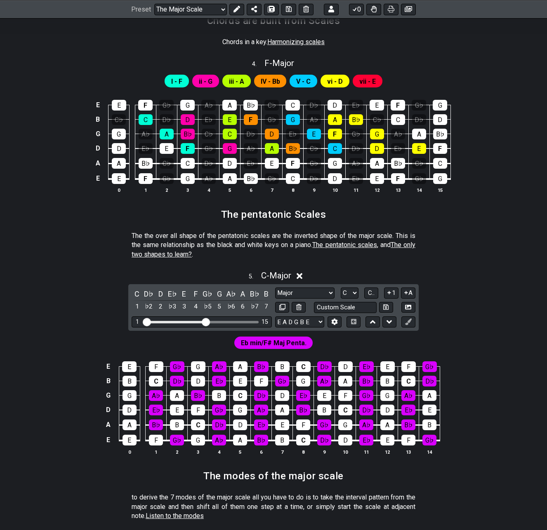
drag, startPoint x: 201, startPoint y: 321, endPoint x: 206, endPoint y: 324, distance: 5.5
click at [206, 322] on input "Visible fret range" at bounding box center [201, 322] width 117 height 0
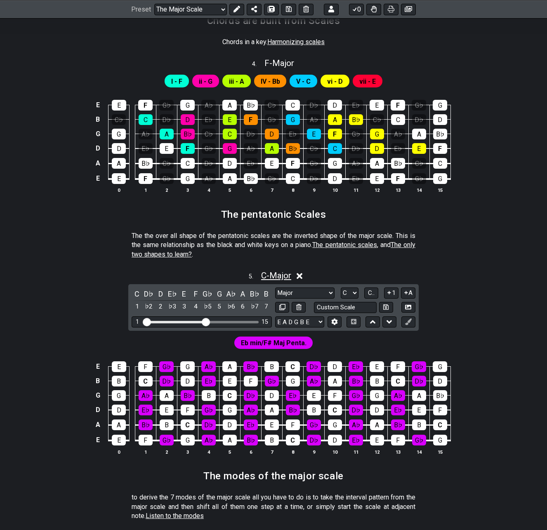
click at [278, 277] on span "C - Major" at bounding box center [276, 276] width 30 height 10
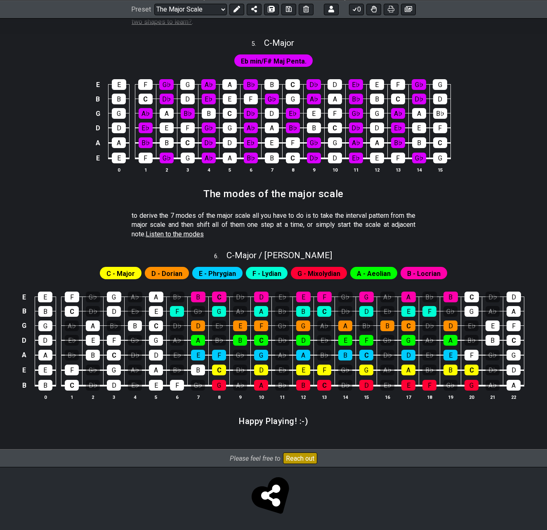
scroll to position [977, 0]
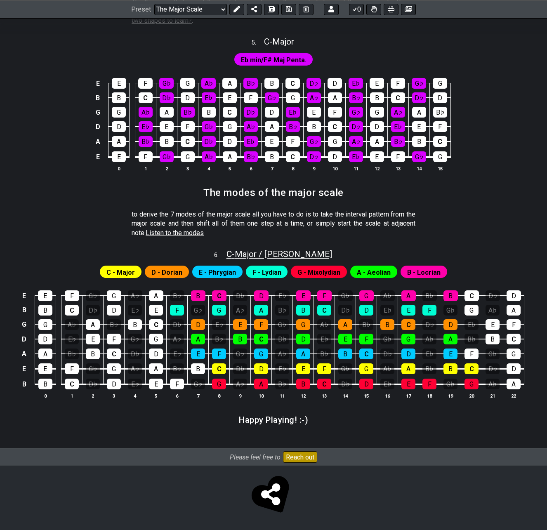
click at [269, 256] on span "C - Major / Ionian" at bounding box center [280, 254] width 106 height 10
select select "C"
select select "B E A D G B E"
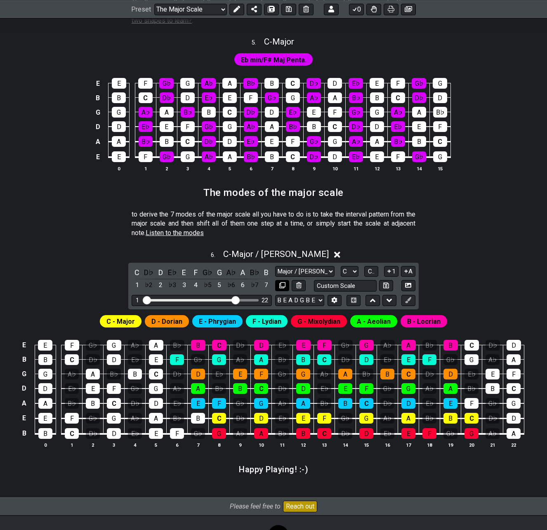
click at [279, 285] on icon at bounding box center [282, 285] width 6 height 6
select select "C"
select select "B E A D G B E"
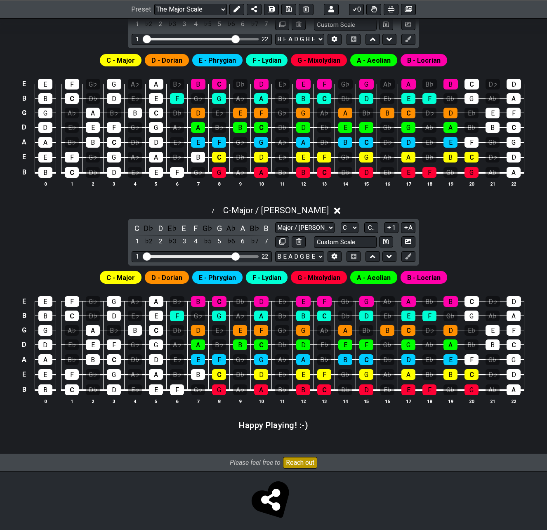
scroll to position [1244, 0]
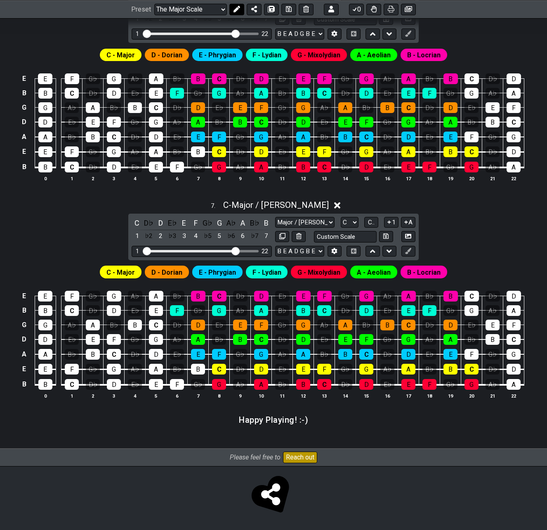
click at [241, 11] on button at bounding box center [237, 9] width 15 height 12
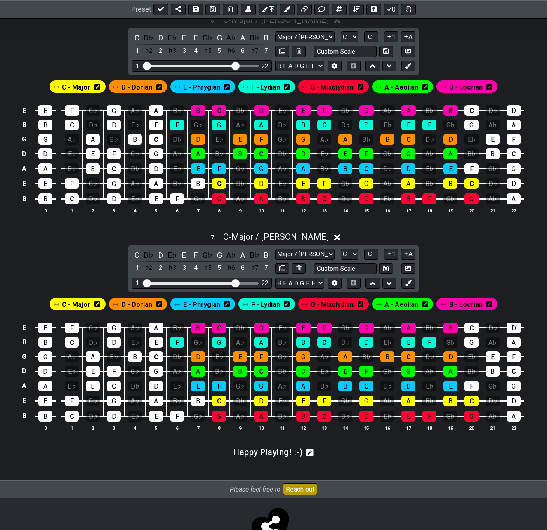
scroll to position [1203, 0]
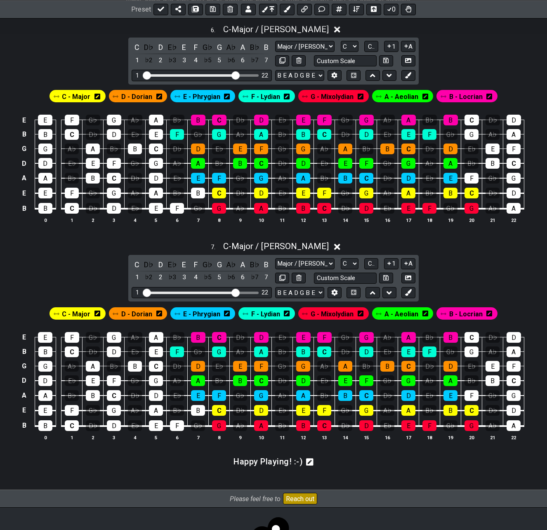
click at [269, 29] on span "C - Major / Ionian" at bounding box center [276, 29] width 106 height 10
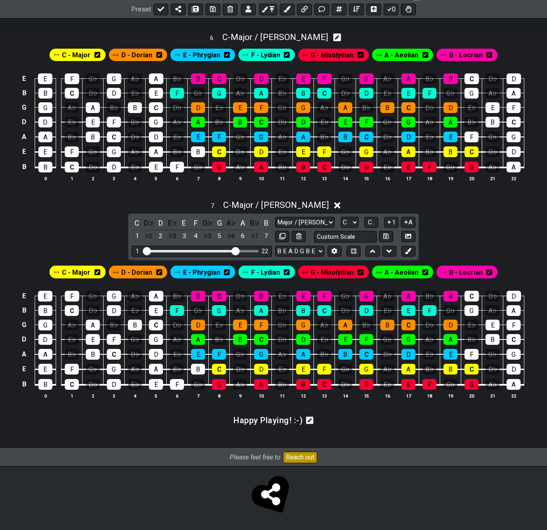
scroll to position [1195, 0]
click at [218, 387] on div "G" at bounding box center [219, 384] width 14 height 11
click at [219, 383] on div "G" at bounding box center [219, 384] width 14 height 11
click at [473, 272] on span "B - Locrian" at bounding box center [466, 273] width 33 height 12
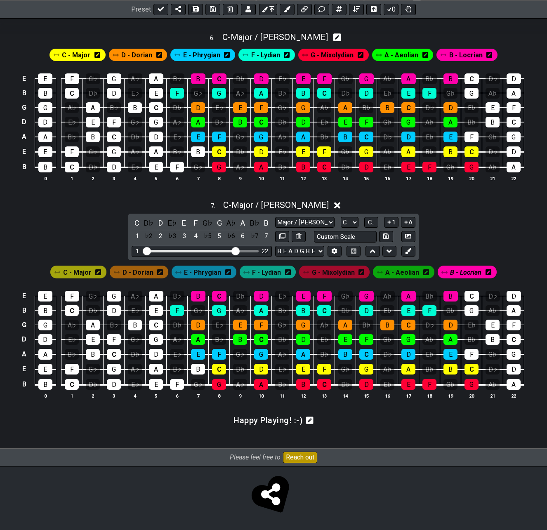
click at [340, 272] on span "G - Mixolydian" at bounding box center [333, 273] width 43 height 12
click at [216, 385] on div "G" at bounding box center [219, 384] width 14 height 11
click at [260, 383] on div "A" at bounding box center [261, 384] width 14 height 11
click at [300, 383] on div "B" at bounding box center [303, 384] width 14 height 11
click at [325, 384] on div "C" at bounding box center [324, 384] width 14 height 11
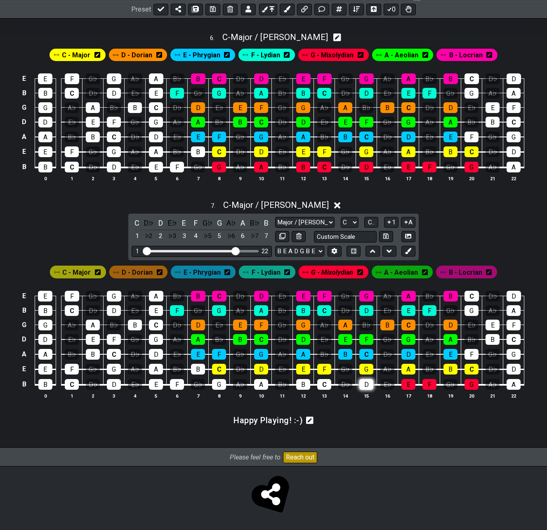
click at [363, 384] on div "D" at bounding box center [367, 384] width 14 height 11
click at [405, 382] on div "E" at bounding box center [409, 384] width 14 height 11
click at [426, 382] on div "F" at bounding box center [430, 384] width 14 height 11
click at [473, 383] on div "G" at bounding box center [472, 384] width 14 height 11
click at [218, 367] on div "C" at bounding box center [219, 369] width 14 height 11
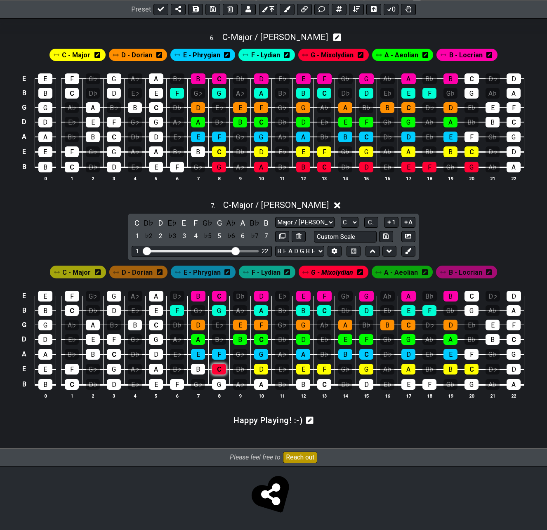
click at [221, 369] on div "C" at bounding box center [219, 369] width 14 height 11
click at [78, 268] on span "C - Major" at bounding box center [76, 273] width 28 height 12
click at [258, 369] on div "D" at bounding box center [261, 369] width 14 height 11
click at [303, 370] on div "E" at bounding box center [303, 369] width 14 height 11
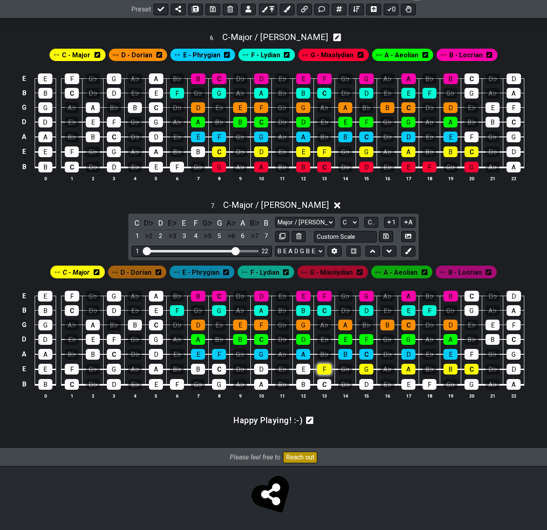
click at [323, 370] on div "F" at bounding box center [324, 369] width 14 height 11
click at [366, 369] on div "G" at bounding box center [367, 369] width 14 height 11
click at [404, 368] on div "A" at bounding box center [409, 369] width 14 height 11
click at [450, 367] on div "B" at bounding box center [451, 369] width 14 height 11
click at [470, 369] on div "C" at bounding box center [472, 369] width 14 height 11
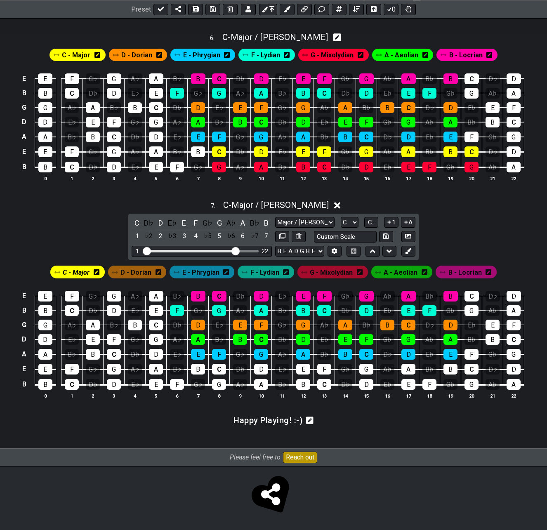
click at [208, 274] on span "E - Phrygian" at bounding box center [200, 273] width 37 height 12
drag, startPoint x: 197, startPoint y: 352, endPoint x: 223, endPoint y: 355, distance: 26.3
click at [197, 352] on div "E" at bounding box center [198, 354] width 14 height 11
click at [221, 353] on div "F" at bounding box center [219, 354] width 14 height 11
click at [258, 350] on div "G" at bounding box center [261, 354] width 14 height 11
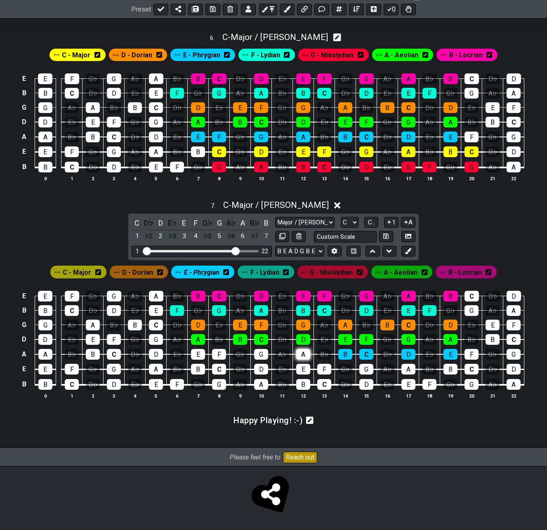
click at [306, 355] on div "A" at bounding box center [303, 354] width 14 height 11
click at [342, 353] on div "B" at bounding box center [345, 354] width 14 height 11
click at [371, 353] on div "C" at bounding box center [367, 354] width 14 height 11
click at [406, 355] on div "D" at bounding box center [409, 354] width 14 height 11
click at [448, 351] on div "E" at bounding box center [451, 354] width 14 height 11
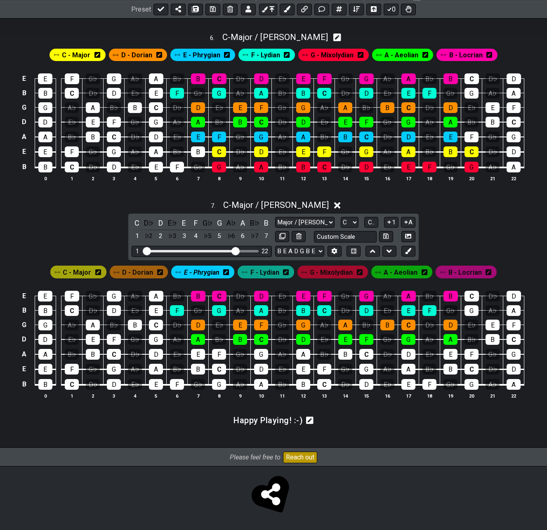
click at [395, 274] on span "A - Aeolian" at bounding box center [401, 273] width 34 height 12
click at [198, 338] on div "A" at bounding box center [198, 339] width 14 height 11
click at [236, 338] on div "B" at bounding box center [240, 339] width 14 height 11
click at [263, 338] on div "C" at bounding box center [261, 339] width 14 height 11
click at [302, 337] on div "D" at bounding box center [303, 339] width 14 height 11
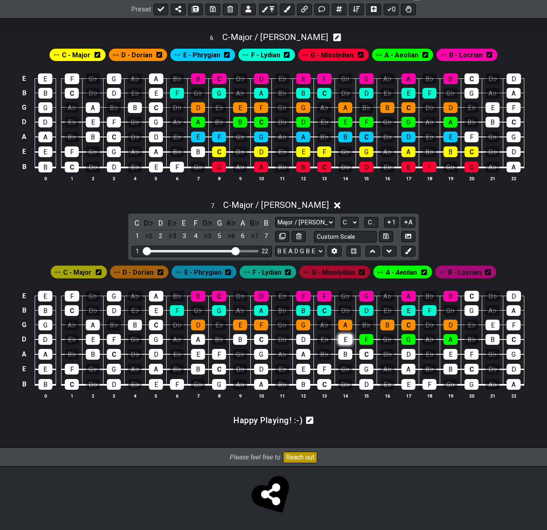
click at [341, 339] on div "E" at bounding box center [345, 339] width 14 height 11
click at [368, 341] on div "F" at bounding box center [367, 339] width 14 height 11
click at [405, 340] on div "G" at bounding box center [409, 339] width 14 height 11
click at [448, 340] on div "A" at bounding box center [451, 339] width 14 height 11
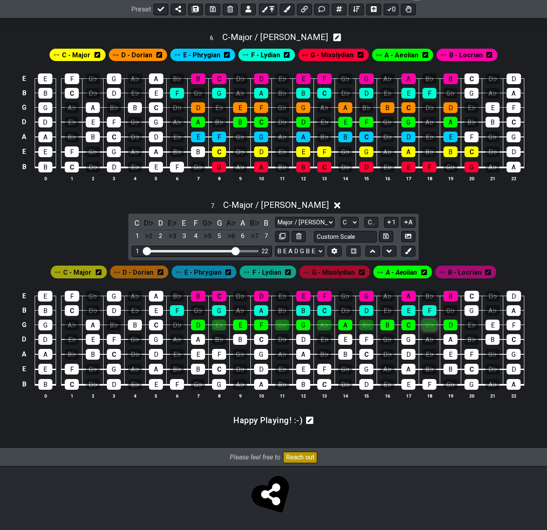
drag, startPoint x: 197, startPoint y: 323, endPoint x: 426, endPoint y: 327, distance: 229.1
click at [426, 325] on tr "G G A♭ A B♭ B C D♭ D E♭ E F G♭ G A♭ A B♭ B C D♭ D E♭ E F" at bounding box center [271, 317] width 505 height 14
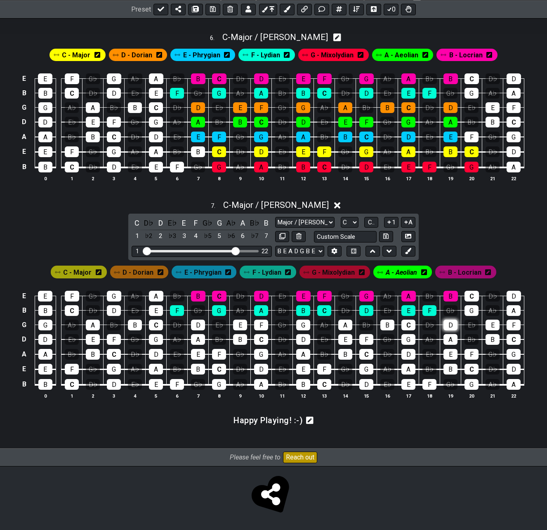
drag, startPoint x: 199, startPoint y: 324, endPoint x: 445, endPoint y: 326, distance: 246.9
click at [445, 325] on tr "G G A♭ A B♭ B C D♭ D E♭ E F G♭ G A♭ A B♭ B C D♭ D E♭ E F" at bounding box center [271, 317] width 505 height 14
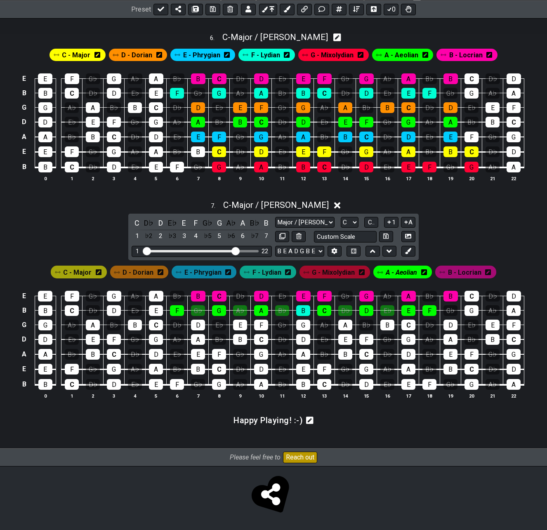
drag, startPoint x: 175, startPoint y: 311, endPoint x: 335, endPoint y: 302, distance: 160.4
click at [432, 310] on tr "B B C D♭ D E♭ E F G♭ G A♭ A B♭ B C D♭ D E♭ E F G♭ G A♭ A" at bounding box center [271, 303] width 505 height 14
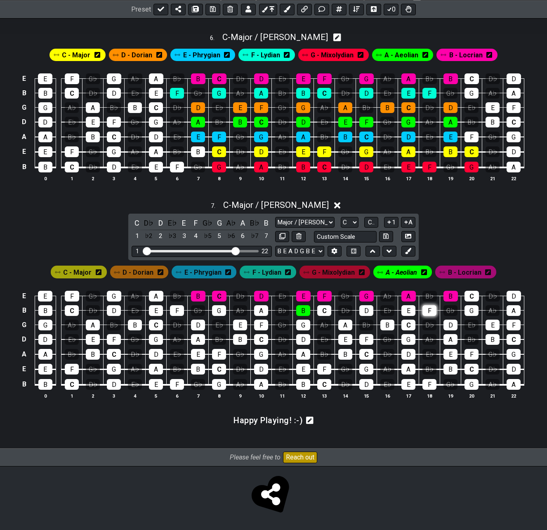
drag, startPoint x: 182, startPoint y: 308, endPoint x: 427, endPoint y: 310, distance: 245.6
click at [427, 310] on tr "B B C D♭ D E♭ E F G♭ G A♭ A B♭ B C D♭ D E♭ E F G♭ G A♭ A" at bounding box center [271, 303] width 505 height 14
click at [299, 311] on div "B" at bounding box center [303, 310] width 14 height 11
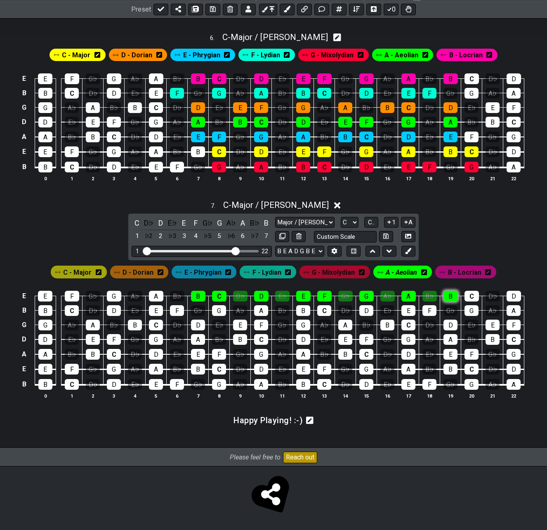
drag, startPoint x: 196, startPoint y: 296, endPoint x: 448, endPoint y: 295, distance: 251.4
click at [448, 295] on tr "E E F G♭ G A♭ A B♭ B C D♭ D E♭ E F G♭ G A♭ A B♭ B C D♭ D" at bounding box center [271, 289] width 505 height 14
drag, startPoint x: 198, startPoint y: 298, endPoint x: 447, endPoint y: 295, distance: 249.8
click at [447, 295] on tr "E E F G♭ G A♭ A B♭ B C D♭ D E♭ E F G♭ G A♭ A B♭ B C D♭ D" at bounding box center [271, 289] width 505 height 14
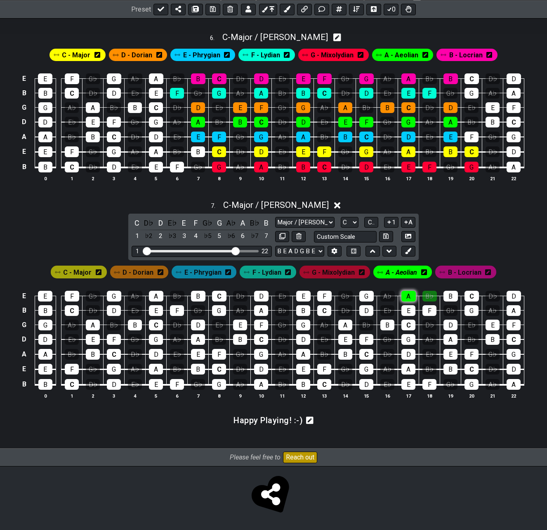
click at [413, 296] on div "A" at bounding box center [409, 296] width 14 height 11
click at [428, 296] on div "B♭" at bounding box center [430, 296] width 14 height 11
click at [80, 271] on span "C - Major" at bounding box center [77, 273] width 28 height 12
click at [67, 385] on div "C" at bounding box center [72, 384] width 14 height 11
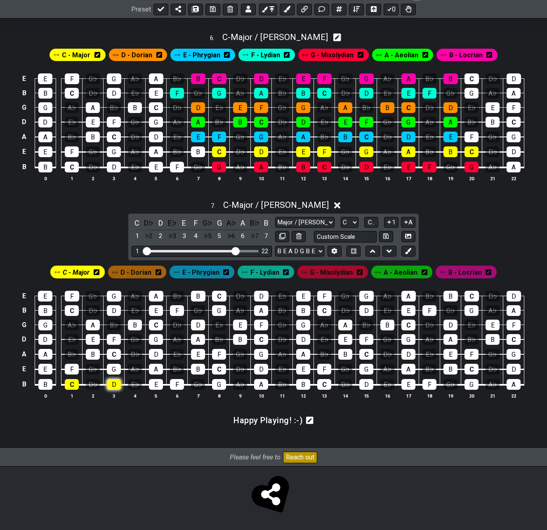
click at [109, 381] on div "D" at bounding box center [114, 384] width 14 height 11
drag, startPoint x: 151, startPoint y: 382, endPoint x: 182, endPoint y: 383, distance: 31.0
click at [152, 382] on div "E" at bounding box center [156, 384] width 14 height 11
click at [180, 383] on div "F" at bounding box center [177, 384] width 14 height 11
click at [215, 383] on div "G" at bounding box center [219, 384] width 14 height 11
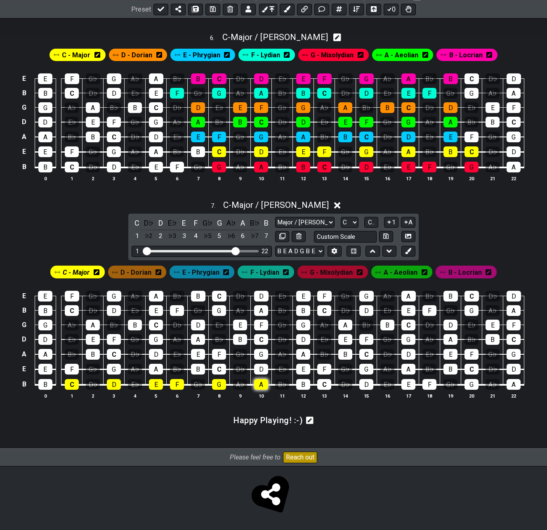
click at [257, 383] on div "A" at bounding box center [261, 384] width 14 height 11
drag, startPoint x: 299, startPoint y: 382, endPoint x: 303, endPoint y: 383, distance: 4.3
click at [299, 382] on div "B" at bounding box center [303, 384] width 14 height 11
click at [322, 383] on div "C" at bounding box center [324, 384] width 14 height 11
drag, startPoint x: 237, startPoint y: 250, endPoint x: 207, endPoint y: 254, distance: 30.0
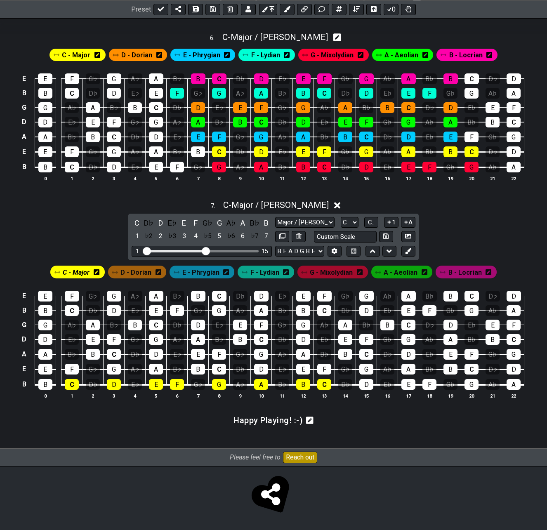
click at [207, 251] on input "Visible fret range" at bounding box center [201, 251] width 117 height 0
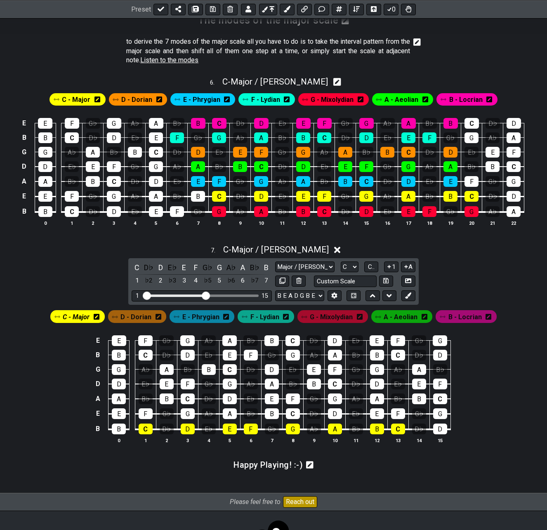
scroll to position [1154, 0]
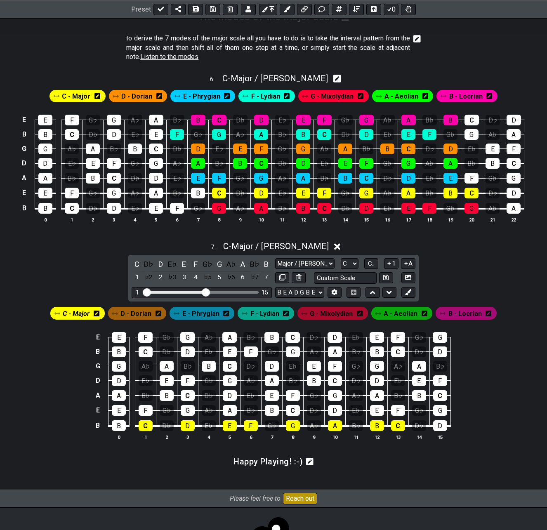
click at [192, 312] on span "E - Phrygian" at bounding box center [200, 314] width 37 height 12
click at [122, 406] on div "E" at bounding box center [119, 410] width 14 height 11
click at [148, 409] on div "F" at bounding box center [146, 410] width 14 height 11
click at [187, 409] on div "G" at bounding box center [188, 410] width 14 height 11
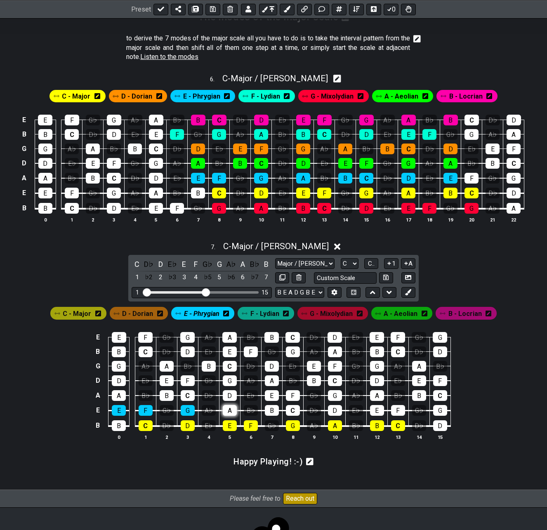
click at [226, 410] on div "A" at bounding box center [230, 410] width 14 height 11
click at [270, 409] on div "B" at bounding box center [272, 410] width 14 height 11
click at [290, 409] on div "C" at bounding box center [293, 410] width 14 height 11
click at [337, 410] on div "D" at bounding box center [335, 410] width 14 height 11
click at [375, 410] on div "E" at bounding box center [377, 410] width 14 height 11
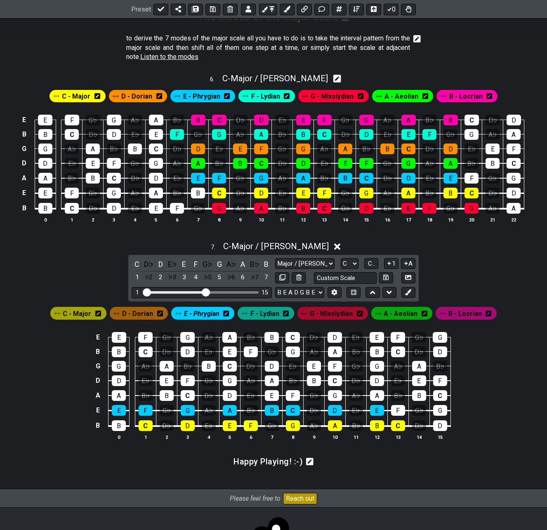
click at [401, 314] on span "A - Aeolian" at bounding box center [401, 314] width 34 height 12
click at [119, 398] on div "A" at bounding box center [119, 396] width 14 height 11
click at [168, 393] on div "B" at bounding box center [167, 396] width 14 height 11
drag, startPoint x: 183, startPoint y: 394, endPoint x: 199, endPoint y: 394, distance: 15.7
click at [183, 394] on div "C" at bounding box center [188, 396] width 14 height 11
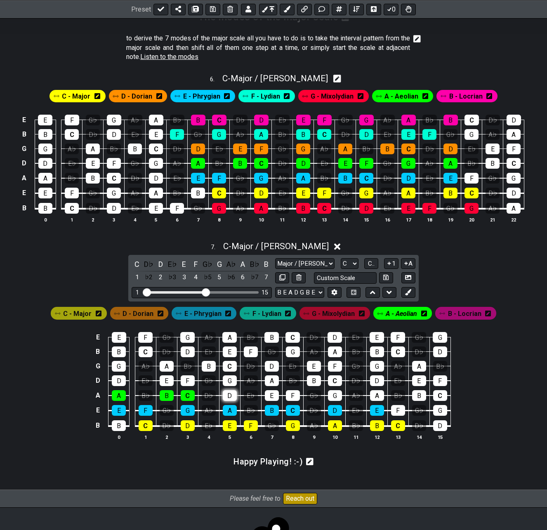
click at [229, 397] on div "D" at bounding box center [230, 396] width 14 height 11
click at [268, 391] on div "E" at bounding box center [272, 396] width 14 height 11
drag, startPoint x: 290, startPoint y: 394, endPoint x: 294, endPoint y: 394, distance: 4.6
click at [290, 394] on div "F" at bounding box center [293, 396] width 14 height 11
click at [335, 396] on div "G" at bounding box center [335, 396] width 14 height 11
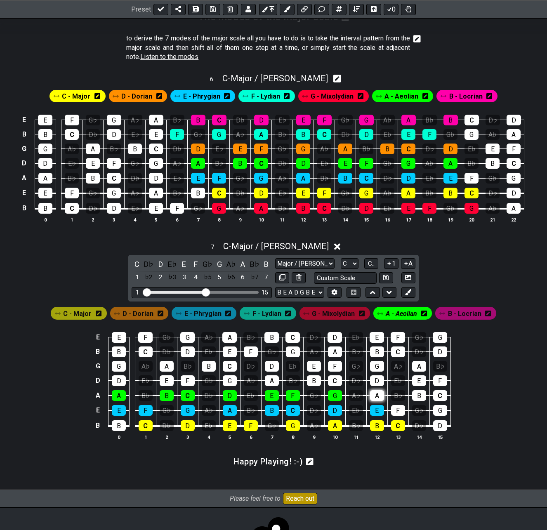
click at [379, 397] on div "A" at bounding box center [377, 396] width 14 height 11
click at [138, 315] on span "D - Dorian" at bounding box center [138, 314] width 31 height 12
click at [114, 379] on div "D" at bounding box center [119, 381] width 14 height 11
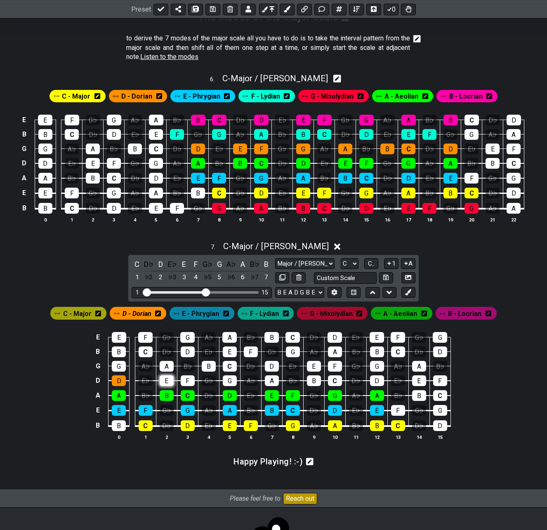
click at [163, 381] on div "E" at bounding box center [167, 381] width 14 height 11
click at [184, 376] on div "F" at bounding box center [188, 381] width 14 height 11
click at [226, 379] on div "G" at bounding box center [230, 381] width 14 height 11
click at [270, 380] on div "A" at bounding box center [272, 381] width 14 height 11
click at [310, 381] on div "B" at bounding box center [314, 381] width 14 height 11
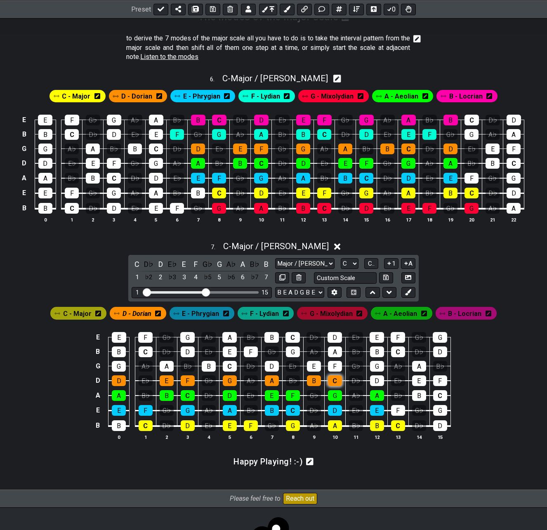
click at [335, 380] on div "C" at bounding box center [335, 381] width 14 height 11
click at [374, 380] on div "D" at bounding box center [377, 381] width 14 height 11
click at [260, 317] on span "F - Lydian" at bounding box center [264, 314] width 29 height 12
click at [146, 336] on div "F" at bounding box center [145, 337] width 14 height 11
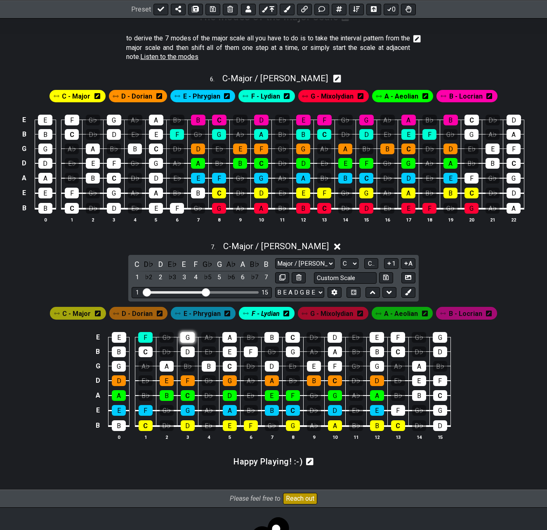
click at [186, 338] on div "G" at bounding box center [187, 337] width 14 height 11
click at [230, 338] on div "A" at bounding box center [229, 337] width 14 height 11
click at [271, 337] on div "B" at bounding box center [272, 337] width 14 height 11
click at [286, 336] on div "C" at bounding box center [293, 337] width 14 height 11
click at [331, 337] on div "D" at bounding box center [335, 337] width 14 height 11
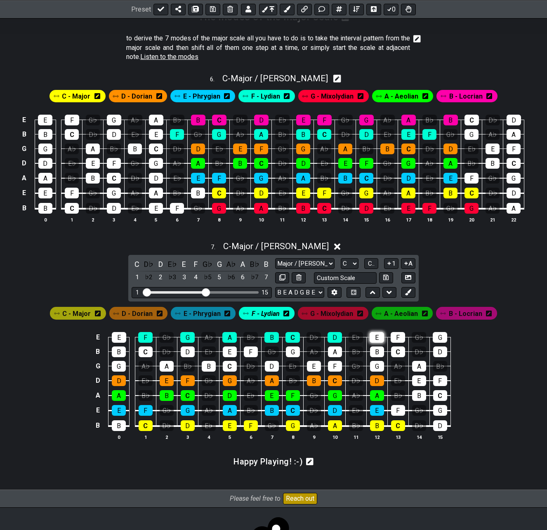
click at [372, 336] on div "E" at bounding box center [377, 337] width 14 height 11
click at [396, 337] on div "F" at bounding box center [398, 337] width 14 height 11
click at [335, 310] on span "G - Mixolydian" at bounding box center [331, 314] width 43 height 12
click at [120, 368] on div "G" at bounding box center [119, 366] width 14 height 11
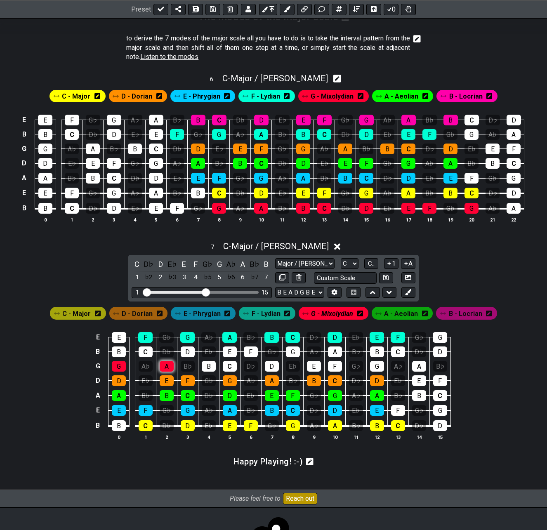
click at [167, 365] on div "A" at bounding box center [167, 366] width 14 height 11
click at [205, 365] on div "B" at bounding box center [209, 366] width 14 height 11
click at [230, 363] on div "C" at bounding box center [230, 366] width 14 height 11
drag, startPoint x: 271, startPoint y: 366, endPoint x: 289, endPoint y: 366, distance: 17.3
click at [271, 367] on div "D" at bounding box center [272, 366] width 14 height 11
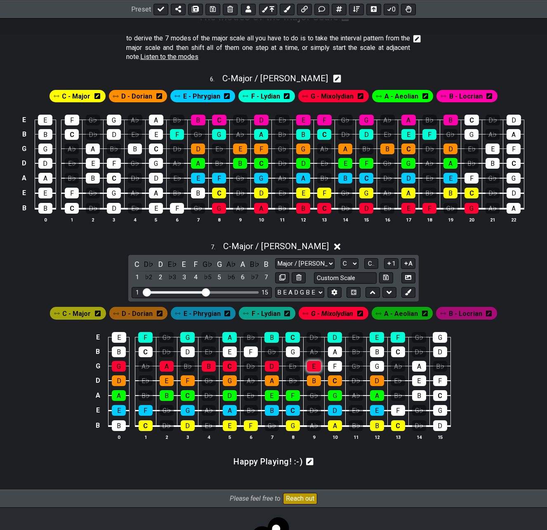
click at [312, 364] on div "E" at bounding box center [314, 366] width 14 height 11
click at [330, 366] on div "F" at bounding box center [335, 366] width 14 height 11
click at [378, 366] on div "G" at bounding box center [377, 366] width 14 height 11
click at [458, 316] on span "B - Locrian" at bounding box center [465, 314] width 33 height 12
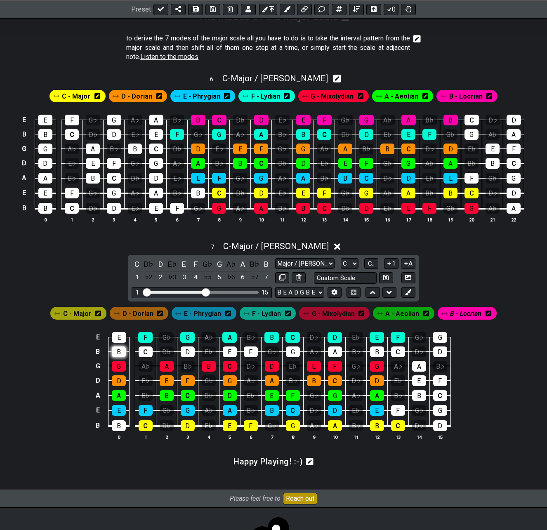
click at [123, 353] on div "B" at bounding box center [119, 352] width 14 height 11
click at [144, 351] on div "C" at bounding box center [146, 352] width 14 height 11
click at [183, 349] on div "D" at bounding box center [188, 352] width 14 height 11
click at [230, 351] on div "E" at bounding box center [230, 352] width 14 height 11
click at [246, 349] on div "F" at bounding box center [251, 352] width 14 height 11
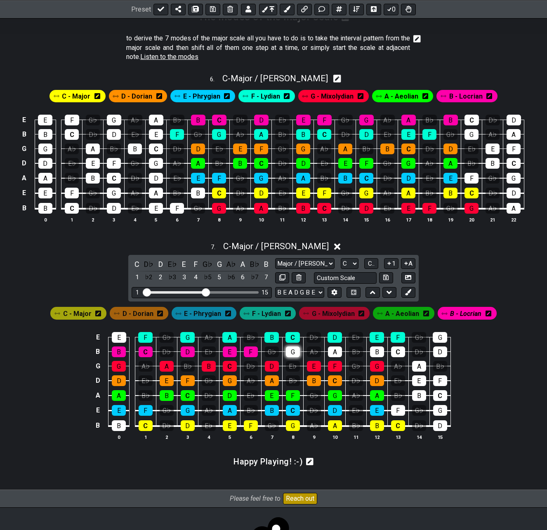
click at [291, 351] on div "G" at bounding box center [293, 352] width 14 height 11
drag, startPoint x: 331, startPoint y: 351, endPoint x: 341, endPoint y: 349, distance: 9.7
click at [332, 351] on div "A" at bounding box center [335, 352] width 14 height 11
click at [375, 349] on div "B" at bounding box center [377, 352] width 14 height 11
click at [267, 246] on span "C - Major / Ionian" at bounding box center [276, 246] width 106 height 10
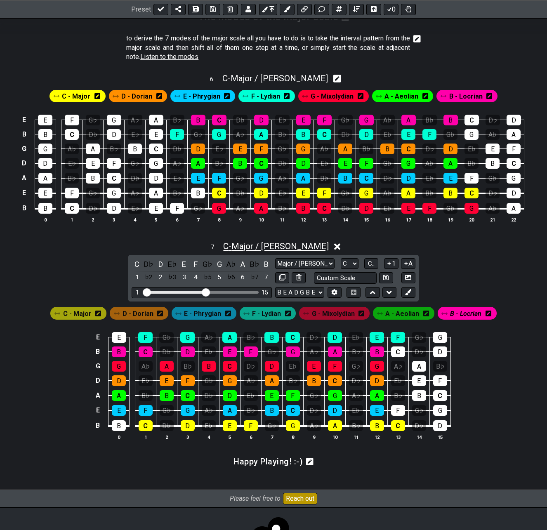
scroll to position [1146, 0]
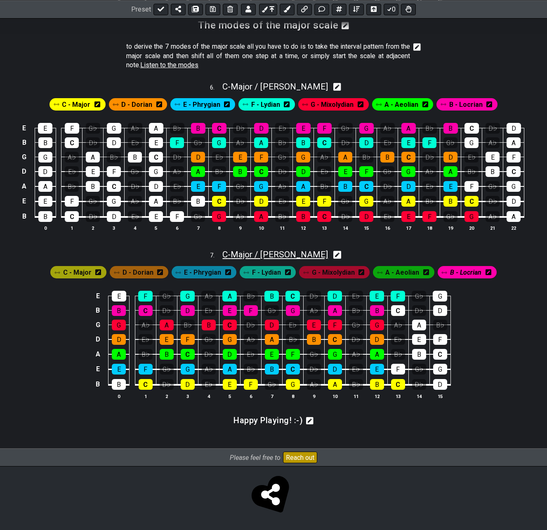
click at [268, 257] on span "C - Major / Ionian" at bounding box center [275, 255] width 106 height 10
select select "C"
select select "B E A D G B E"
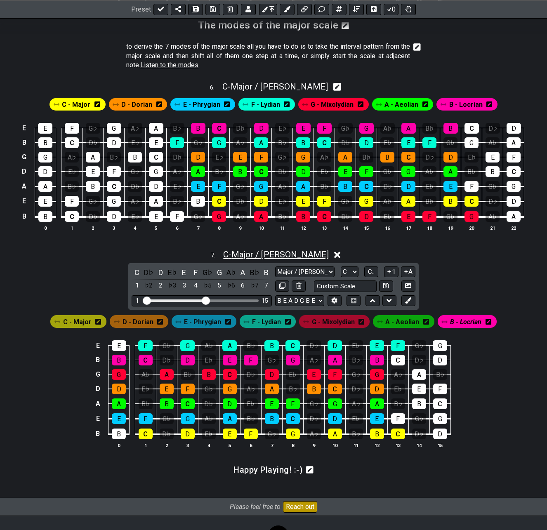
scroll to position [1154, 0]
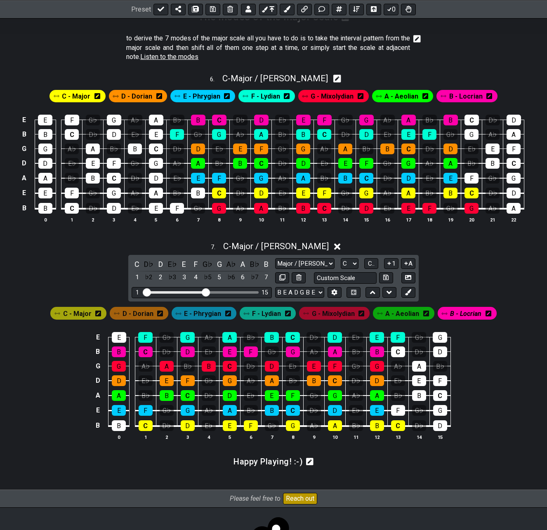
click at [322, 313] on span "G - Mixolydian" at bounding box center [333, 314] width 43 height 12
click at [358, 313] on icon at bounding box center [360, 313] width 6 height 7
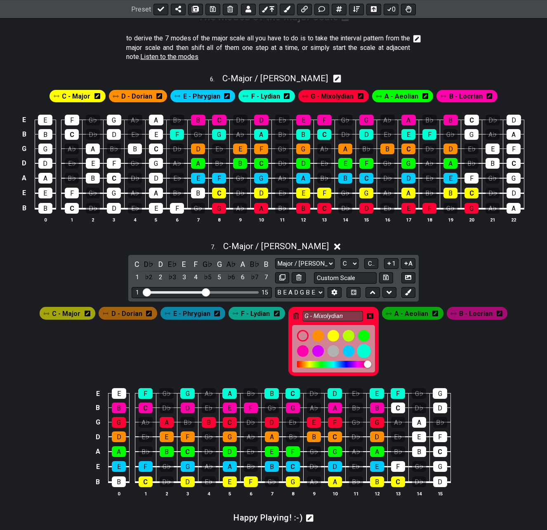
click at [365, 353] on div at bounding box center [364, 352] width 14 height 14
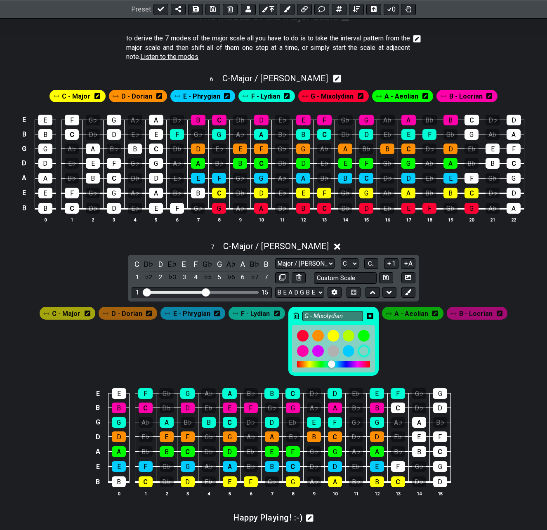
click at [435, 314] on icon at bounding box center [436, 314] width 6 height 6
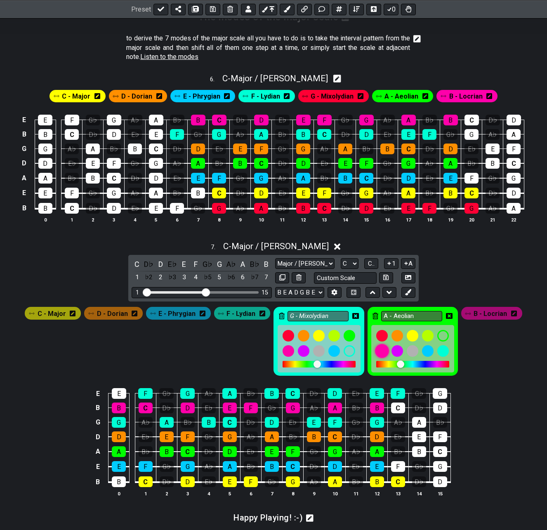
click at [380, 350] on div at bounding box center [382, 352] width 14 height 14
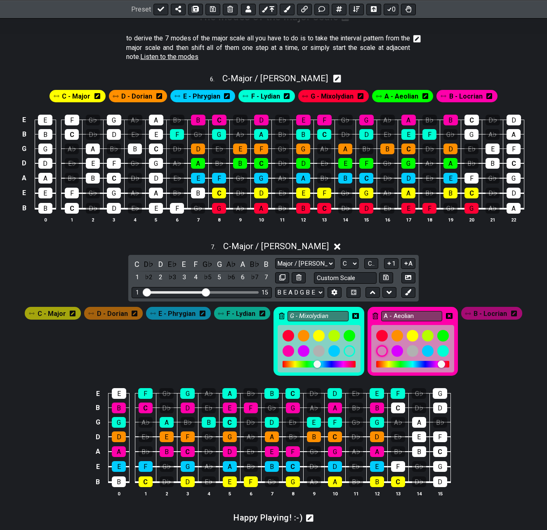
click at [134, 315] on icon at bounding box center [135, 314] width 6 height 6
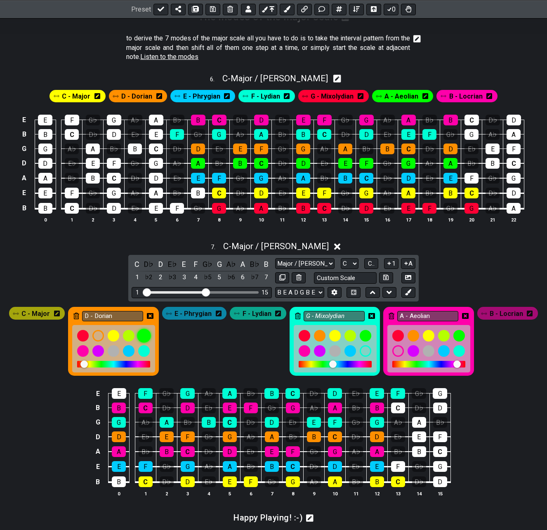
click at [142, 336] on div at bounding box center [144, 336] width 14 height 14
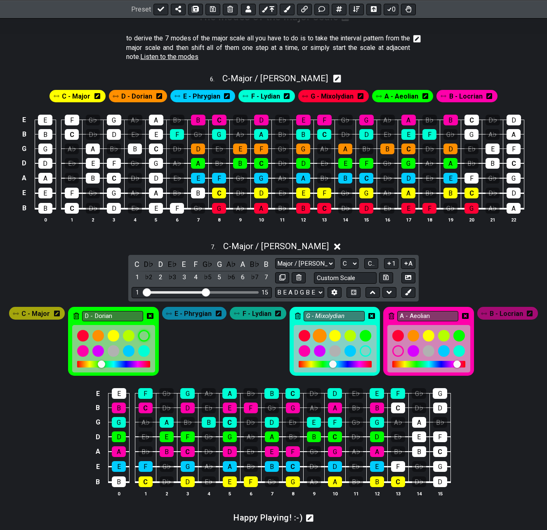
click at [317, 333] on div at bounding box center [320, 336] width 14 height 14
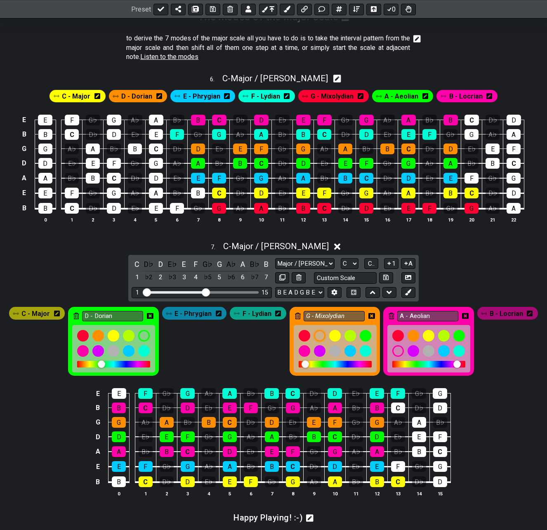
click at [475, 316] on icon at bounding box center [530, 313] width 6 height 7
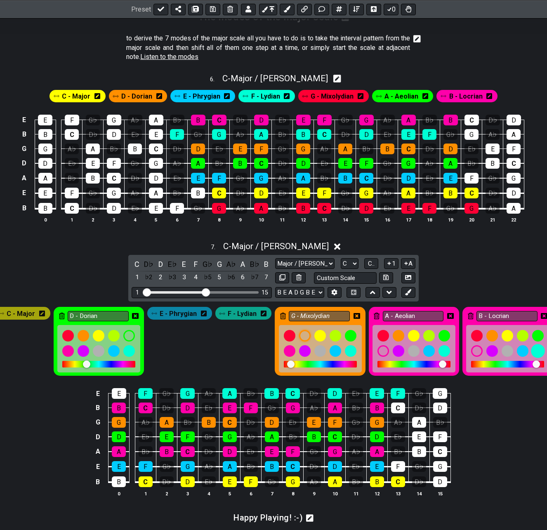
click at [475, 352] on div at bounding box center [539, 352] width 14 height 14
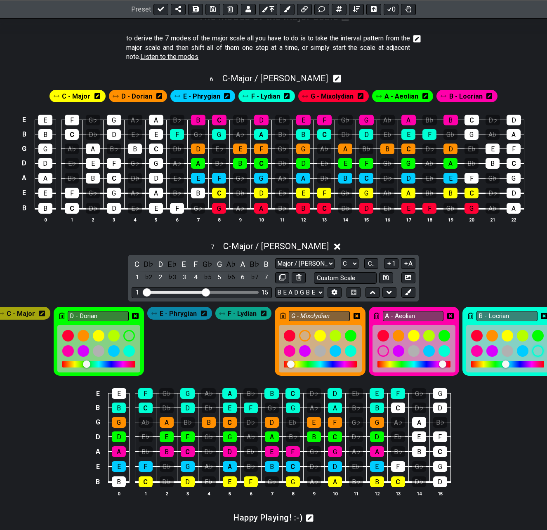
click at [265, 313] on icon at bounding box center [264, 314] width 6 height 6
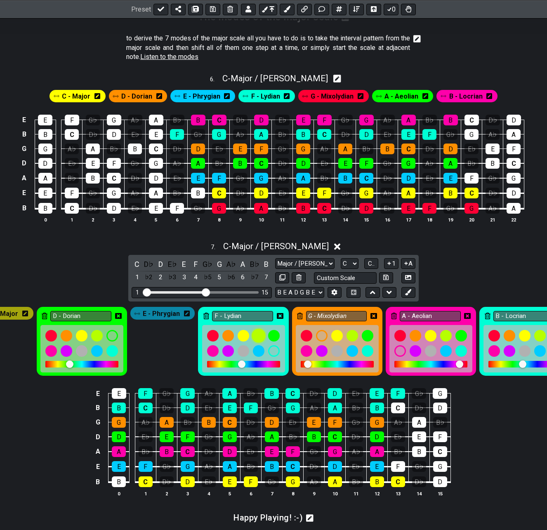
click at [256, 337] on div at bounding box center [259, 336] width 14 height 14
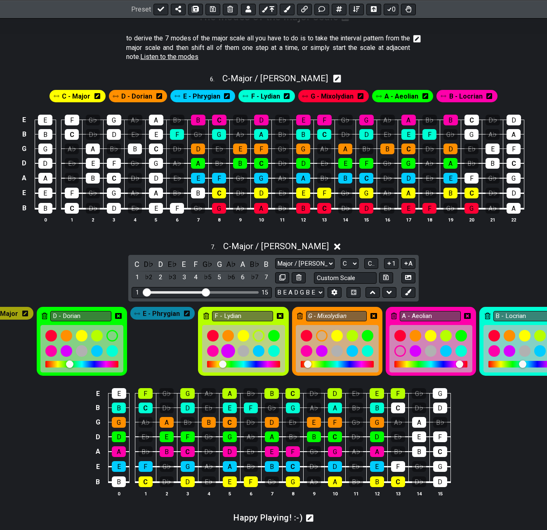
click at [223, 353] on div at bounding box center [228, 352] width 14 height 14
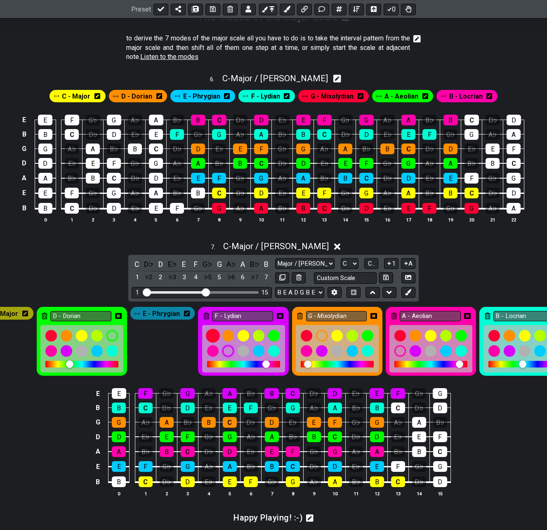
click at [211, 335] on div at bounding box center [213, 336] width 14 height 14
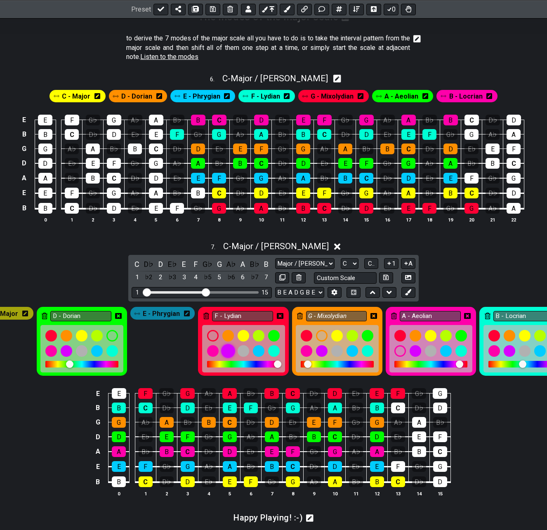
click at [224, 352] on div at bounding box center [228, 352] width 14 height 14
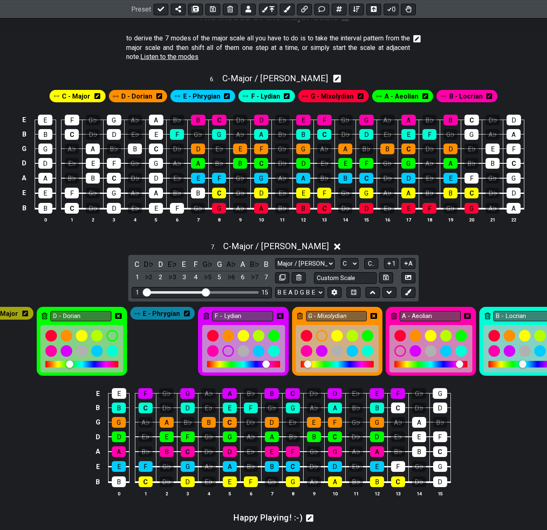
click at [116, 315] on icon at bounding box center [118, 316] width 7 height 6
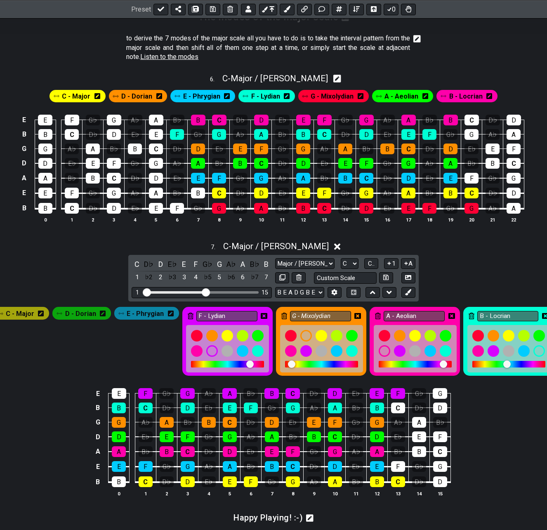
click at [262, 317] on icon at bounding box center [264, 316] width 7 height 7
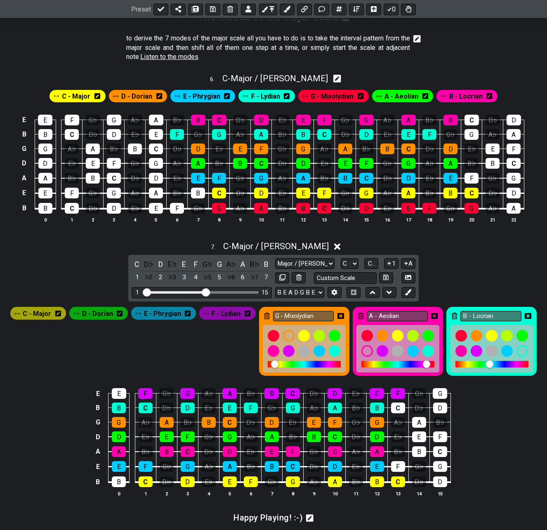
click at [340, 317] on icon at bounding box center [341, 316] width 7 height 7
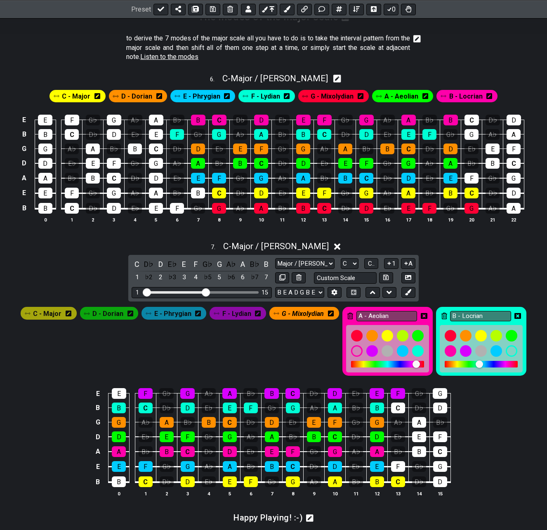
click at [422, 316] on icon at bounding box center [424, 316] width 7 height 7
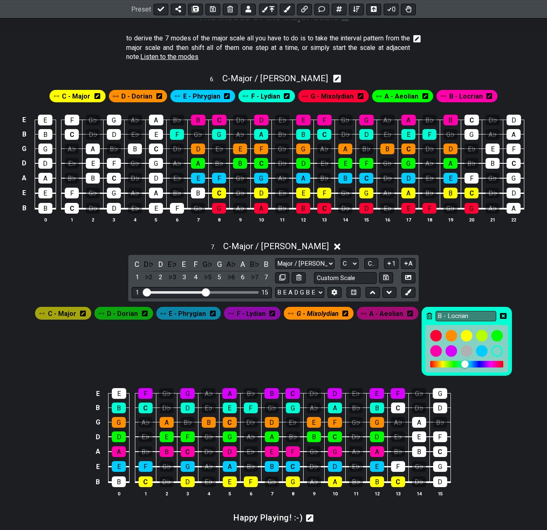
click at [475, 317] on icon at bounding box center [503, 316] width 7 height 6
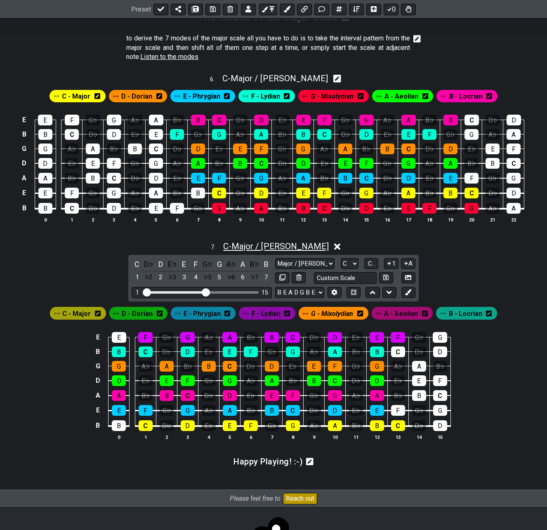
click at [259, 246] on span "C - Major / Ionian" at bounding box center [276, 246] width 106 height 10
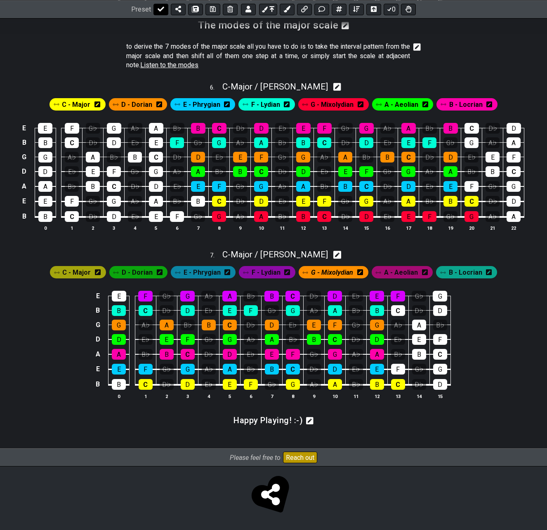
click at [160, 9] on icon at bounding box center [161, 9] width 7 height 7
select select "/022512297046"
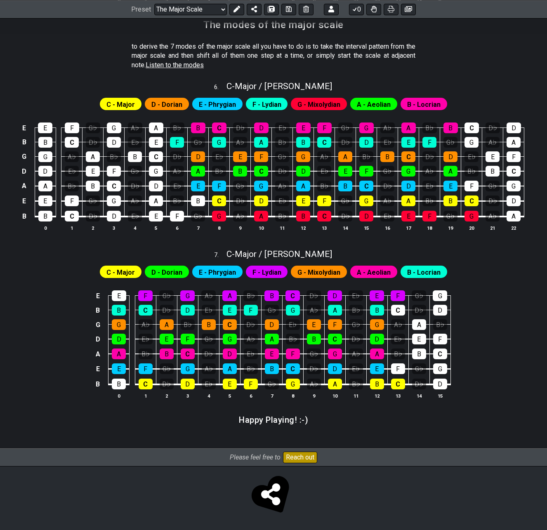
scroll to position [1145, 0]
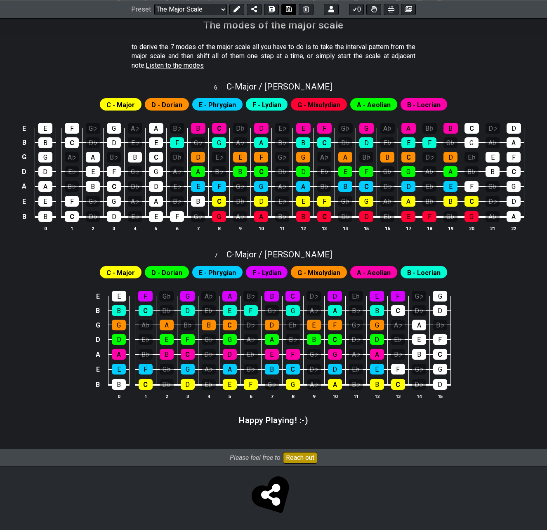
click at [287, 11] on icon at bounding box center [289, 9] width 6 height 7
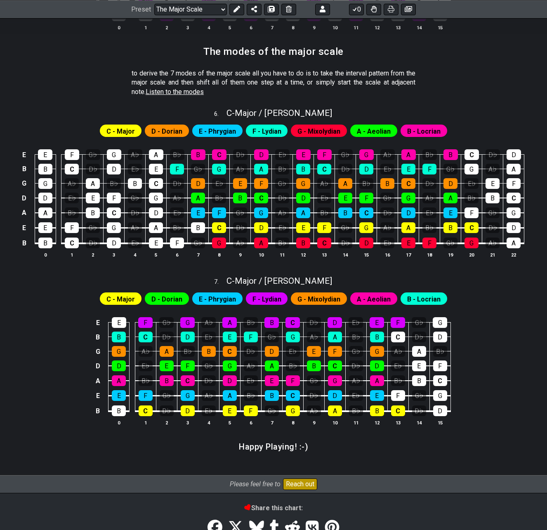
scroll to position [1103, 0]
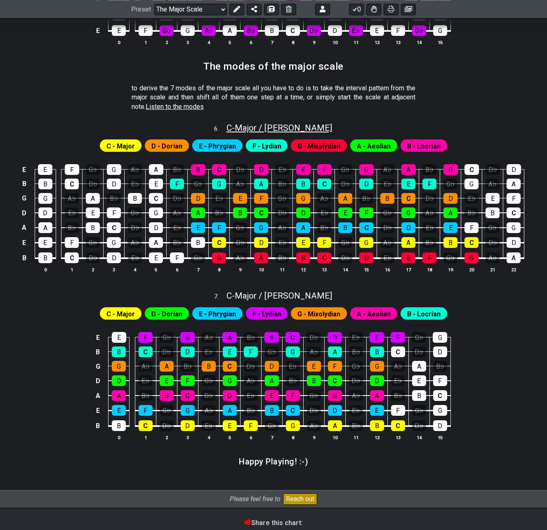
click at [289, 129] on span "C - Major / Ionian" at bounding box center [280, 128] width 106 height 10
select select "C"
select select "B E A D G B E"
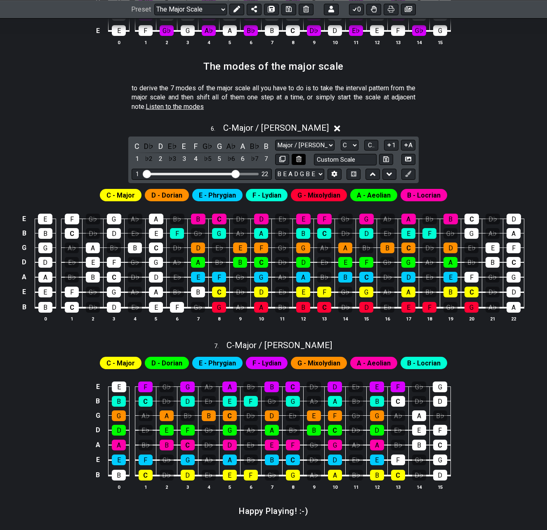
click at [297, 159] on icon at bounding box center [298, 159] width 5 height 6
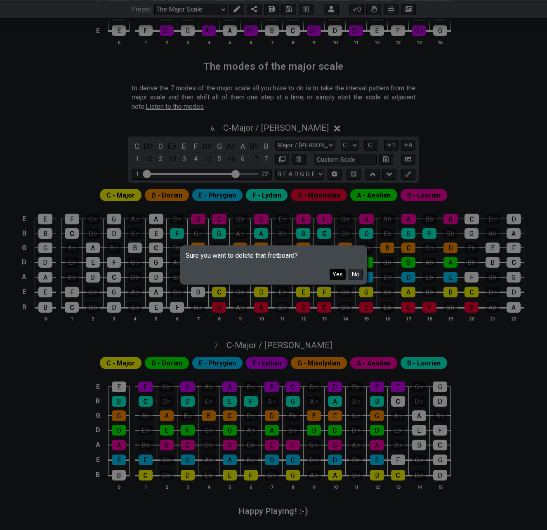
click at [337, 274] on button "Yes" at bounding box center [338, 274] width 16 height 11
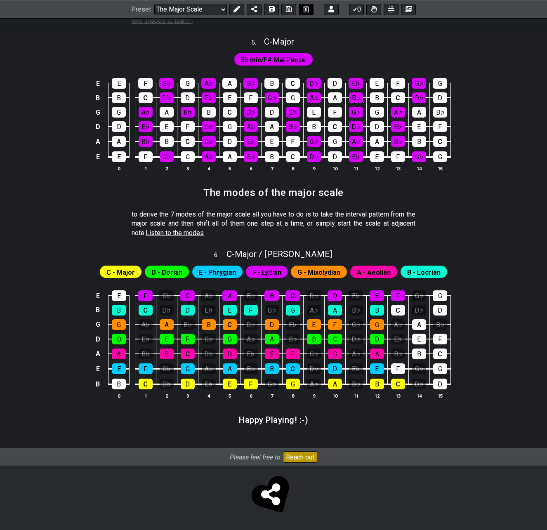
click at [290, 11] on icon at bounding box center [289, 9] width 6 height 7
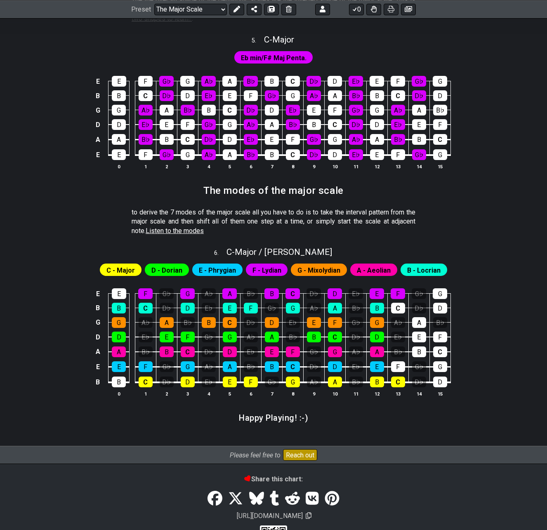
scroll to position [892, 0]
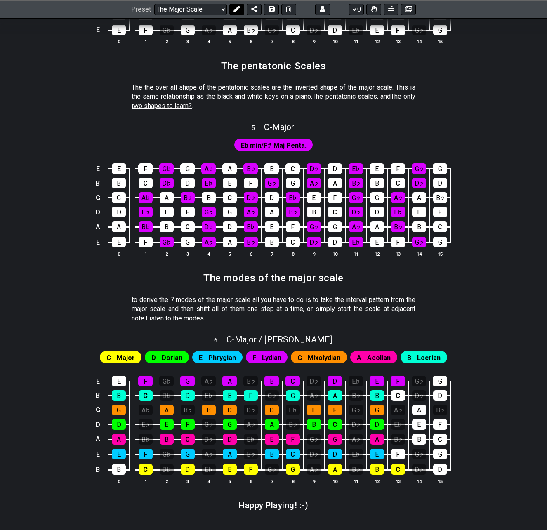
click at [238, 11] on icon at bounding box center [237, 9] width 7 height 7
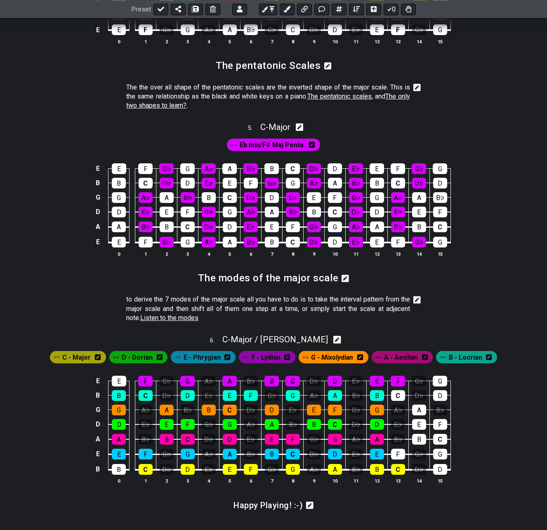
click at [417, 300] on icon at bounding box center [417, 299] width 7 height 7
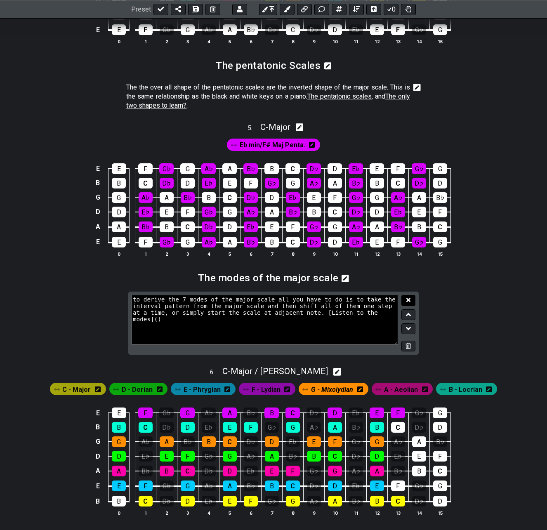
click at [407, 301] on icon at bounding box center [409, 300] width 4 height 4
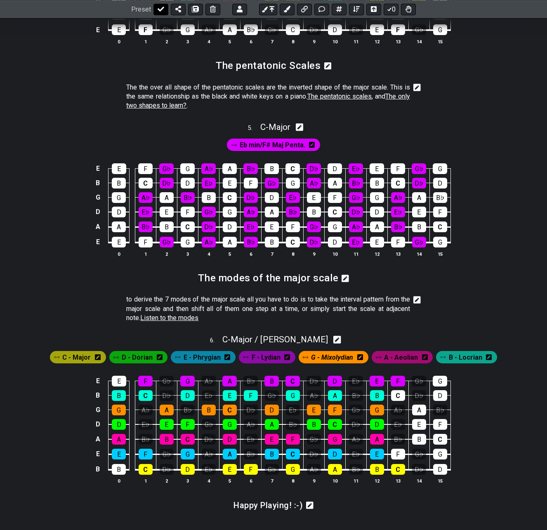
click at [160, 10] on icon at bounding box center [161, 9] width 7 height 5
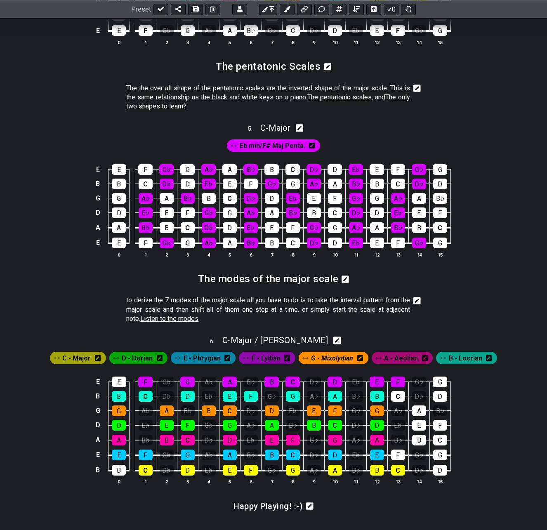
select select "/022512297046"
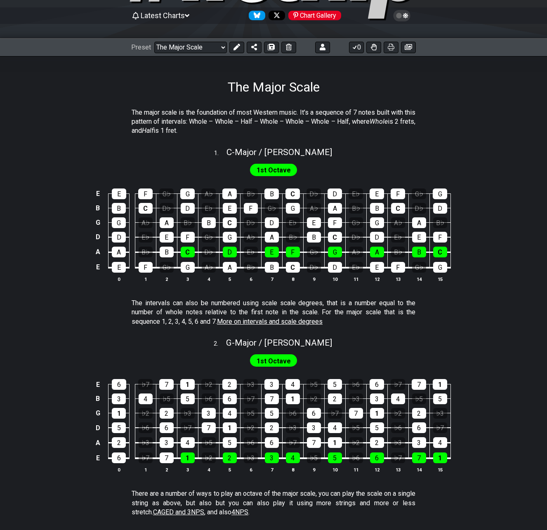
scroll to position [124, 0]
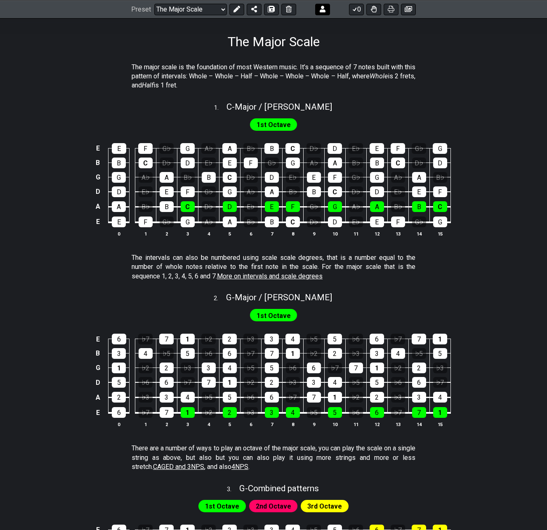
click at [238, 11] on icon at bounding box center [237, 9] width 7 height 7
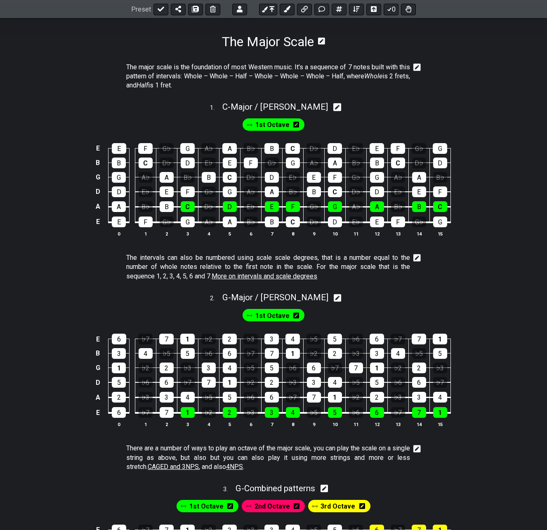
click at [298, 126] on icon at bounding box center [296, 125] width 6 height 6
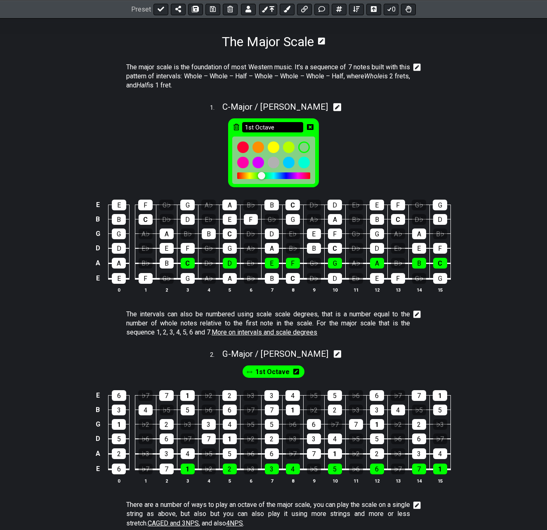
click at [282, 127] on input "1st Octave" at bounding box center [272, 127] width 61 height 10
type input "Octave"
click at [309, 126] on icon at bounding box center [310, 127] width 7 height 7
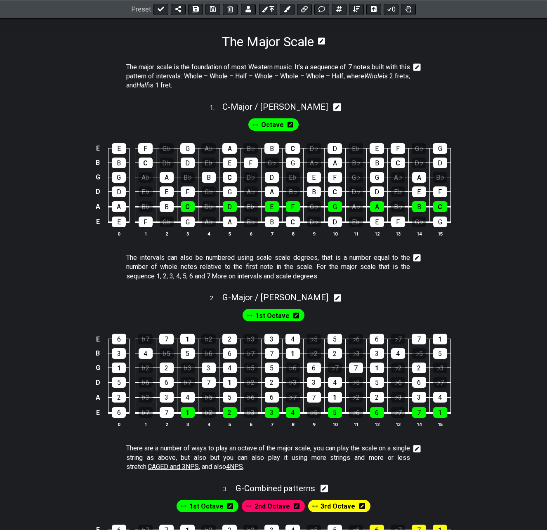
click at [295, 316] on icon at bounding box center [296, 315] width 6 height 7
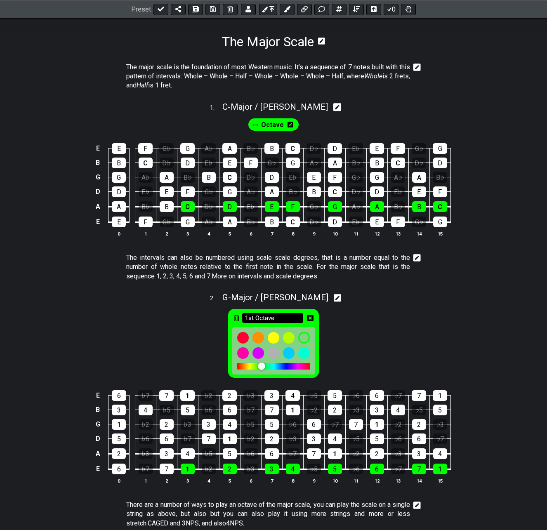
click at [275, 317] on input "1st Octave" at bounding box center [272, 318] width 61 height 10
type input "Octave"
click at [308, 317] on icon at bounding box center [310, 318] width 7 height 6
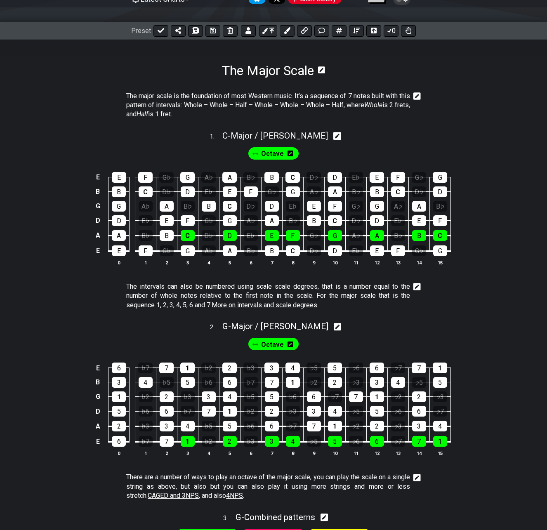
scroll to position [83, 0]
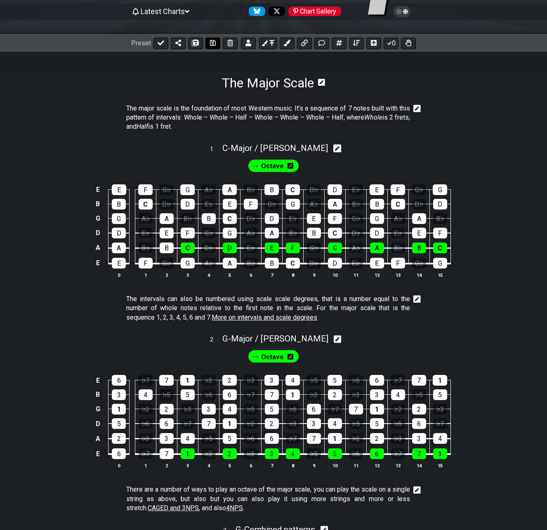
click at [213, 43] on icon at bounding box center [213, 43] width 6 height 7
click at [291, 166] on icon at bounding box center [291, 166] width 6 height 6
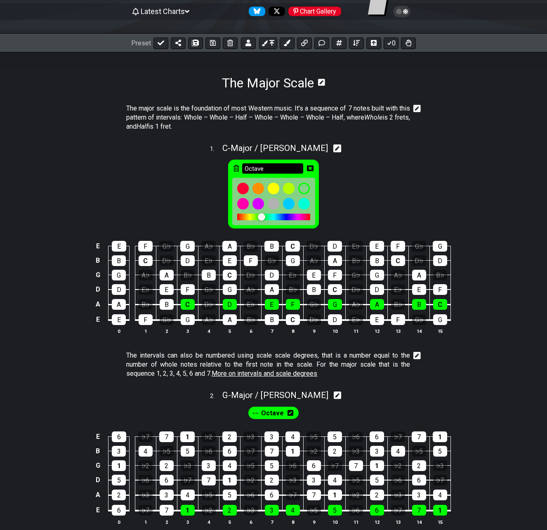
click at [284, 169] on input "Octave" at bounding box center [272, 168] width 61 height 10
type input "1 String Octave"
click at [312, 169] on icon at bounding box center [310, 168] width 7 height 7
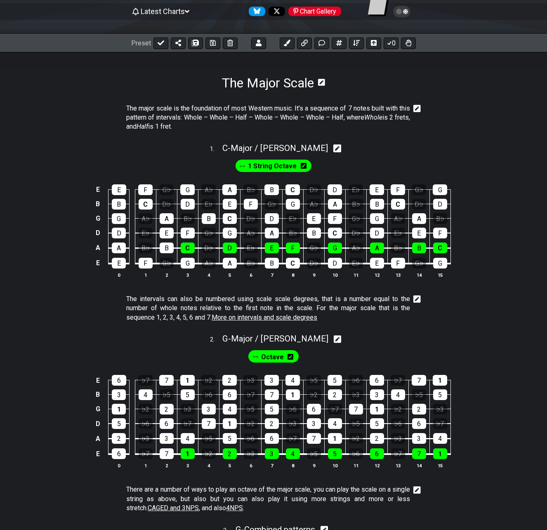
click at [290, 357] on icon at bounding box center [291, 357] width 6 height 7
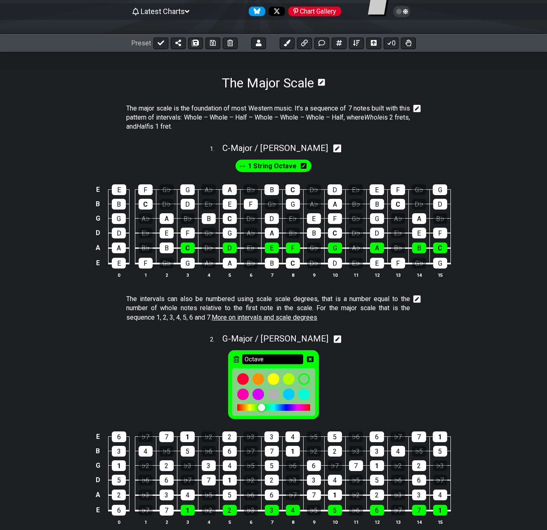
click at [264, 356] on input "Octave" at bounding box center [272, 360] width 61 height 10
type input "1 String Octave"
click at [310, 360] on icon at bounding box center [310, 359] width 7 height 7
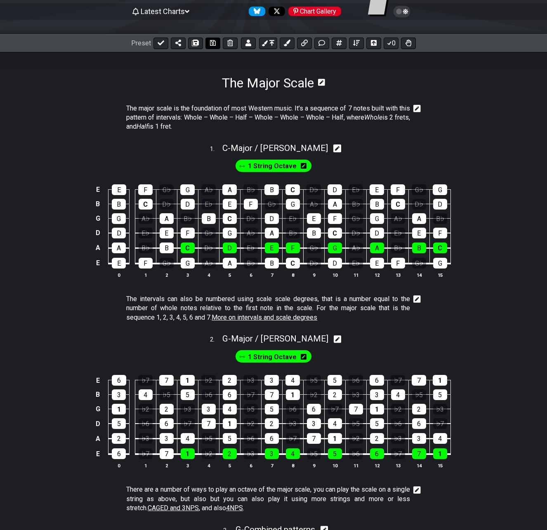
click at [212, 43] on icon at bounding box center [213, 43] width 6 height 7
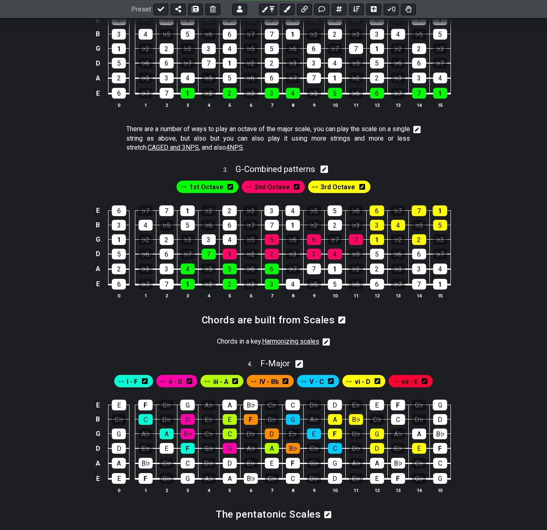
scroll to position [454, 0]
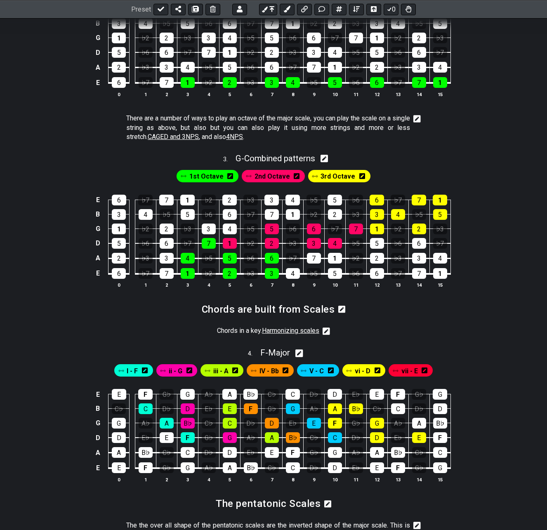
click at [232, 175] on icon at bounding box center [230, 176] width 6 height 7
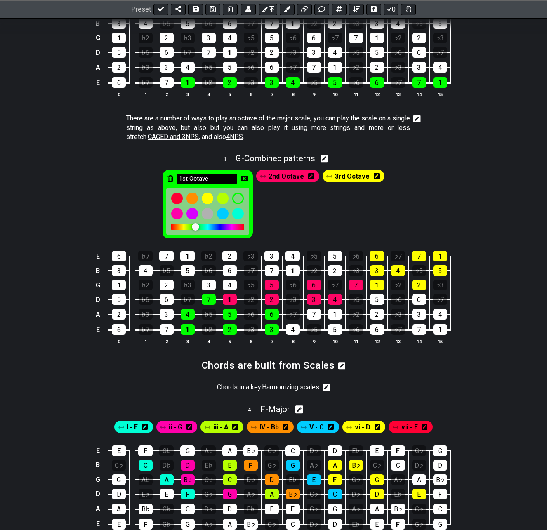
click at [219, 180] on input "1st Octave" at bounding box center [207, 179] width 61 height 10
type input "Gx Octave"
click at [246, 179] on icon at bounding box center [244, 178] width 7 height 7
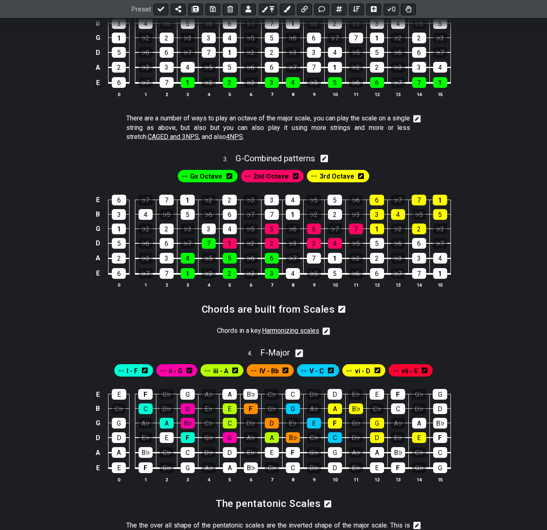
click at [296, 178] on icon at bounding box center [296, 176] width 6 height 6
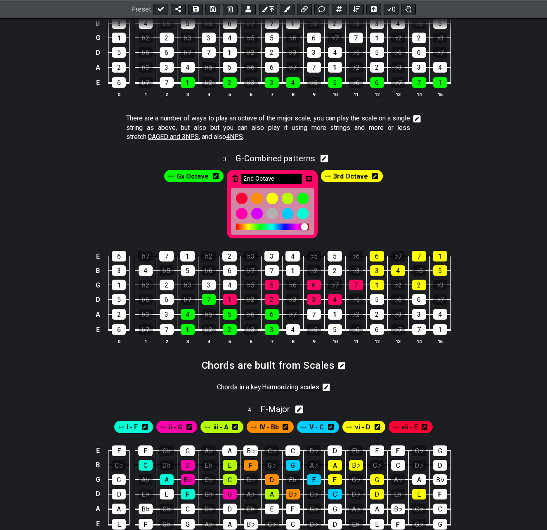
click at [284, 175] on input "2nd Octave" at bounding box center [271, 179] width 61 height 10
type input "Gy Octave"
click at [308, 179] on icon at bounding box center [309, 179] width 7 height 6
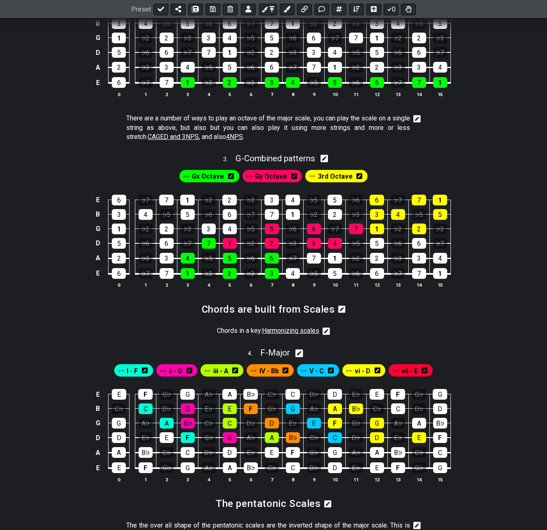
click at [358, 180] on icon at bounding box center [360, 176] width 6 height 12
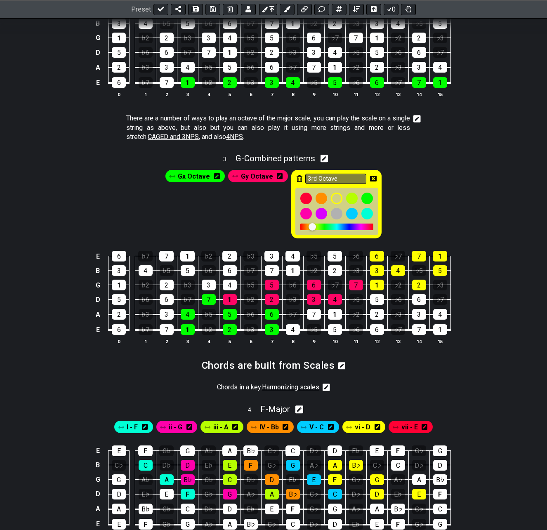
click at [349, 178] on input "3rd Octave" at bounding box center [335, 179] width 61 height 10
type input "Gz Octave"
click at [370, 178] on icon at bounding box center [373, 179] width 7 height 6
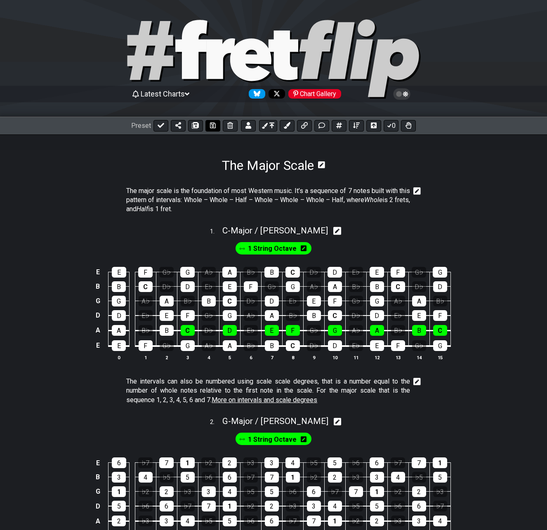
click at [215, 124] on icon at bounding box center [213, 126] width 6 height 6
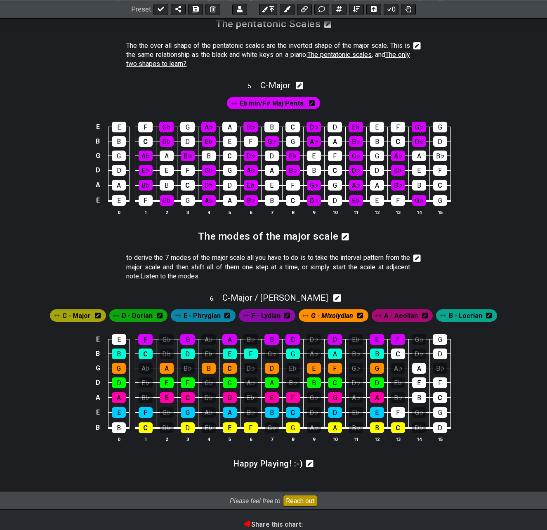
scroll to position [1016, 0]
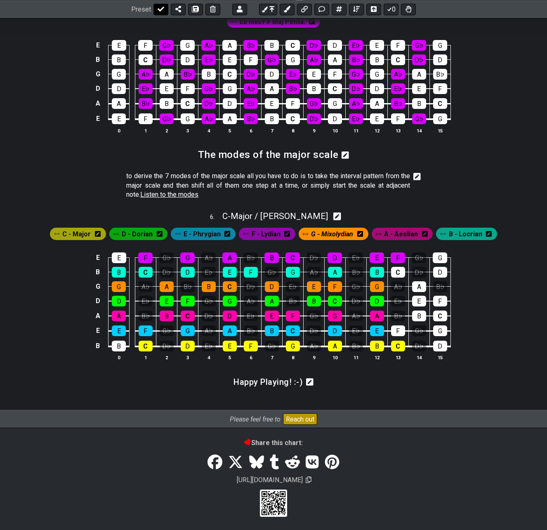
click at [159, 6] on icon at bounding box center [161, 9] width 7 height 7
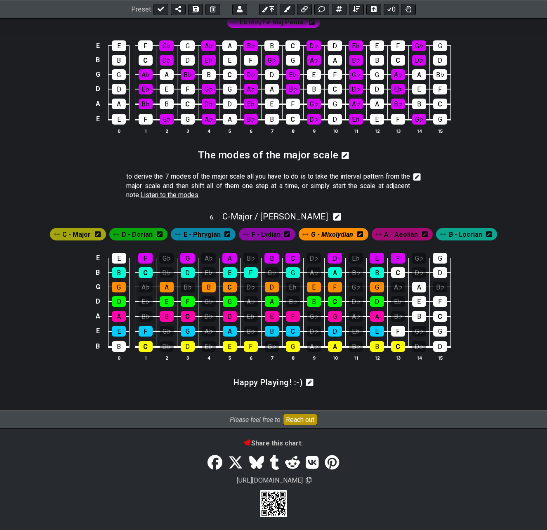
select select "/022512297046"
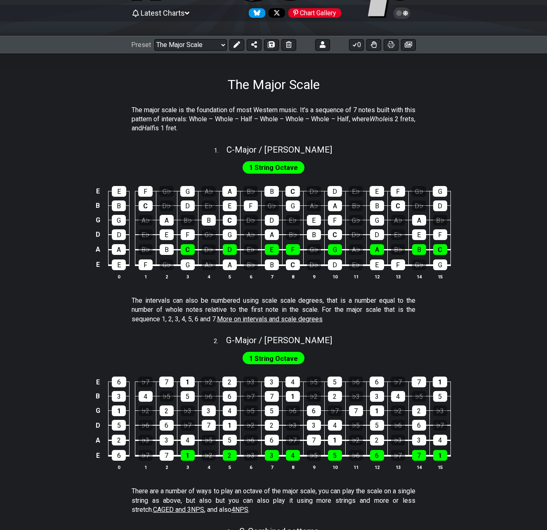
scroll to position [66, 0]
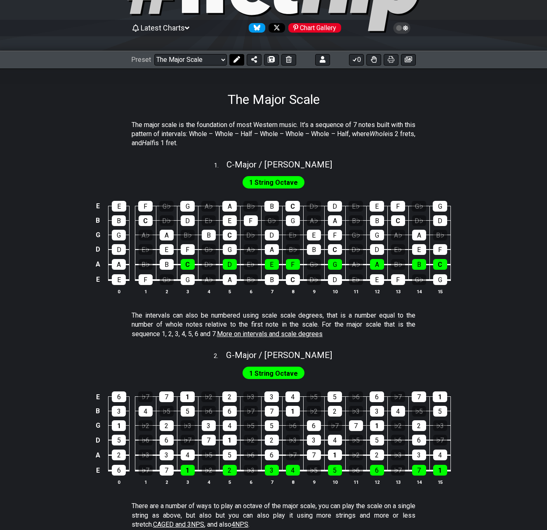
click at [239, 63] on button at bounding box center [237, 60] width 15 height 12
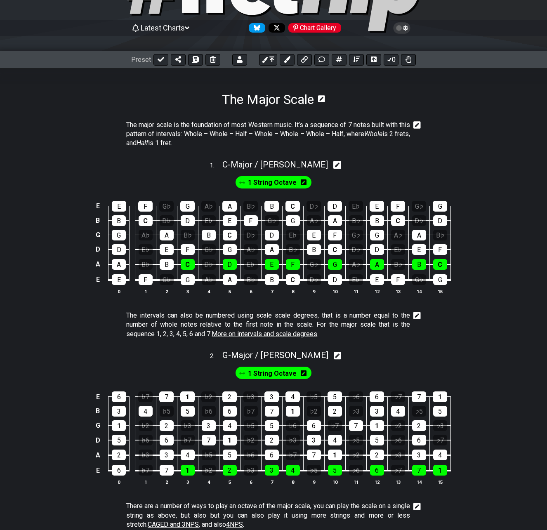
click at [416, 125] on icon at bounding box center [417, 124] width 7 height 7
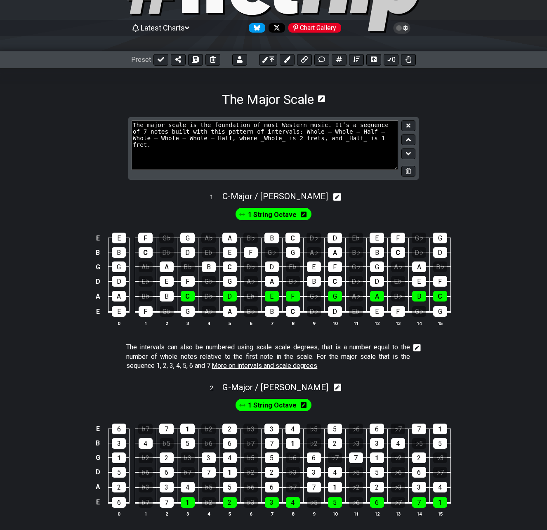
click at [338, 142] on textarea "The major scale is the foundation of most Western music. It’s a sequence of 7 n…" at bounding box center [265, 146] width 267 height 50
type textarea "The major scale is the foundation of most Western music. It’s a sequence of 7 n…"
click at [412, 124] on button at bounding box center [409, 126] width 14 height 11
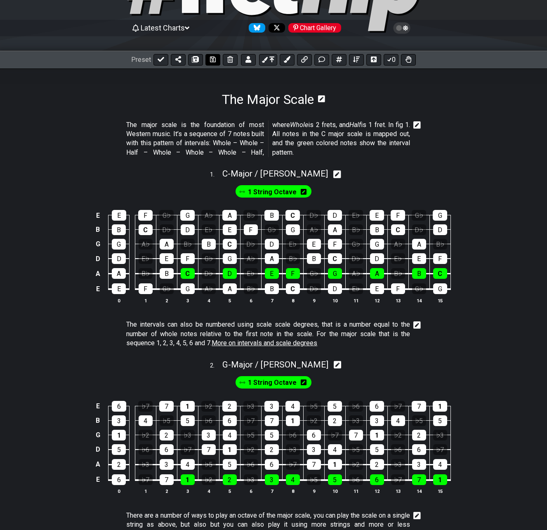
click at [212, 61] on icon at bounding box center [213, 60] width 6 height 6
click at [158, 60] on icon at bounding box center [161, 59] width 7 height 5
select select "/022512297046"
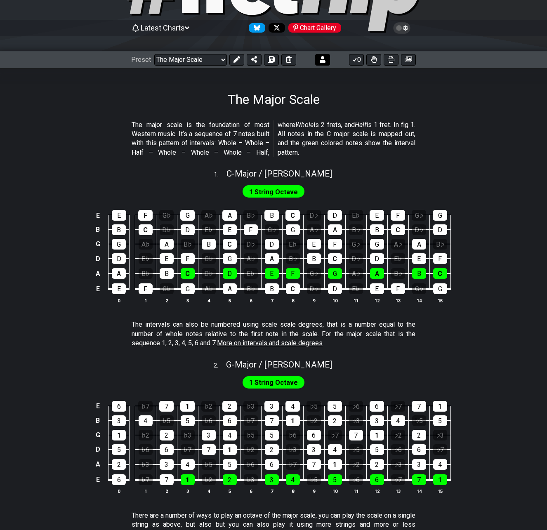
click at [237, 63] on button at bounding box center [237, 60] width 15 height 12
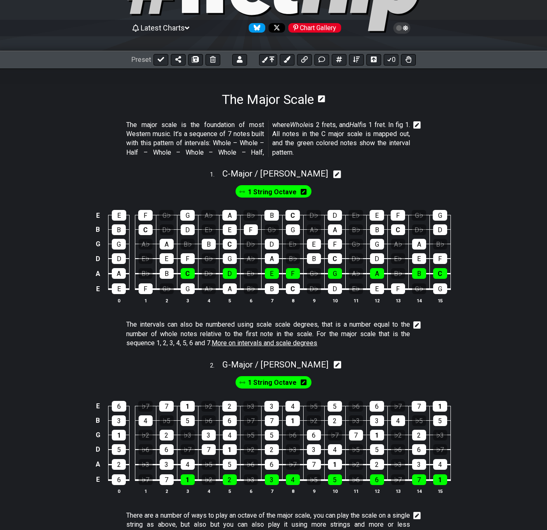
click at [322, 60] on icon at bounding box center [322, 59] width 7 height 7
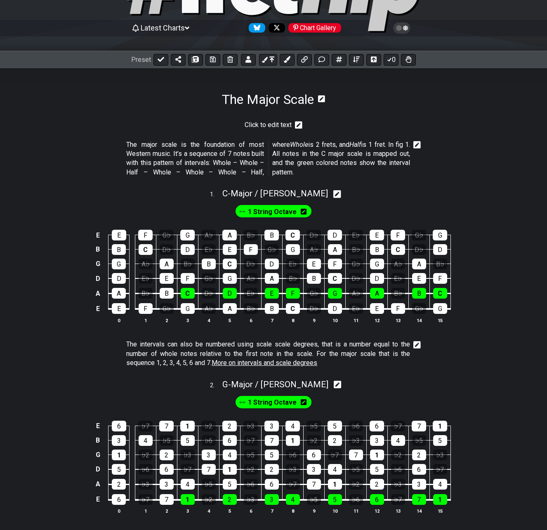
scroll to position [117, 0]
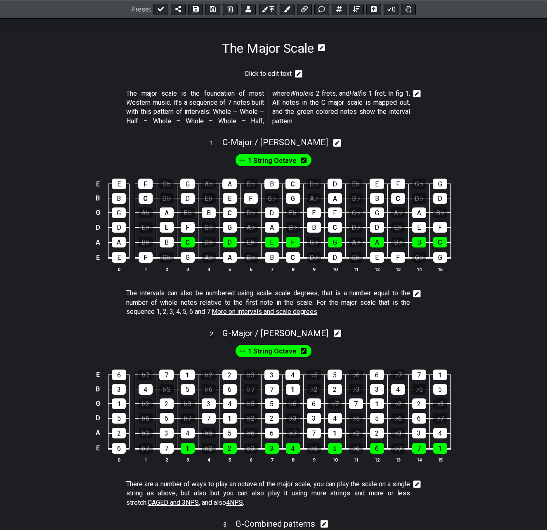
click at [300, 76] on icon at bounding box center [298, 73] width 7 height 7
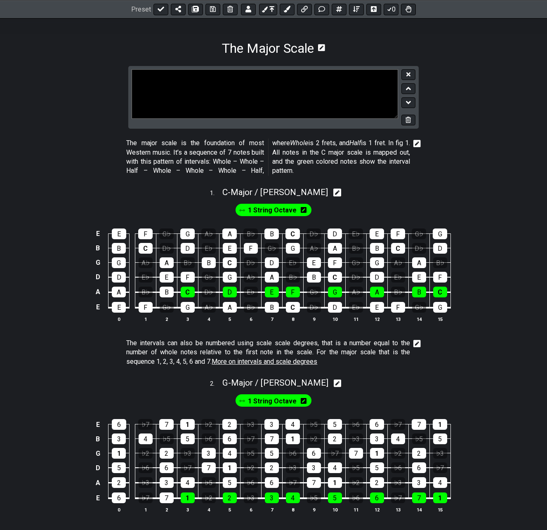
drag, startPoint x: 300, startPoint y: 76, endPoint x: 295, endPoint y: 78, distance: 5.7
type textarea "## This bli bla blo. the foundation of Western music, as reference, create chor…"
click at [405, 74] on button at bounding box center [409, 74] width 14 height 11
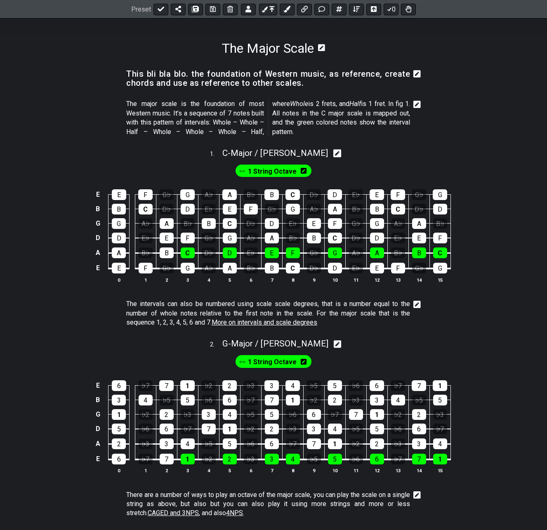
click at [416, 75] on icon at bounding box center [417, 74] width 7 height 8
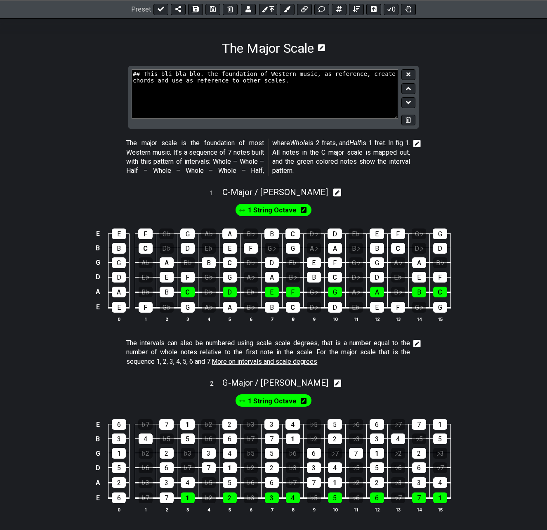
click at [374, 89] on textarea "## This bli bla blo. the foundation of Western music, as reference, create chor…" at bounding box center [265, 94] width 267 height 50
type textarea "### This bli bla blo. the foundation of Western music, as reference, create cho…"
click at [409, 74] on icon at bounding box center [409, 74] width 4 height 4
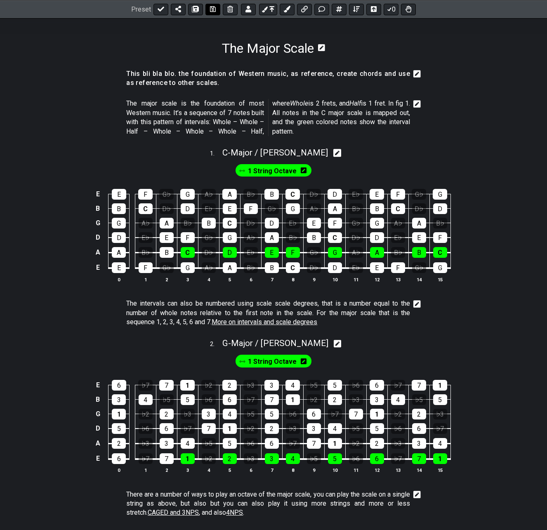
click at [211, 10] on icon at bounding box center [213, 9] width 6 height 7
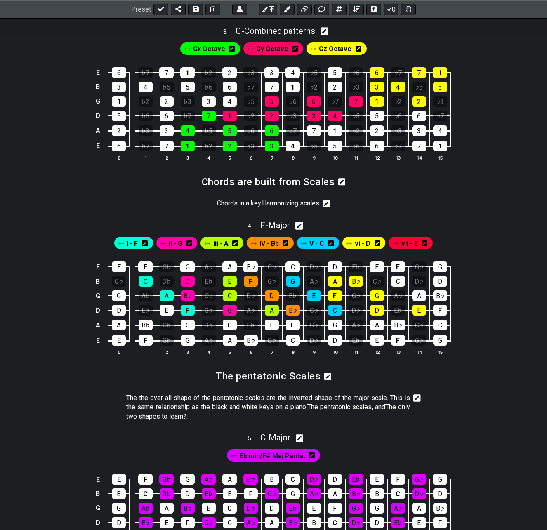
scroll to position [654, 0]
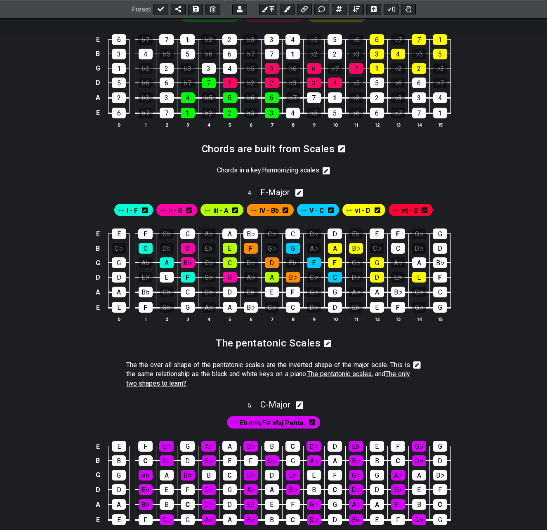
click at [329, 173] on icon at bounding box center [326, 170] width 7 height 7
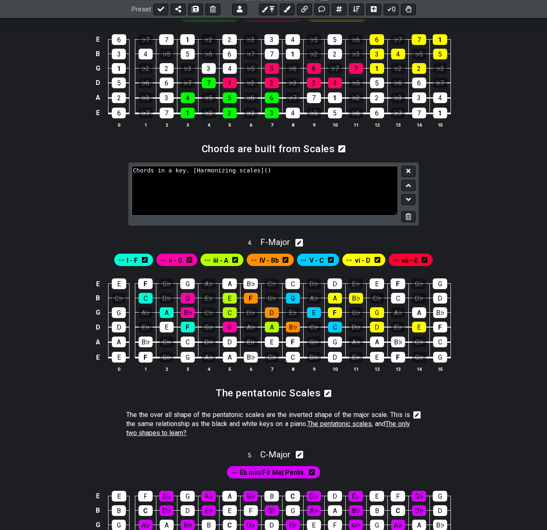
click at [316, 175] on textarea "Chords in a key. [Harmonizing scales]()" at bounding box center [265, 191] width 267 height 50
type textarea "Chords in a key. [Harmonizing scales](), play the F-major scale over a song in …"
click at [405, 170] on button at bounding box center [409, 171] width 14 height 11
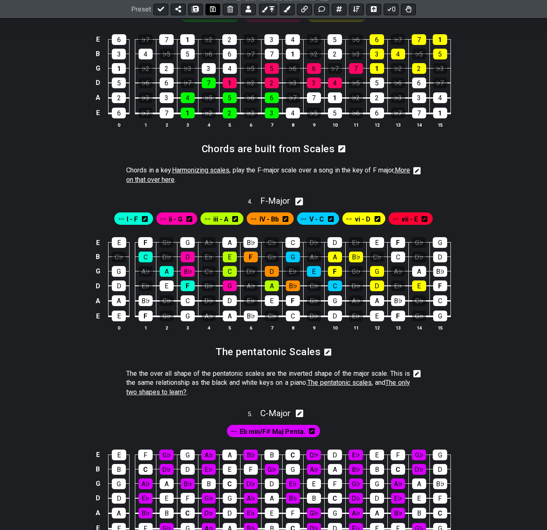
click at [211, 6] on icon at bounding box center [213, 9] width 6 height 7
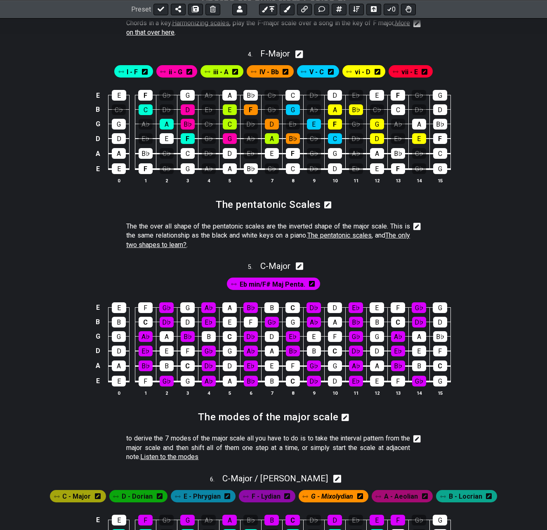
scroll to position [819, 0]
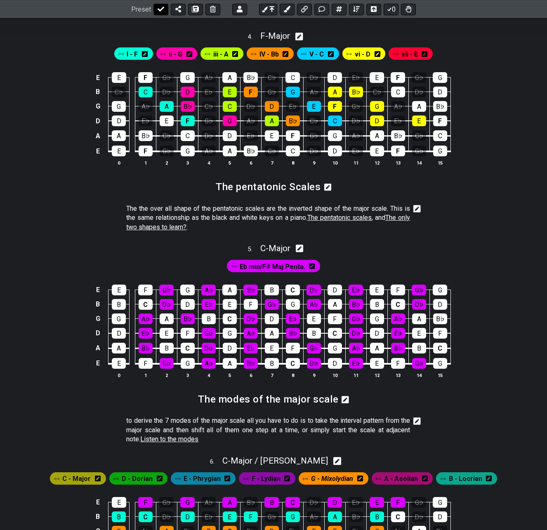
click at [159, 8] on icon at bounding box center [161, 9] width 7 height 7
select select "/022512297046"
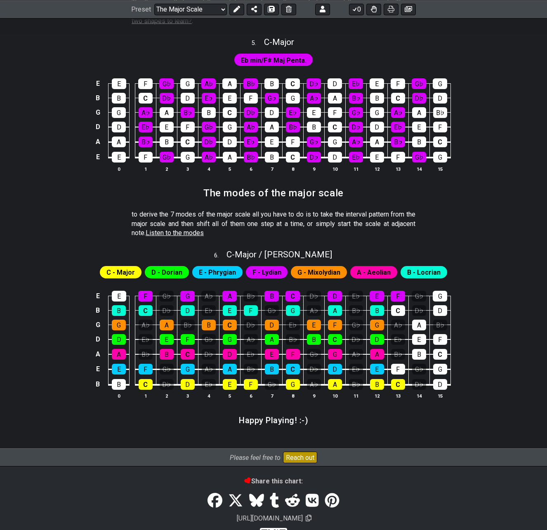
scroll to position [1064, 0]
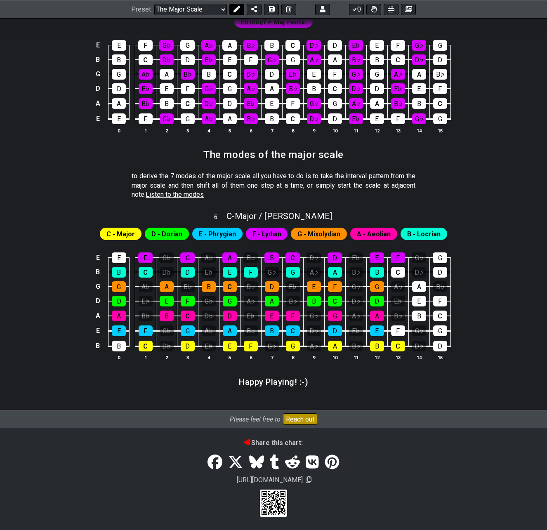
click at [236, 10] on icon at bounding box center [237, 9] width 7 height 7
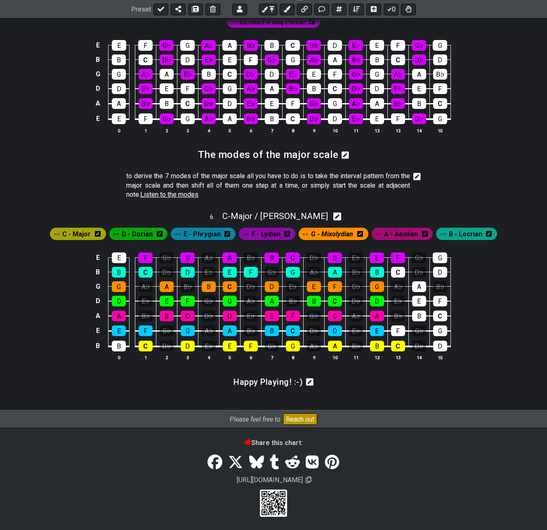
click at [415, 177] on icon at bounding box center [417, 176] width 7 height 7
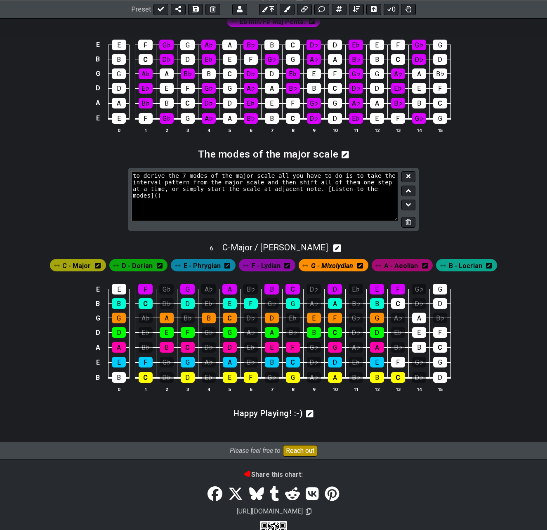
click at [372, 189] on textarea "to derive the 7 modes of the major scale all you have to do is to take the inte…" at bounding box center [265, 196] width 267 height 50
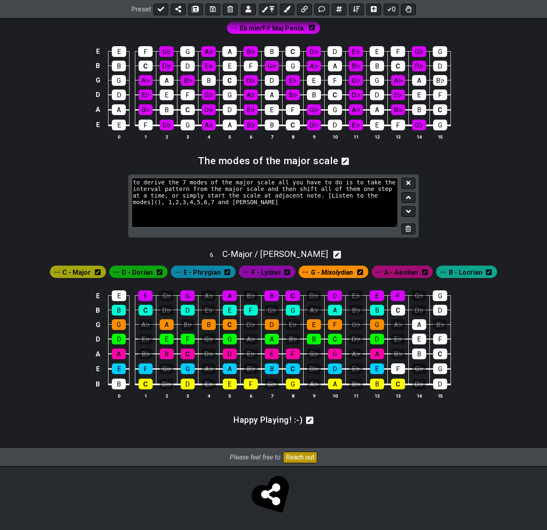
click at [215, 205] on textarea "to derive the 7 modes of the major scale all you have to do is to take the inte…" at bounding box center [265, 203] width 267 height 50
click at [224, 204] on textarea "to derive the 7 modes of the major scale all you have to do is to take the inte…" at bounding box center [265, 203] width 267 height 50
type textarea "to derive the 7 modes of the major scale all you have to do is to take the inte…"
drag, startPoint x: 407, startPoint y: 185, endPoint x: 402, endPoint y: 185, distance: 5.4
click at [407, 185] on icon at bounding box center [409, 183] width 4 height 4
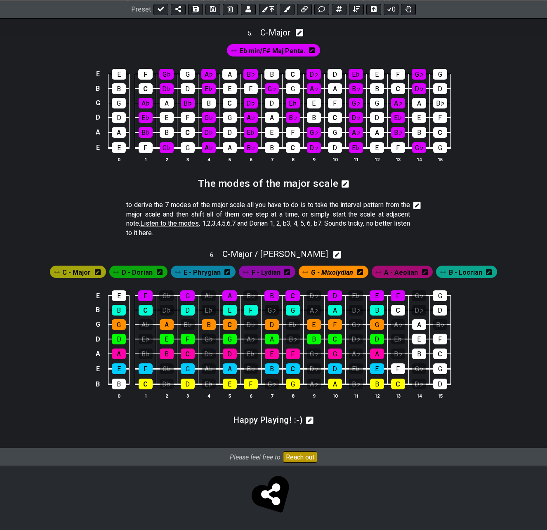
scroll to position [1035, 0]
click at [213, 9] on icon at bounding box center [213, 9] width 6 height 6
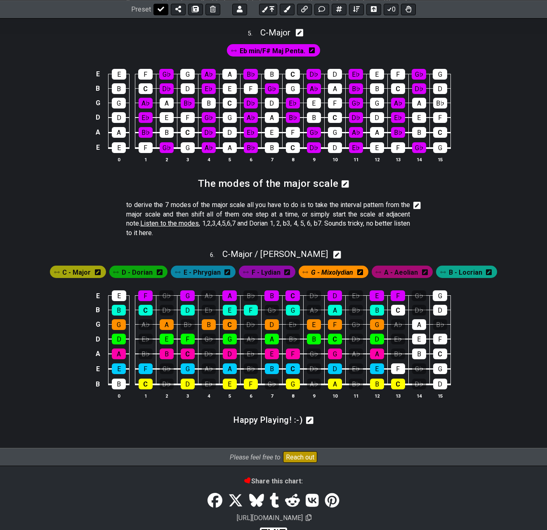
click at [159, 8] on icon at bounding box center [161, 9] width 7 height 7
select select "/022512297046"
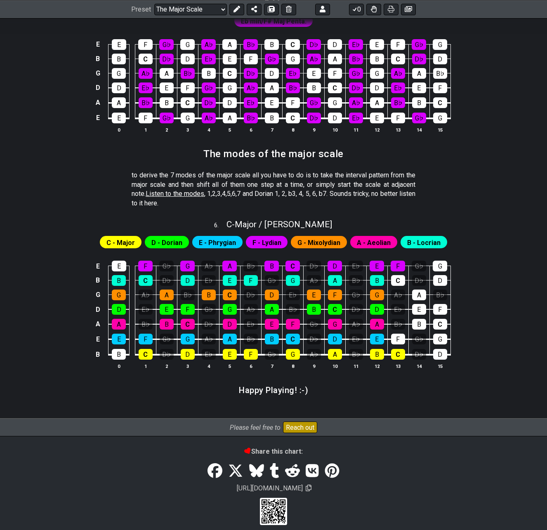
scroll to position [1073, 0]
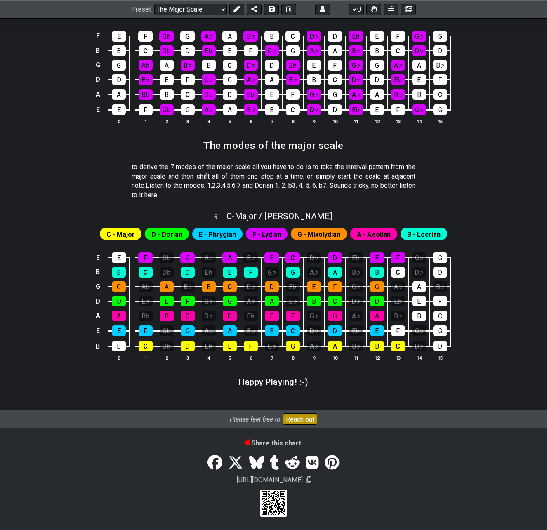
click at [374, 435] on div "Please feel free to Reach out Share this chart: [URL][DOMAIN_NAME]" at bounding box center [273, 463] width 547 height 107
click at [237, 11] on icon at bounding box center [237, 9] width 7 height 7
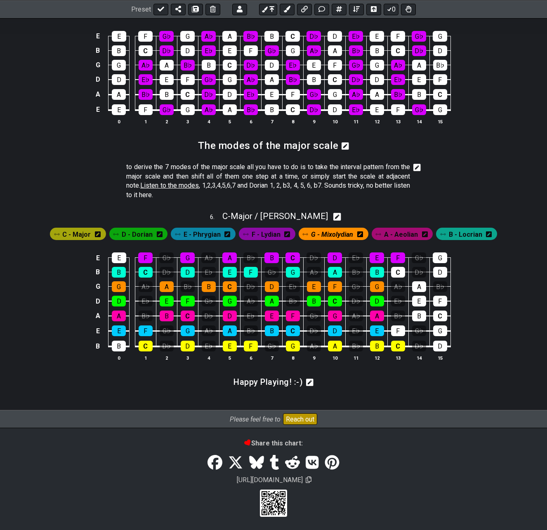
click at [416, 171] on icon at bounding box center [417, 167] width 7 height 8
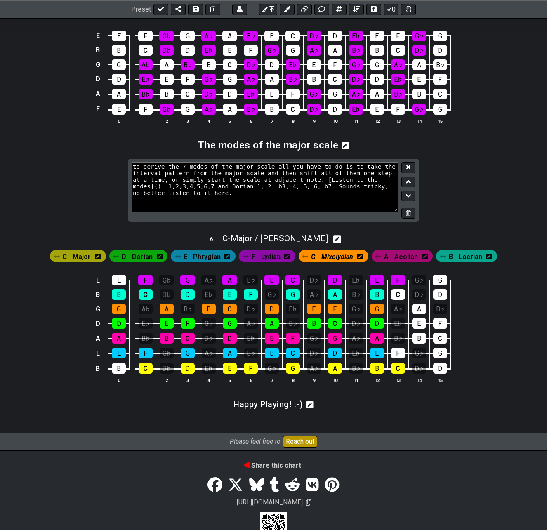
click at [194, 196] on textarea "to derive the 7 modes of the major scale all you have to do is to take the inte…" at bounding box center [265, 187] width 267 height 50
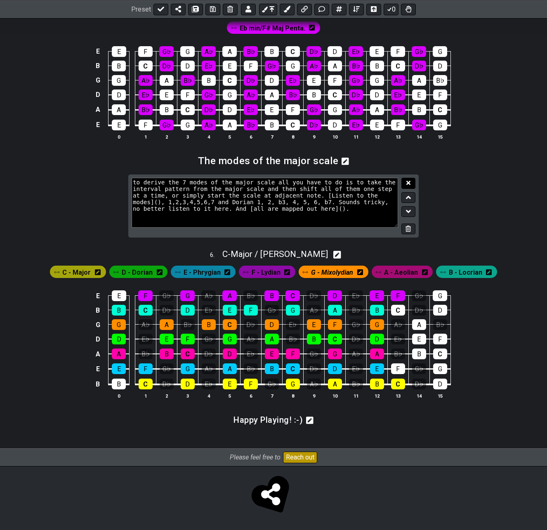
type textarea "to derive the 7 modes of the major scale all you have to do is to take the inte…"
click at [413, 180] on button at bounding box center [409, 183] width 14 height 11
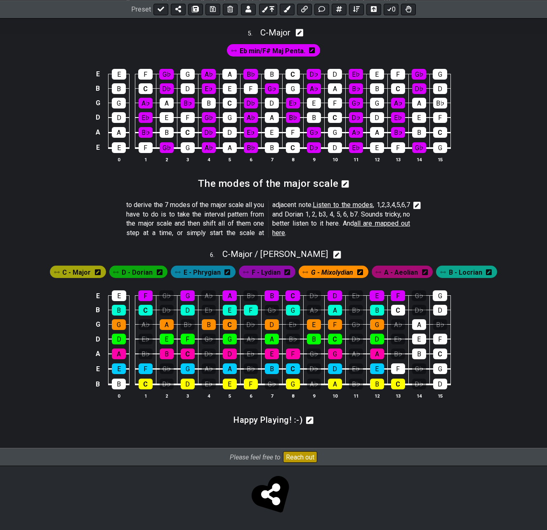
scroll to position [1035, 0]
click at [211, 9] on icon at bounding box center [213, 9] width 6 height 7
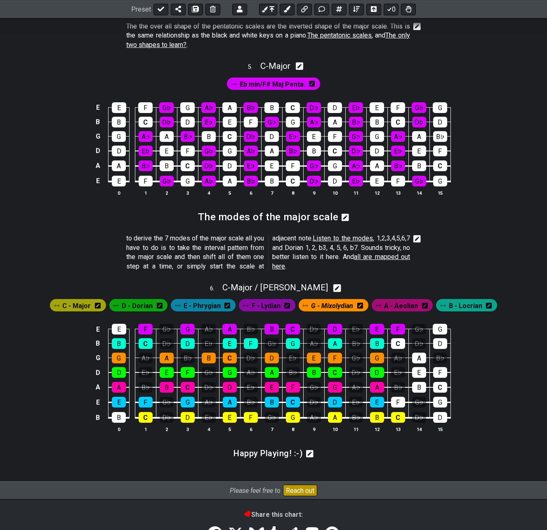
scroll to position [949, 0]
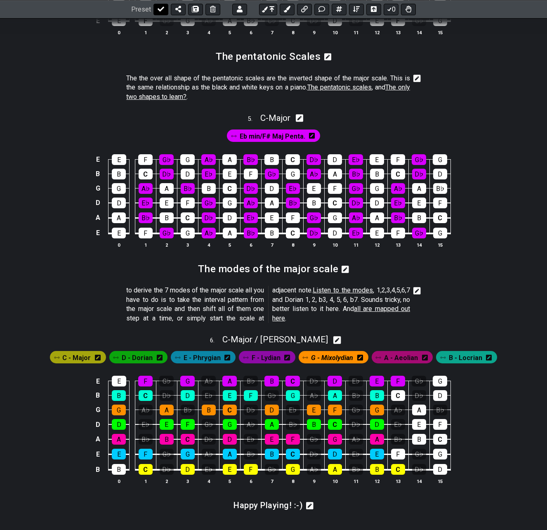
click at [162, 9] on icon at bounding box center [161, 9] width 7 height 7
select select "/022512297046"
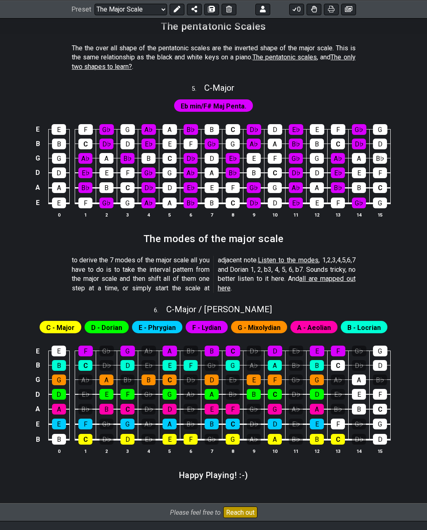
scroll to position [991, 0]
